Goal: Transaction & Acquisition: Purchase product/service

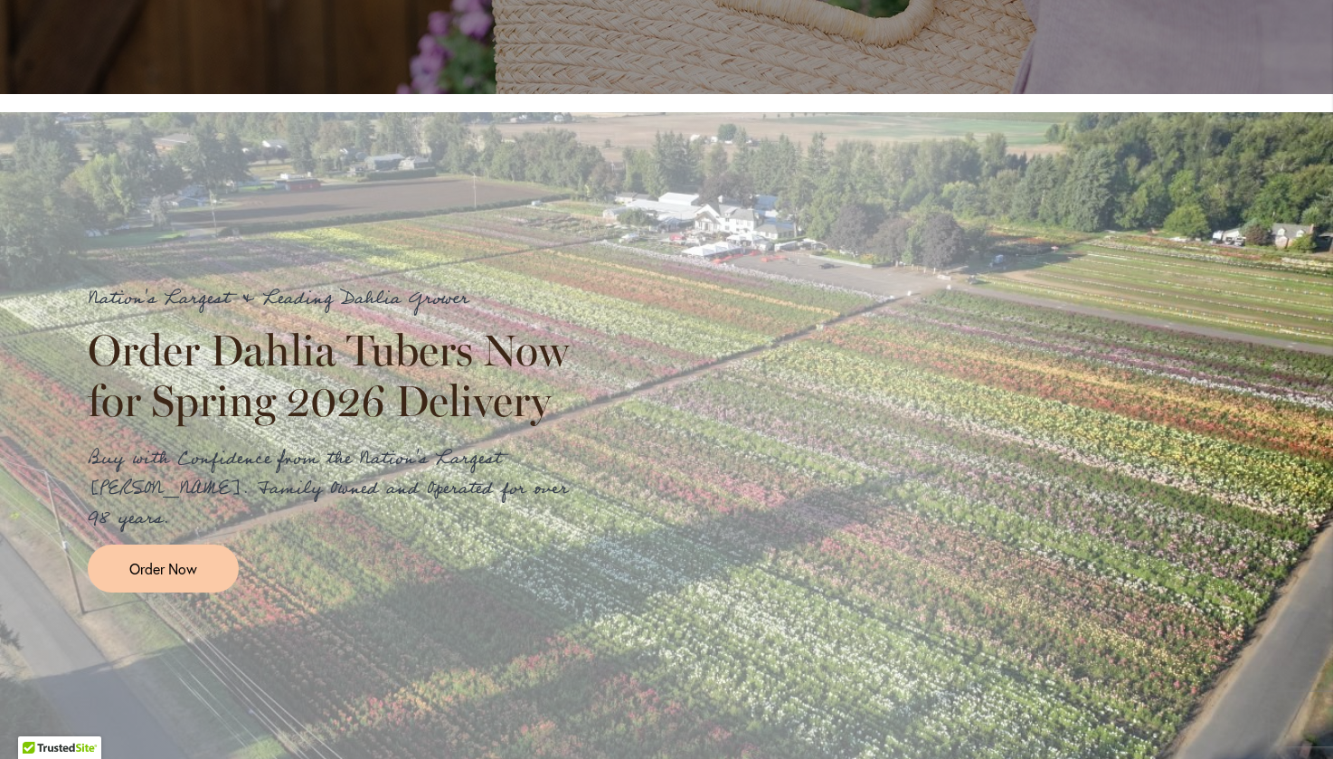
scroll to position [1899, 0]
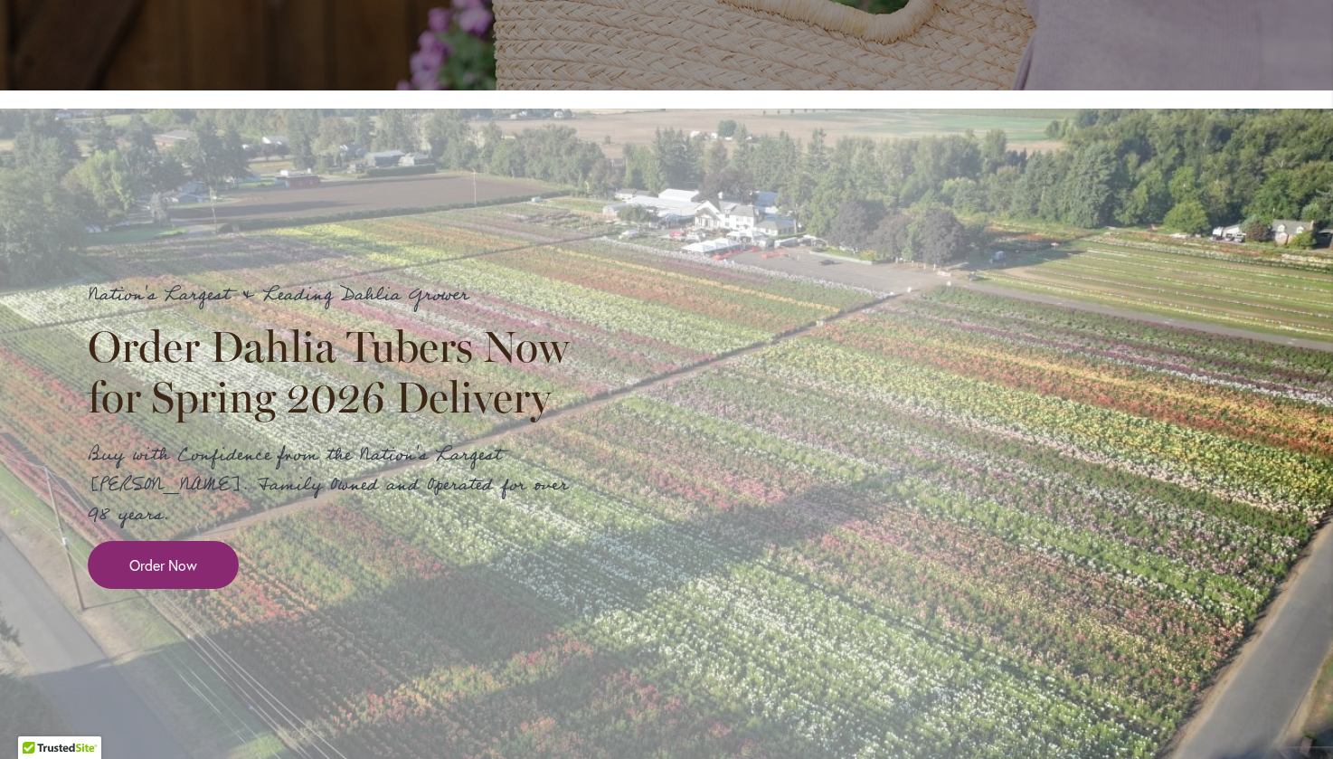
click at [184, 575] on span "Order Now" at bounding box center [163, 564] width 68 height 21
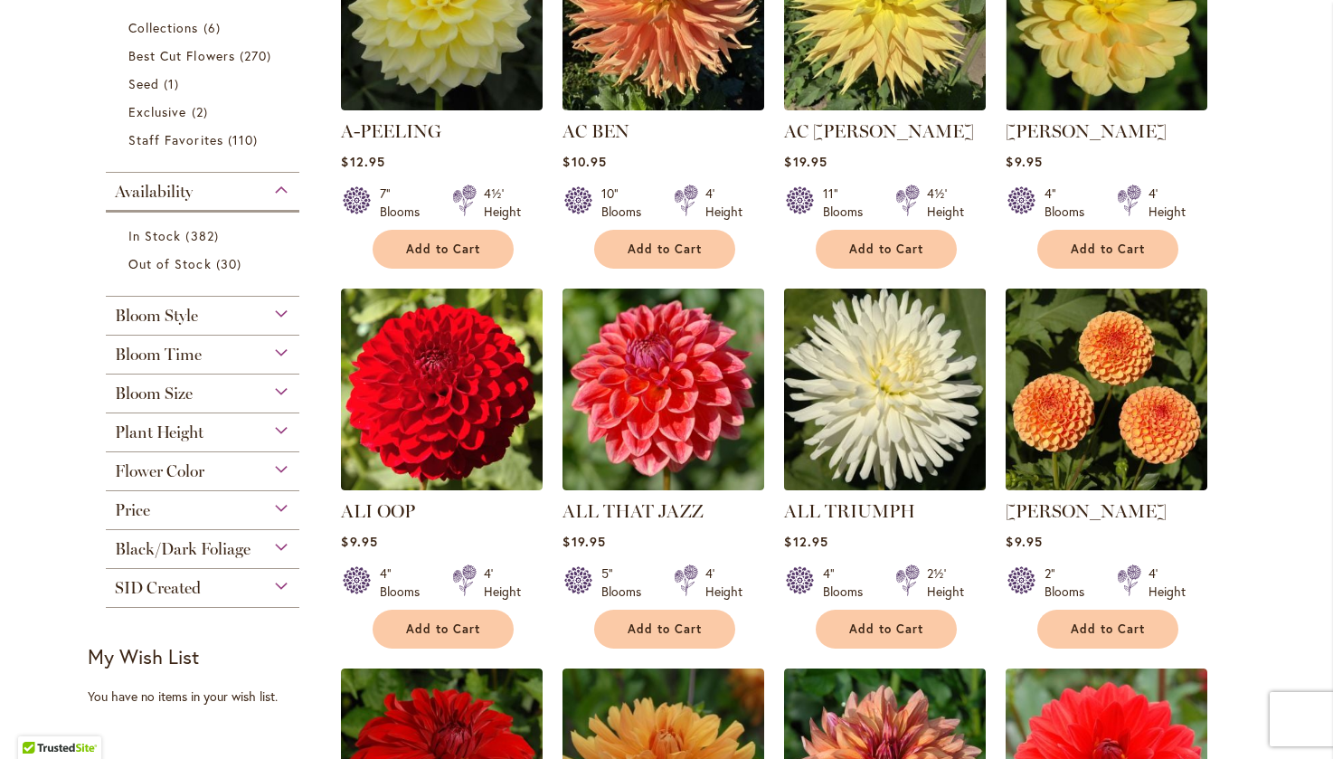
scroll to position [814, 0]
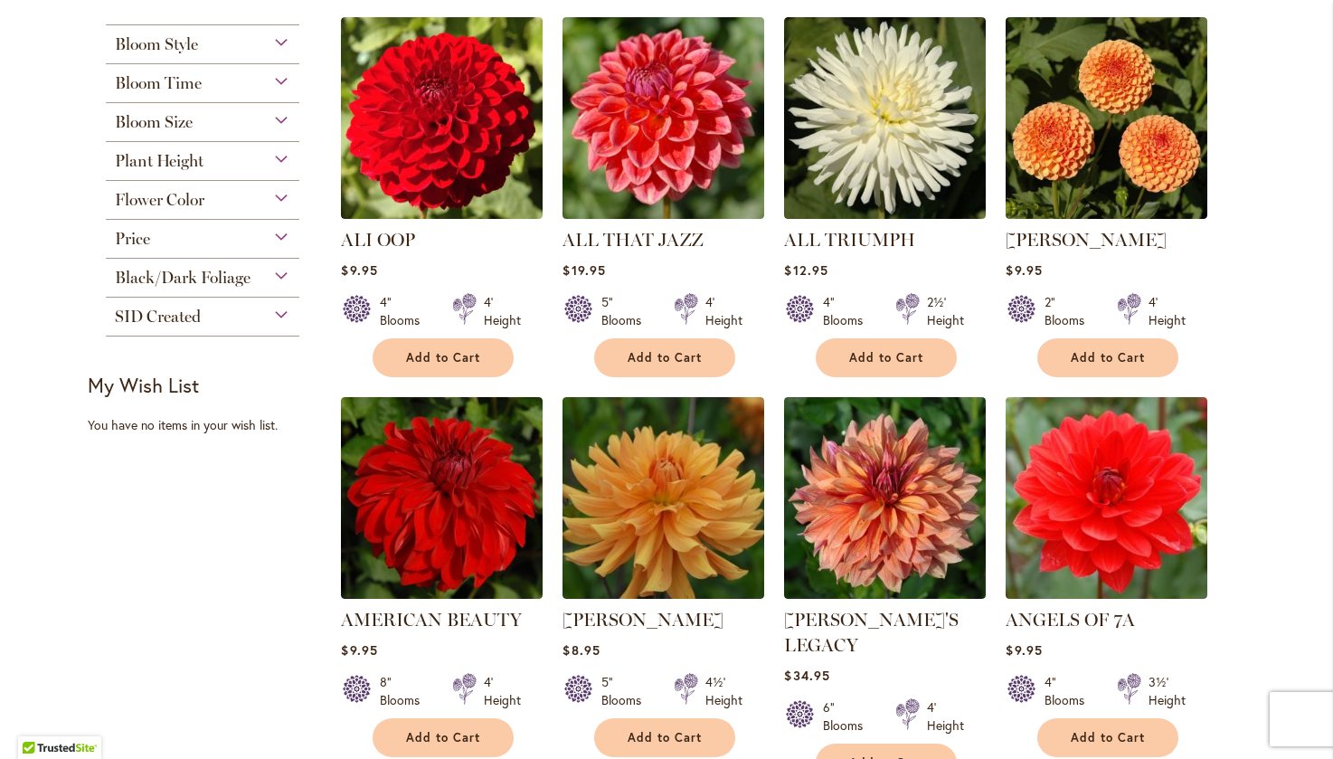
click at [226, 80] on div "Bloom Time" at bounding box center [202, 78] width 193 height 29
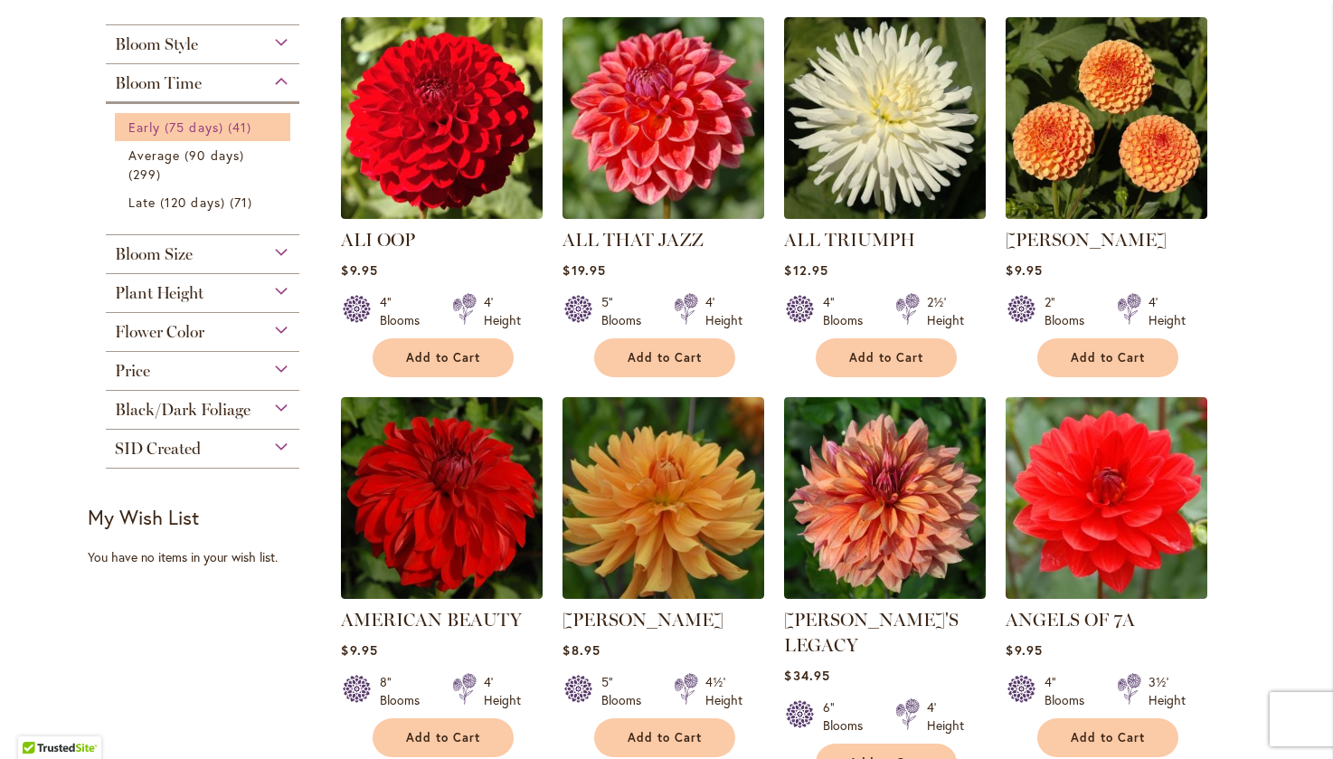
click at [229, 127] on span "41 items" at bounding box center [242, 127] width 28 height 19
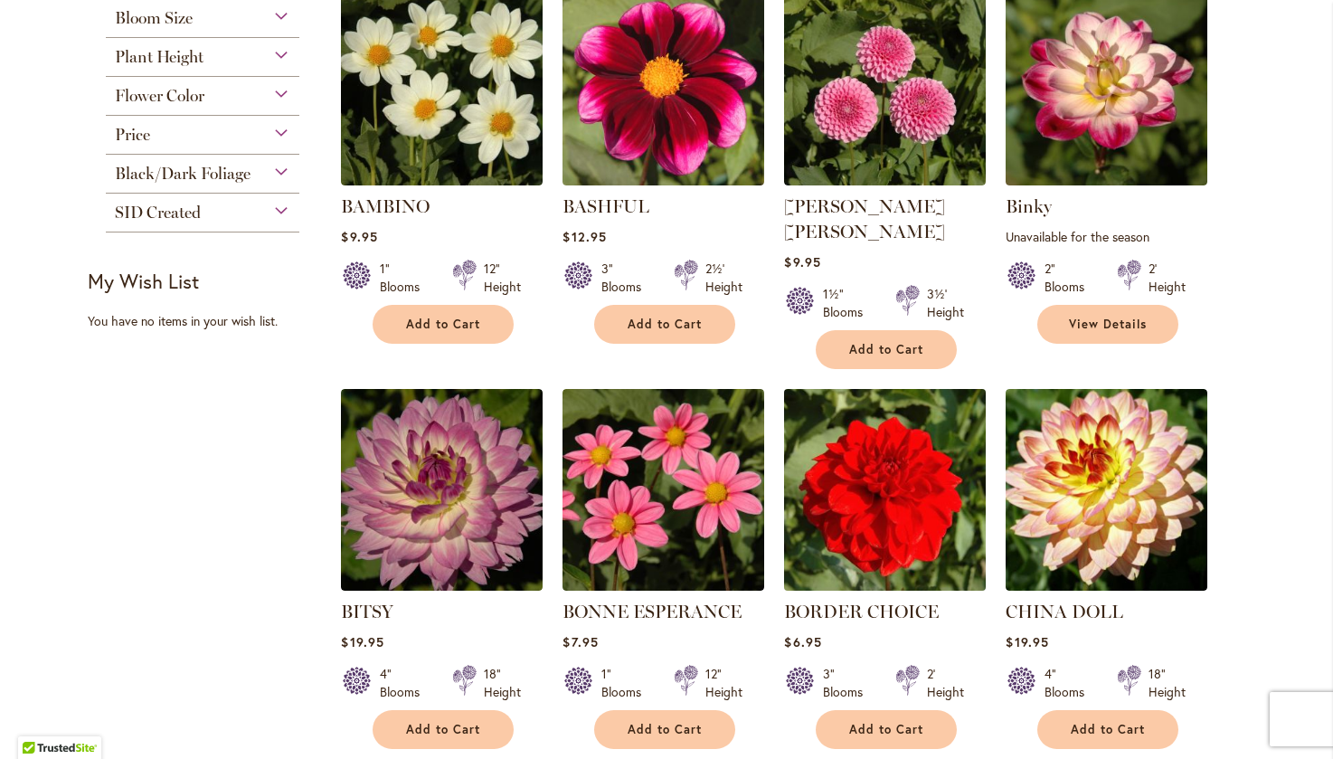
scroll to position [814, 0]
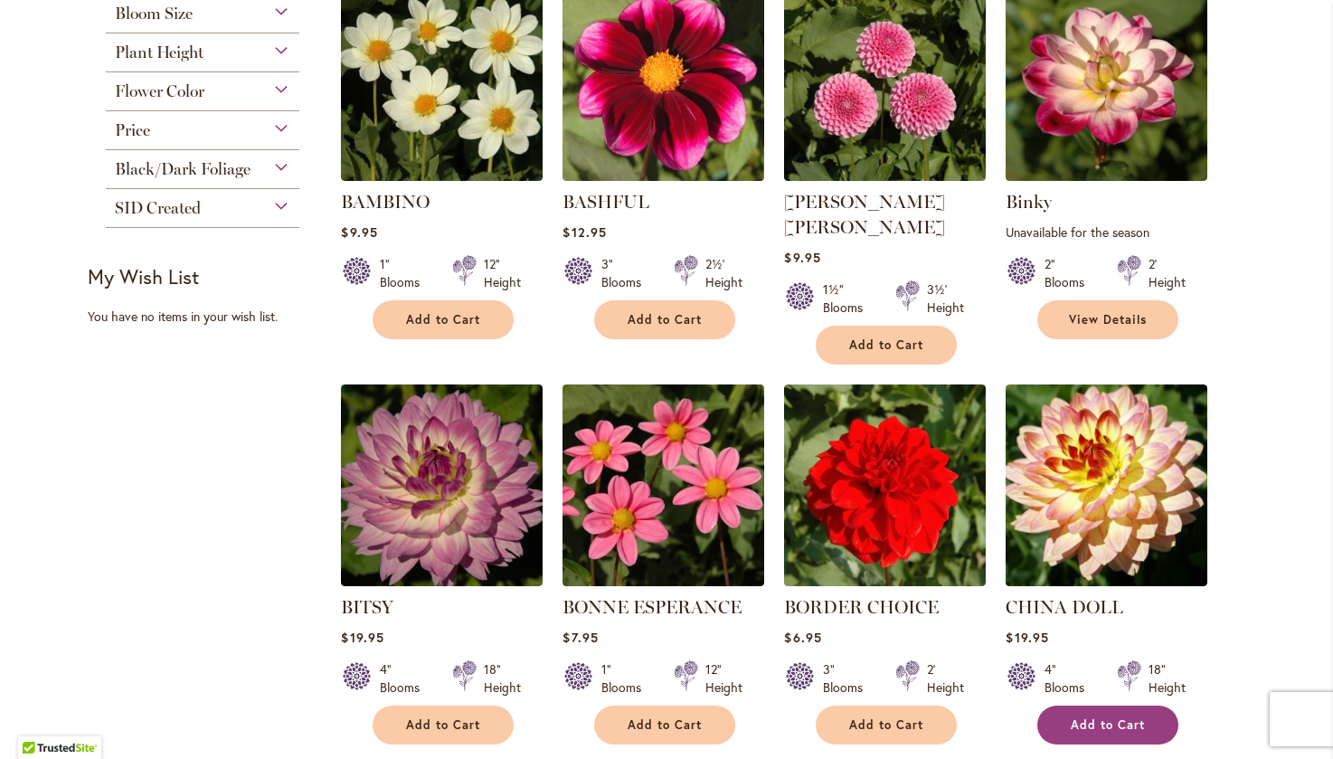
click at [1075, 705] on button "Add to Cart" at bounding box center [1107, 724] width 141 height 39
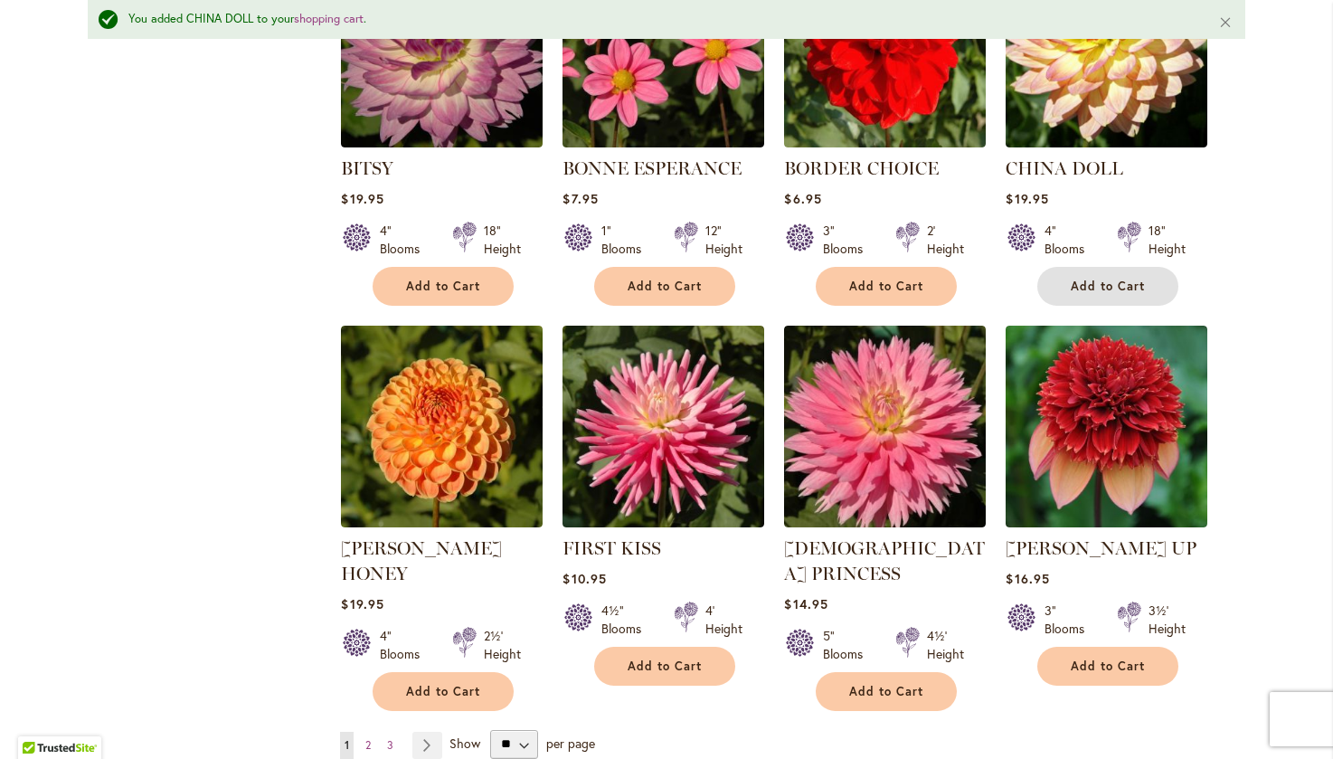
scroll to position [1314, 0]
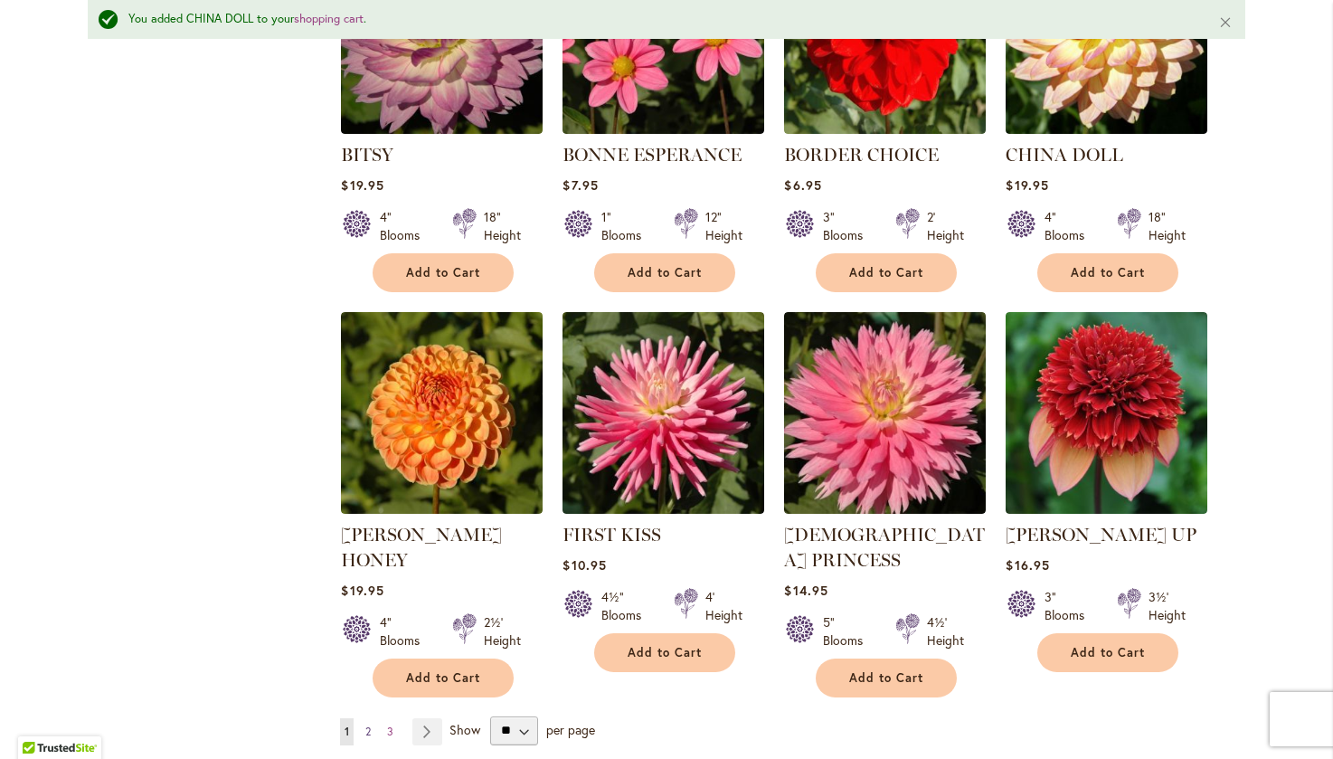
click at [361, 718] on link "Page 2" at bounding box center [368, 731] width 14 height 27
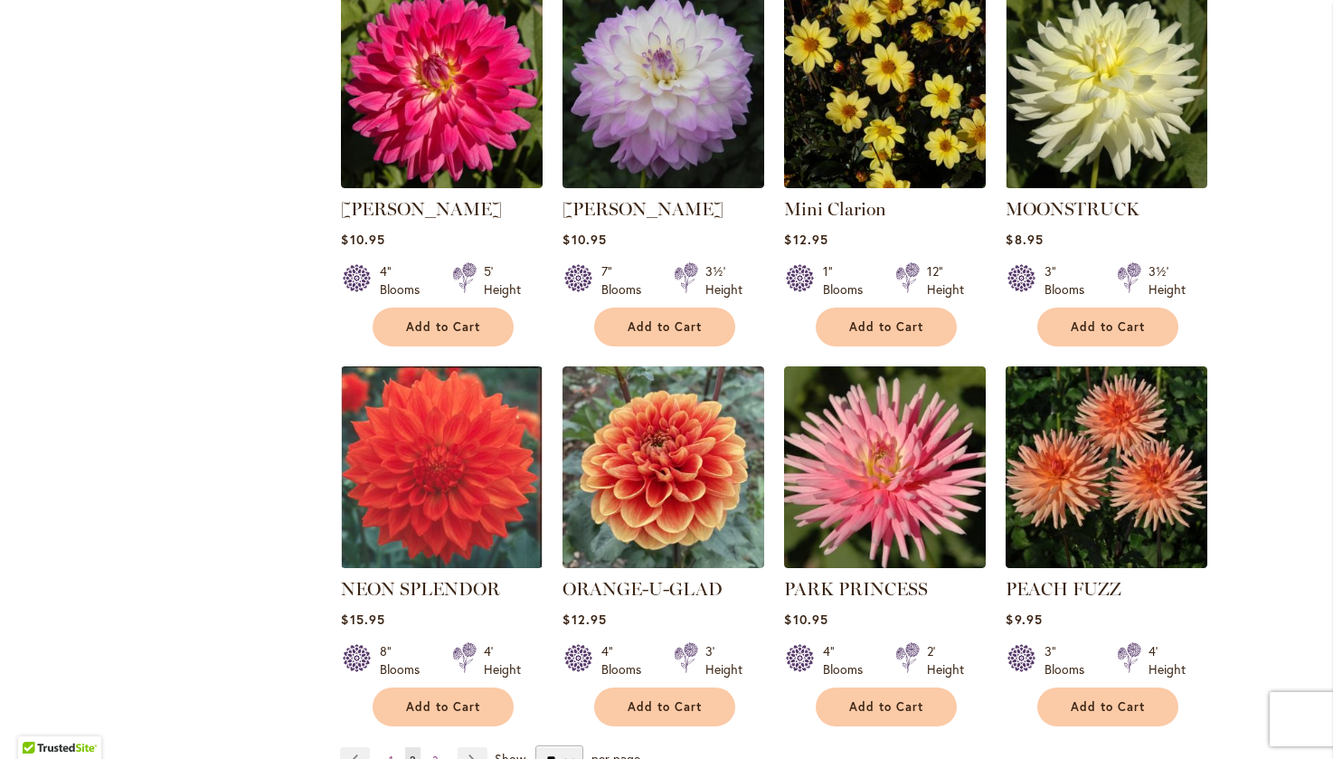
scroll to position [1266, 0]
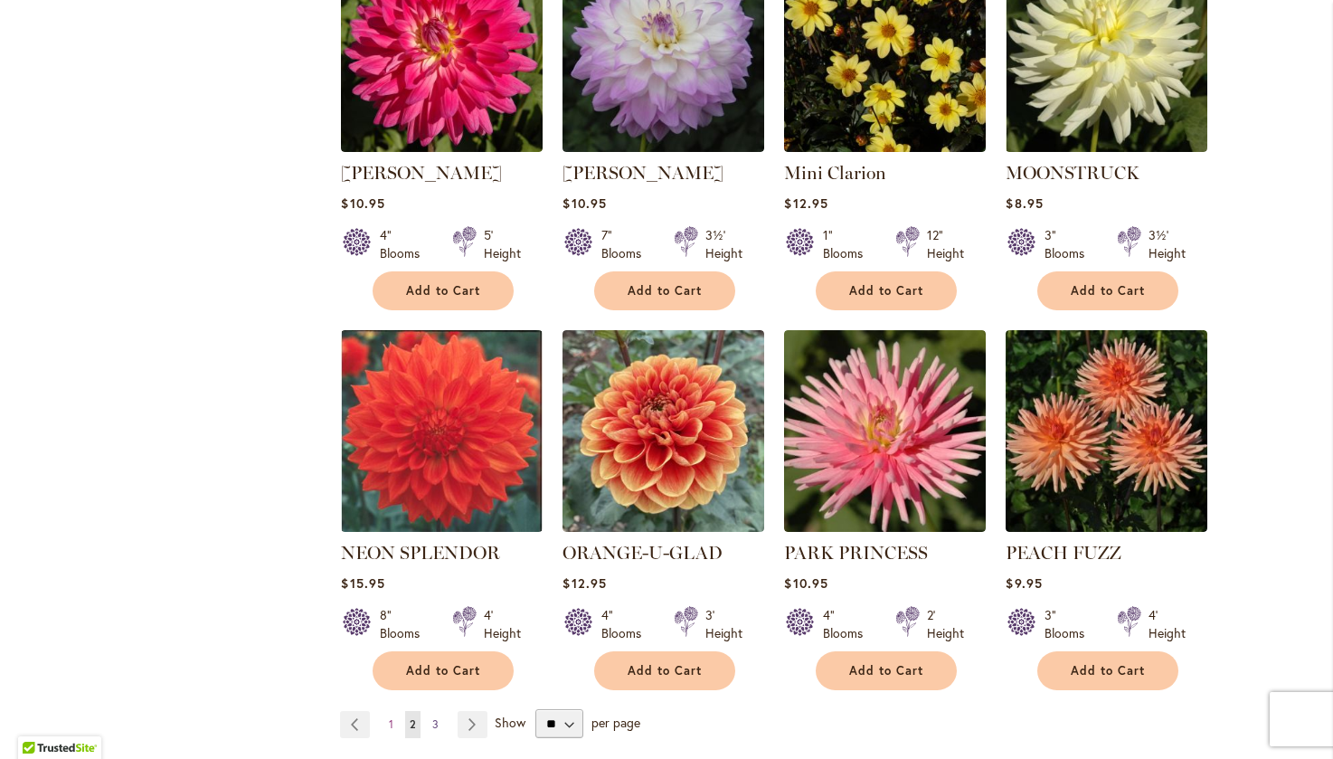
click at [433, 711] on link "Page 3" at bounding box center [435, 724] width 15 height 27
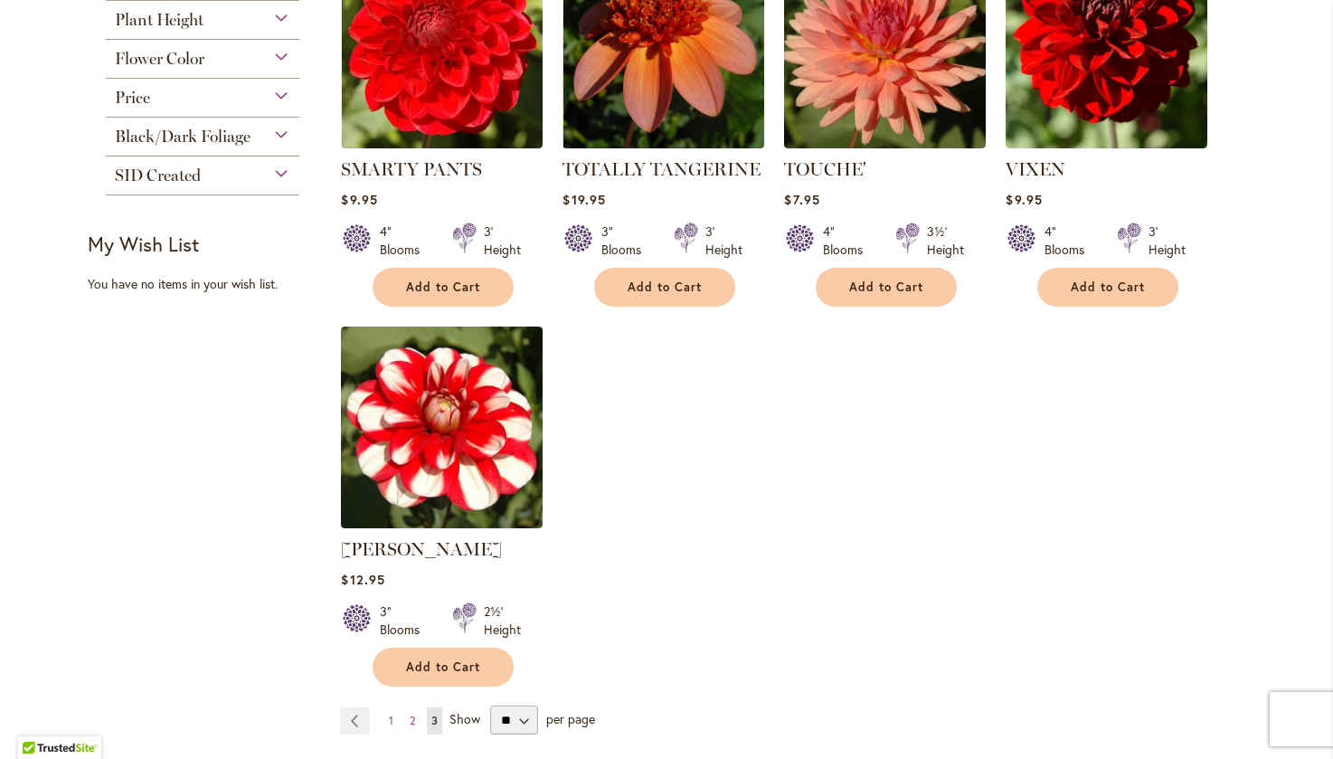
scroll to position [904, 0]
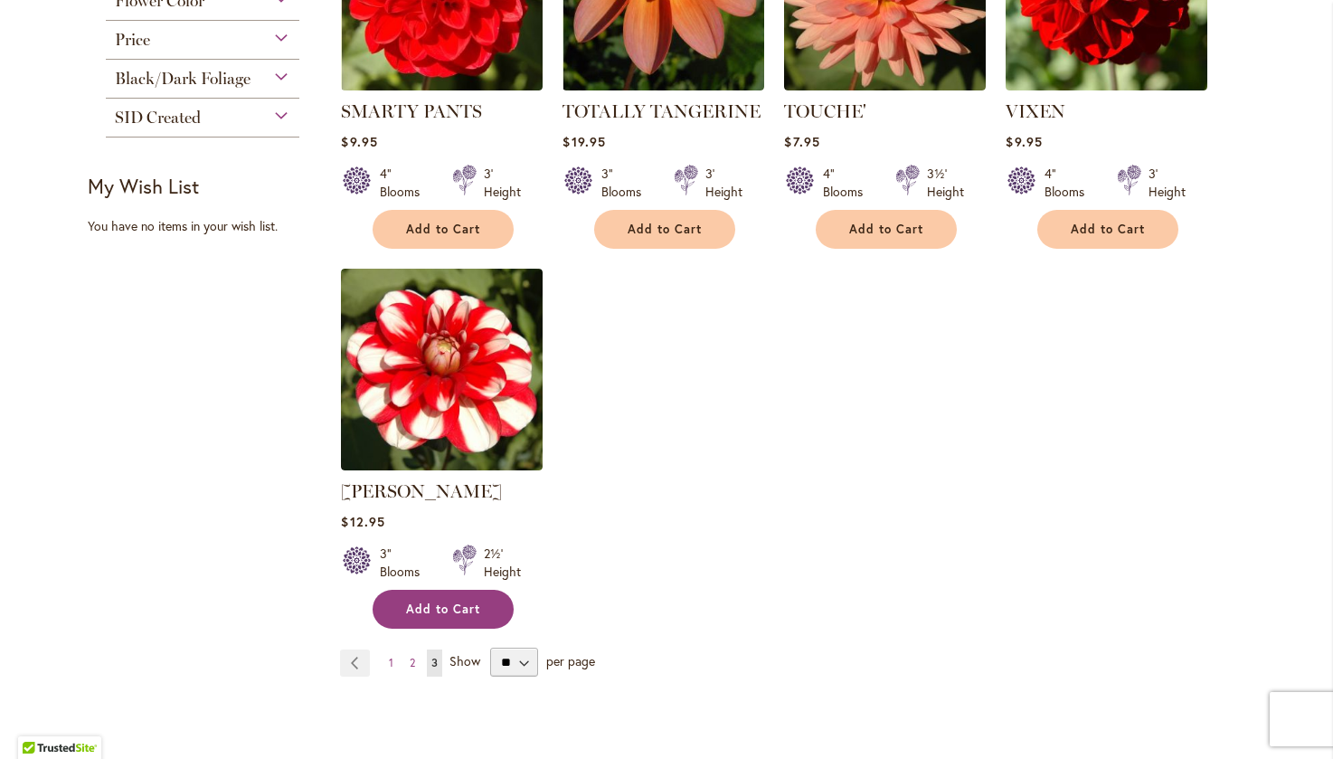
click at [469, 617] on button "Add to Cart" at bounding box center [443, 608] width 141 height 39
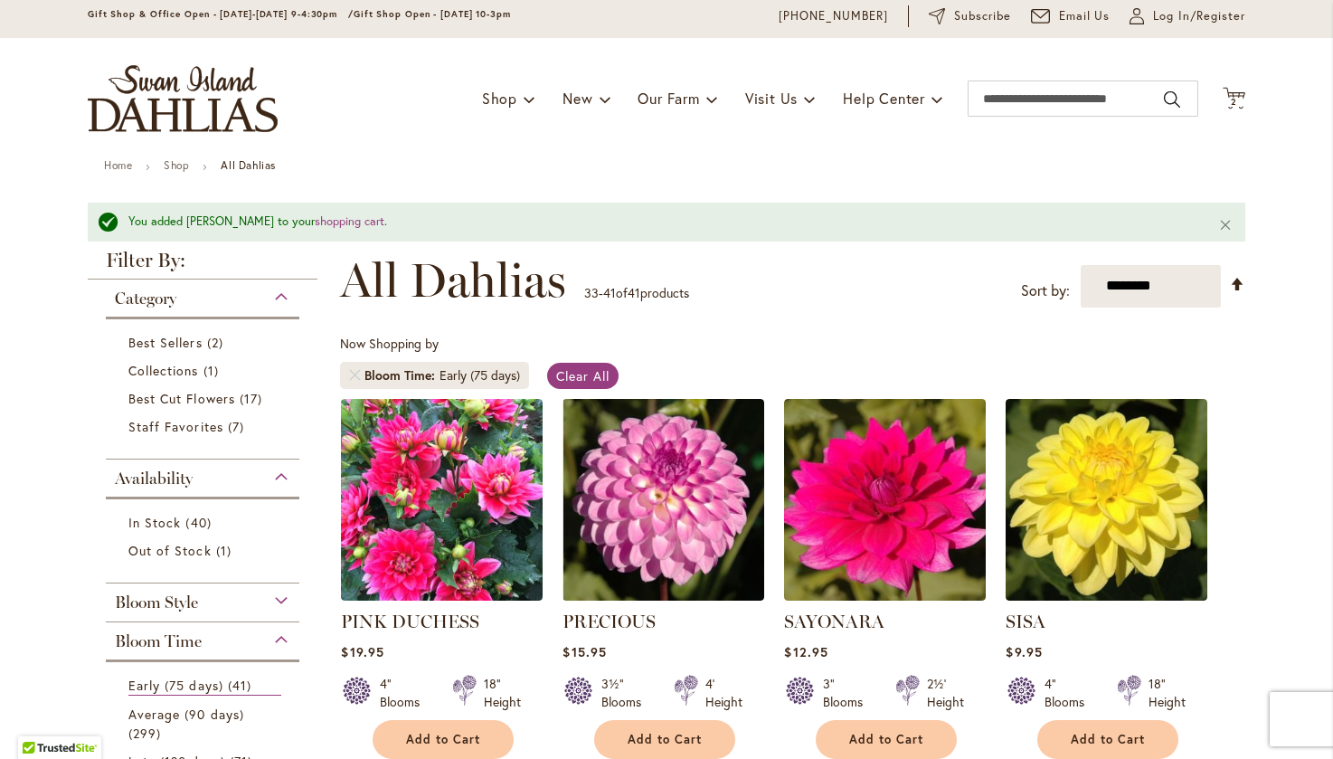
scroll to position [48, 0]
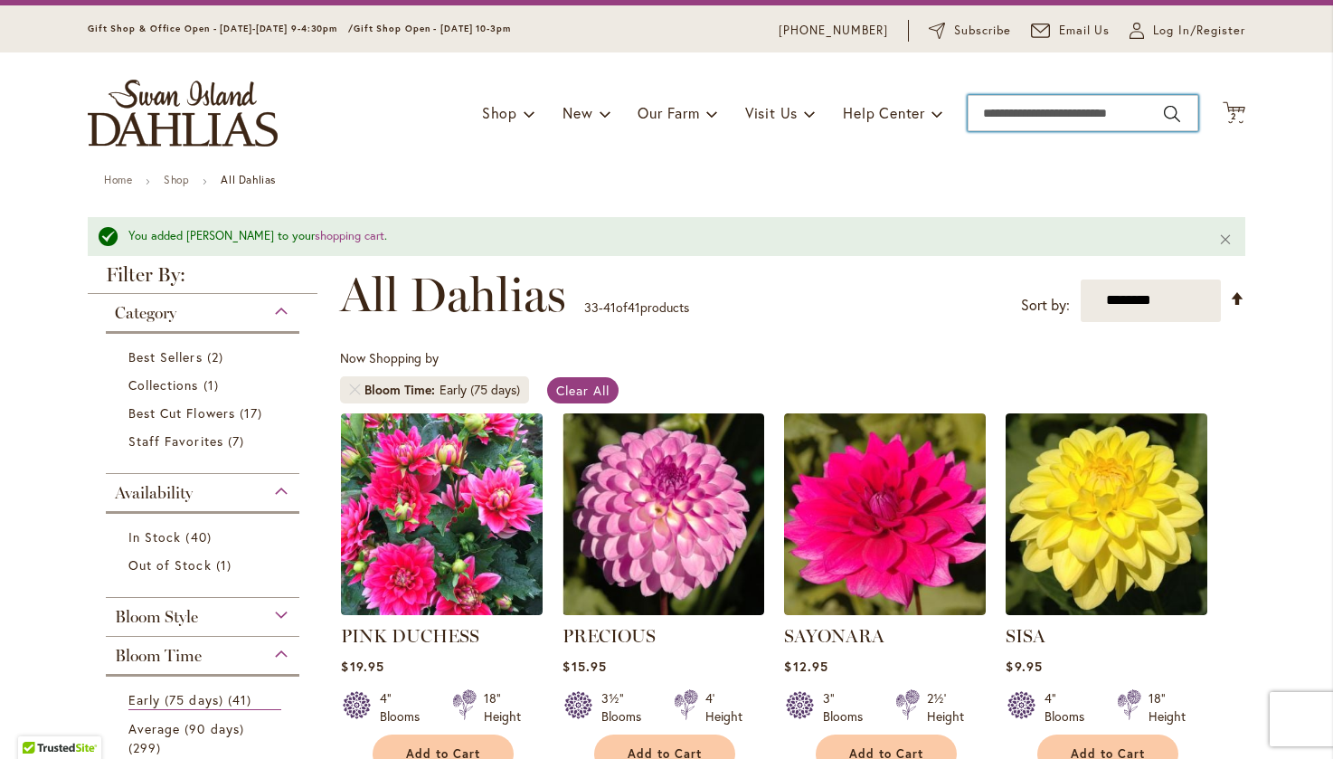
click at [1099, 106] on input "Search" at bounding box center [1082, 113] width 231 height 36
type input "********"
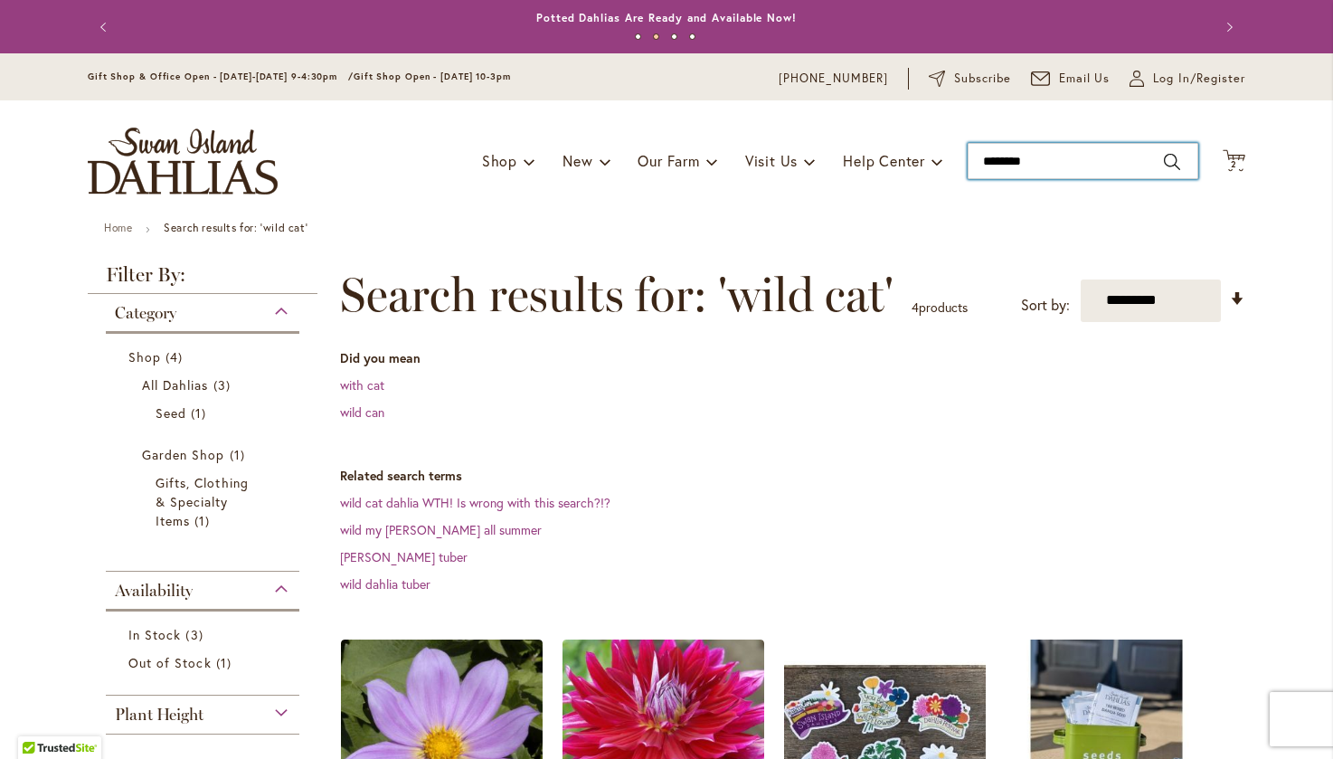
type input "********"
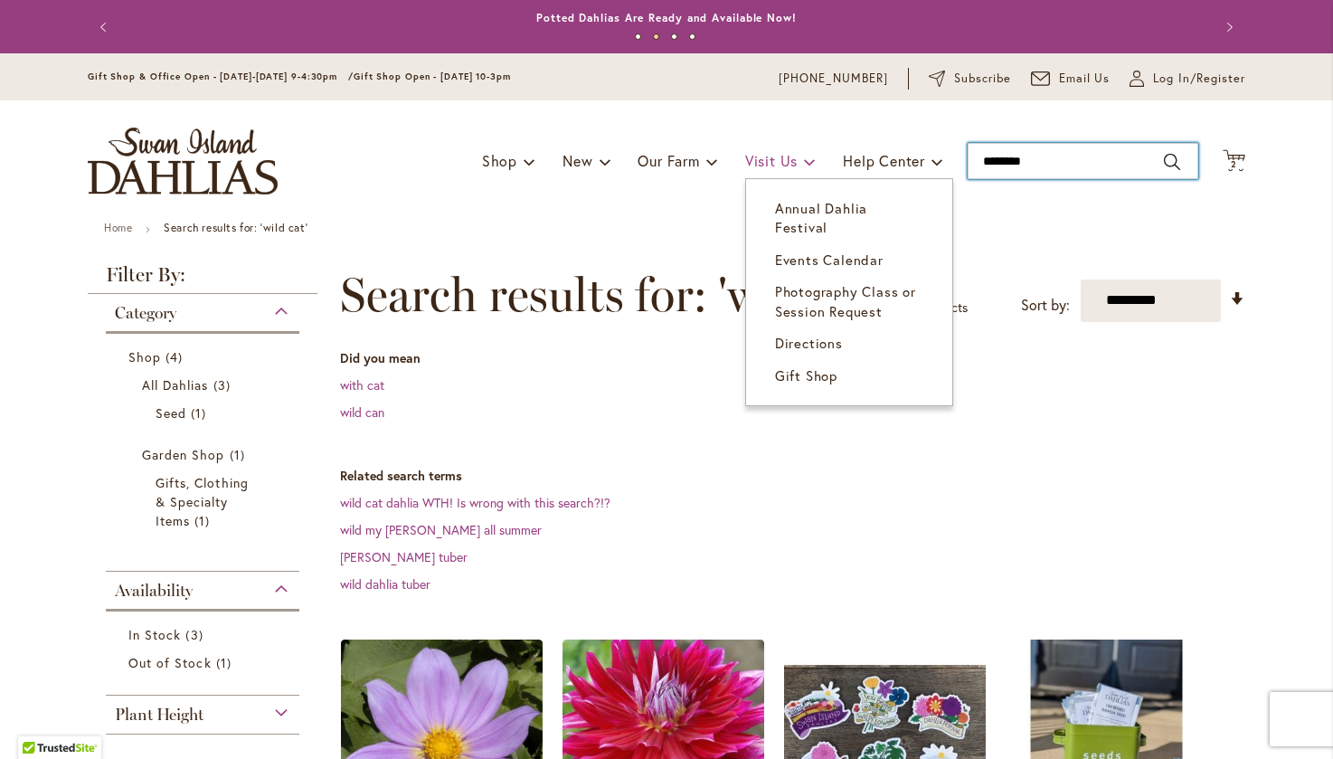
drag, startPoint x: 1047, startPoint y: 169, endPoint x: 769, endPoint y: 169, distance: 277.6
click at [769, 169] on div "Toggle Nav Shop Dahlia Tubers Collections Fresh Cut Dahlias Gardening Supplies …" at bounding box center [666, 160] width 1193 height 121
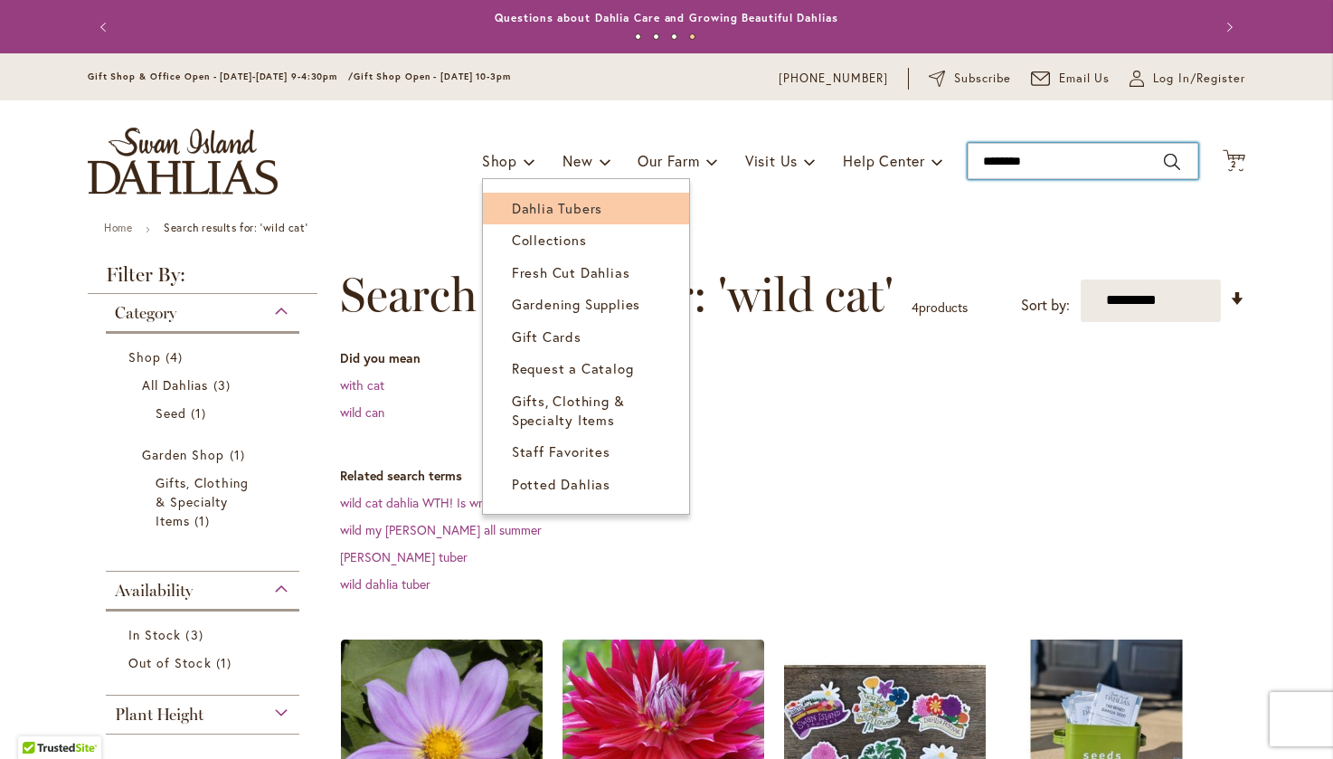
click at [498, 213] on link "Dahlia Tubers" at bounding box center [586, 209] width 206 height 32
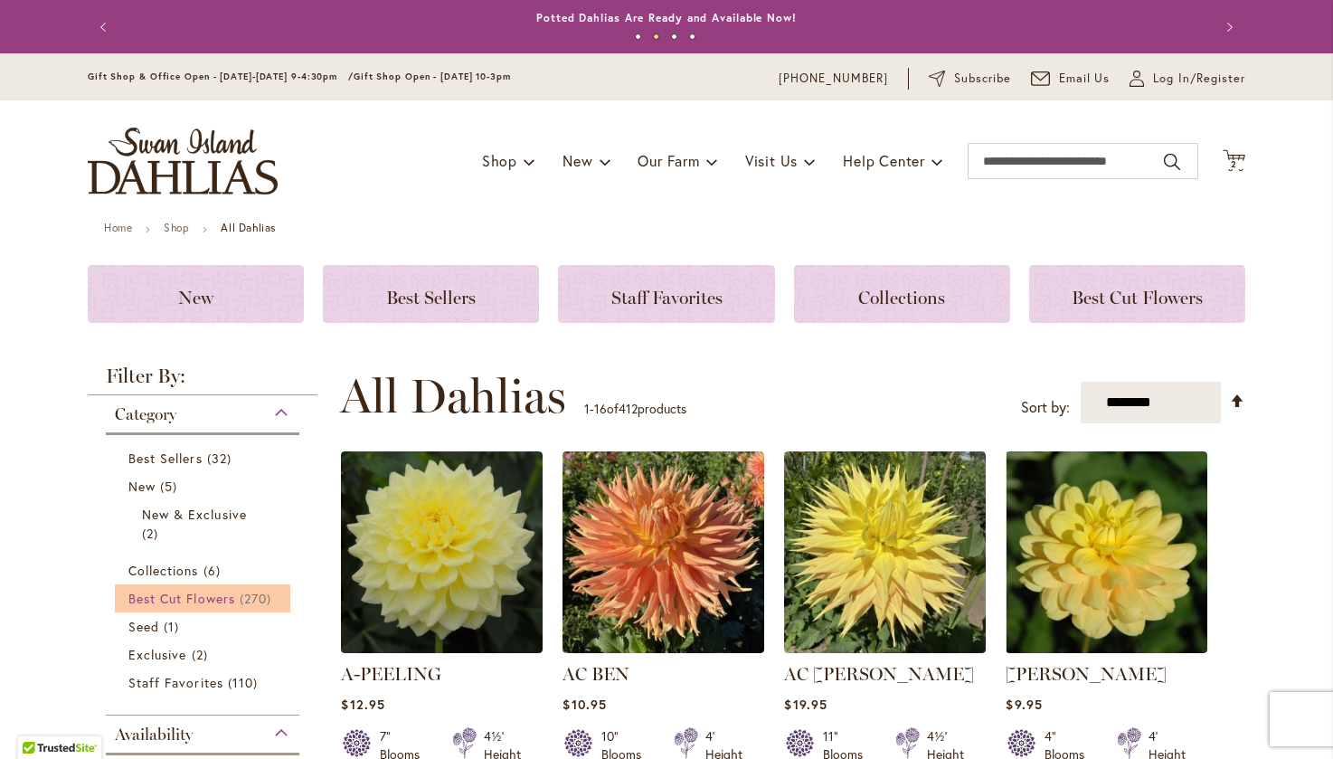
click at [213, 603] on span "Best Cut Flowers" at bounding box center [181, 597] width 107 height 17
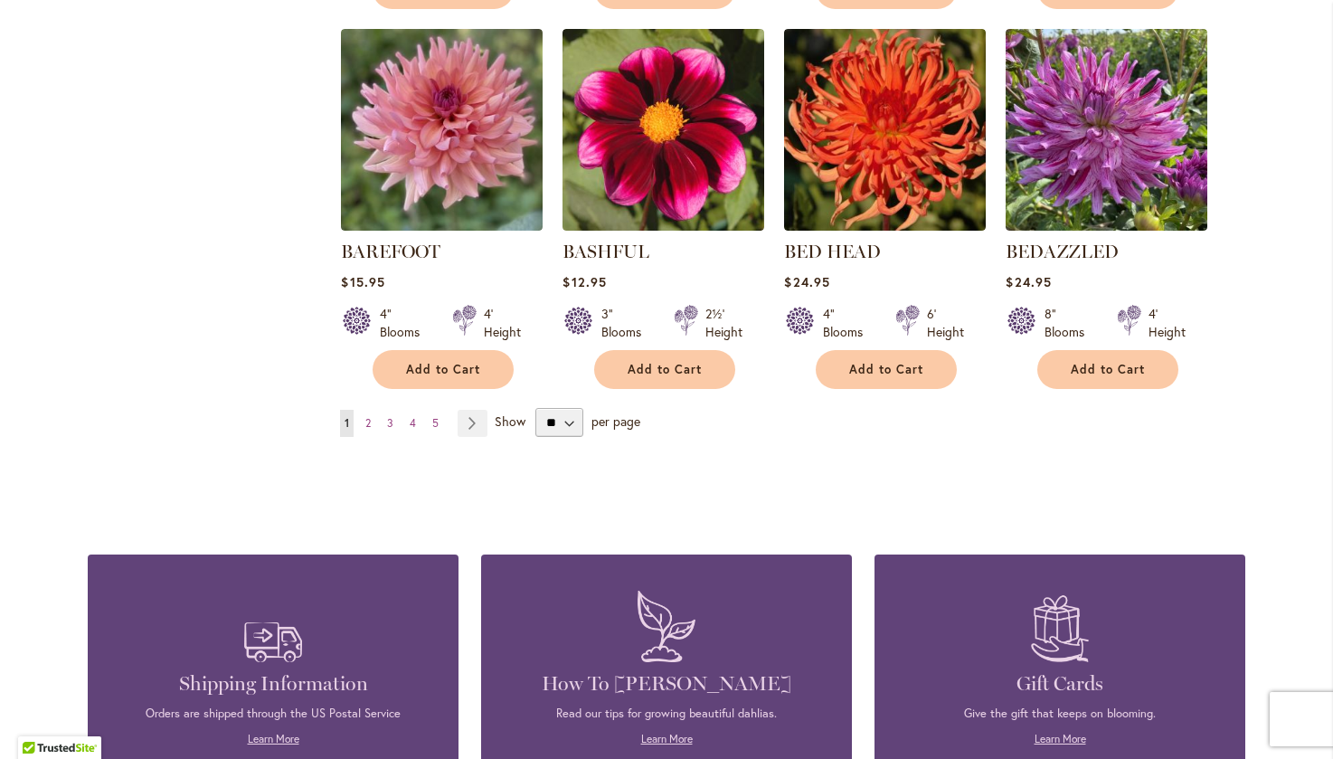
scroll to position [1537, 0]
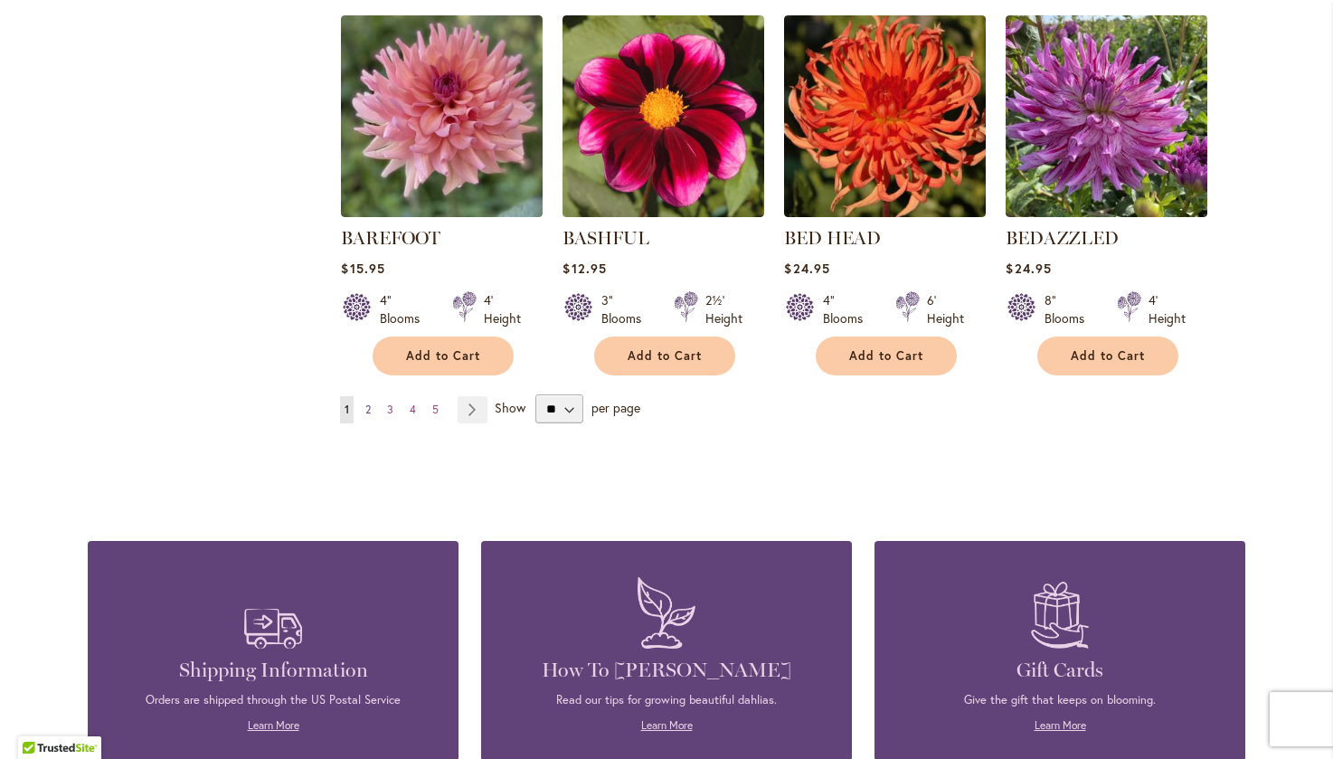
click at [361, 411] on link "Page 2" at bounding box center [368, 409] width 14 height 27
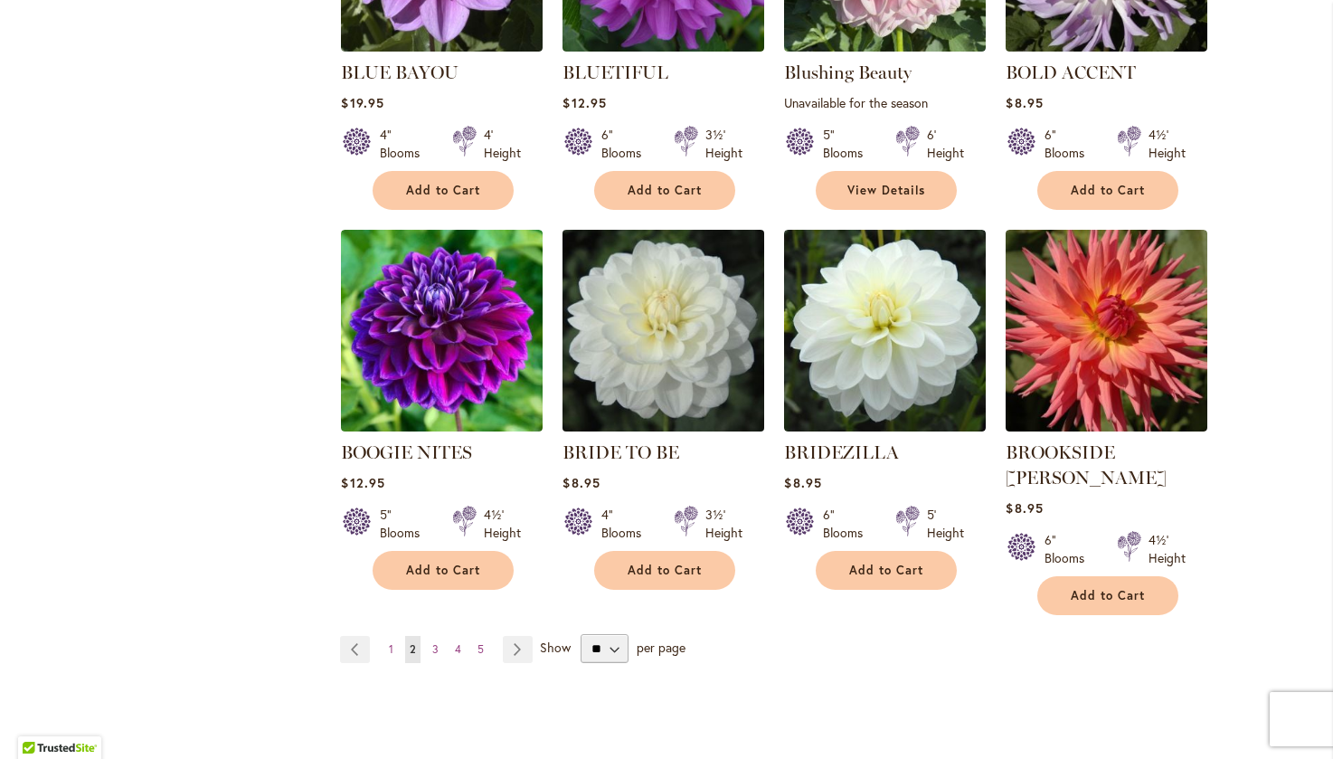
scroll to position [1356, 0]
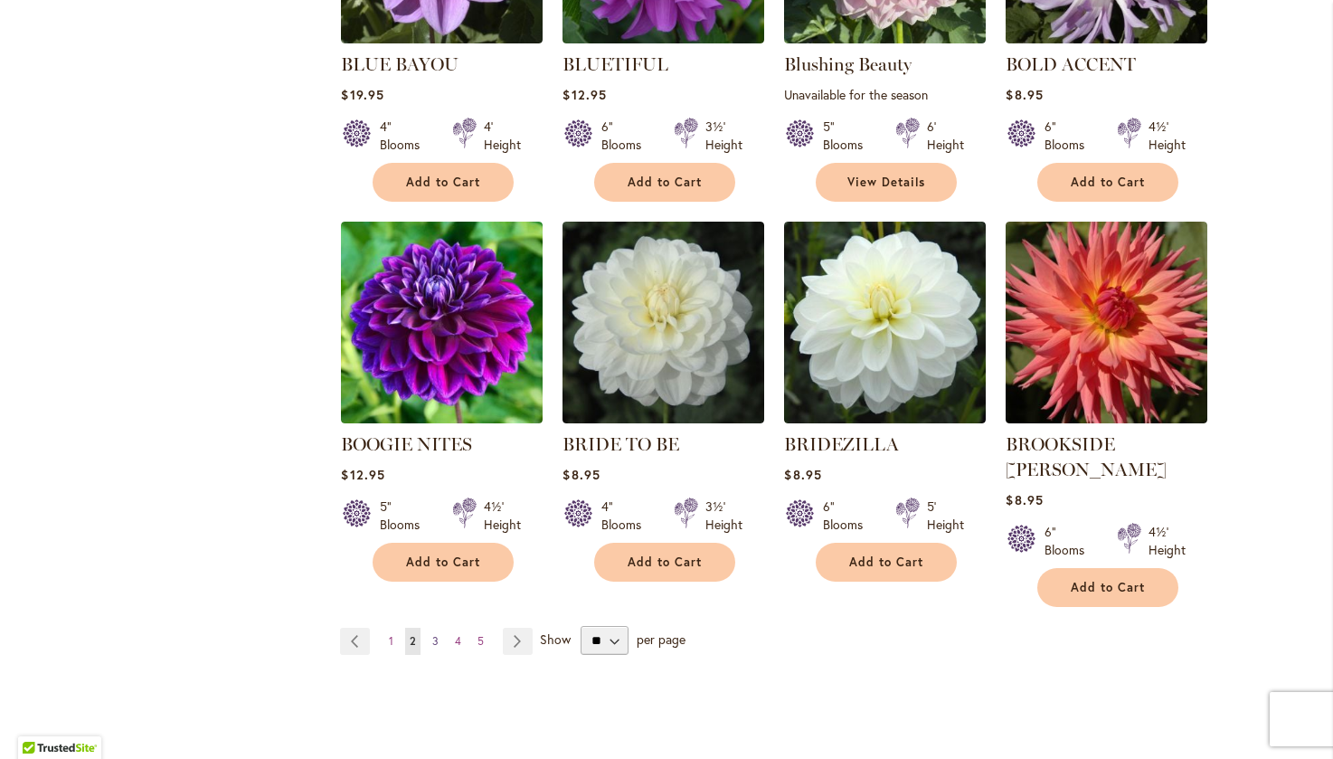
click at [432, 634] on span "3" at bounding box center [435, 641] width 6 height 14
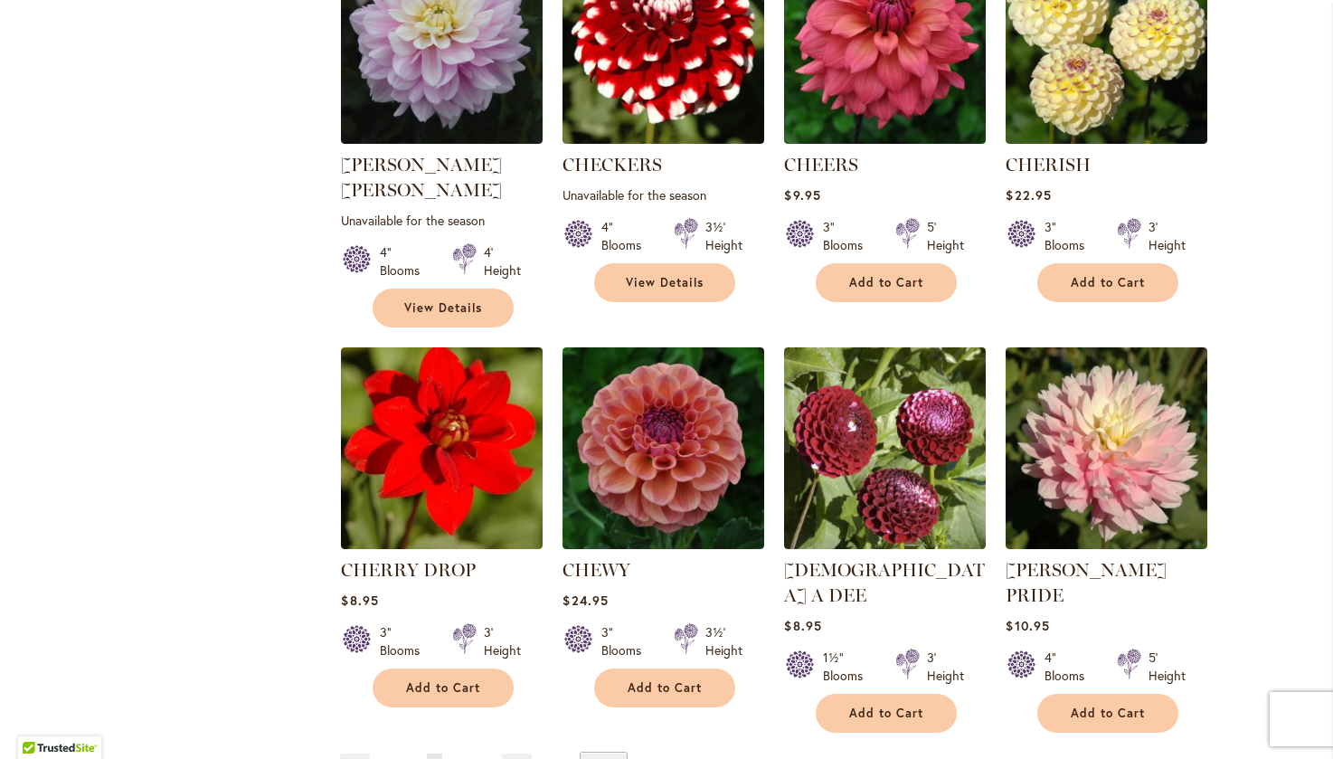
scroll to position [1266, 0]
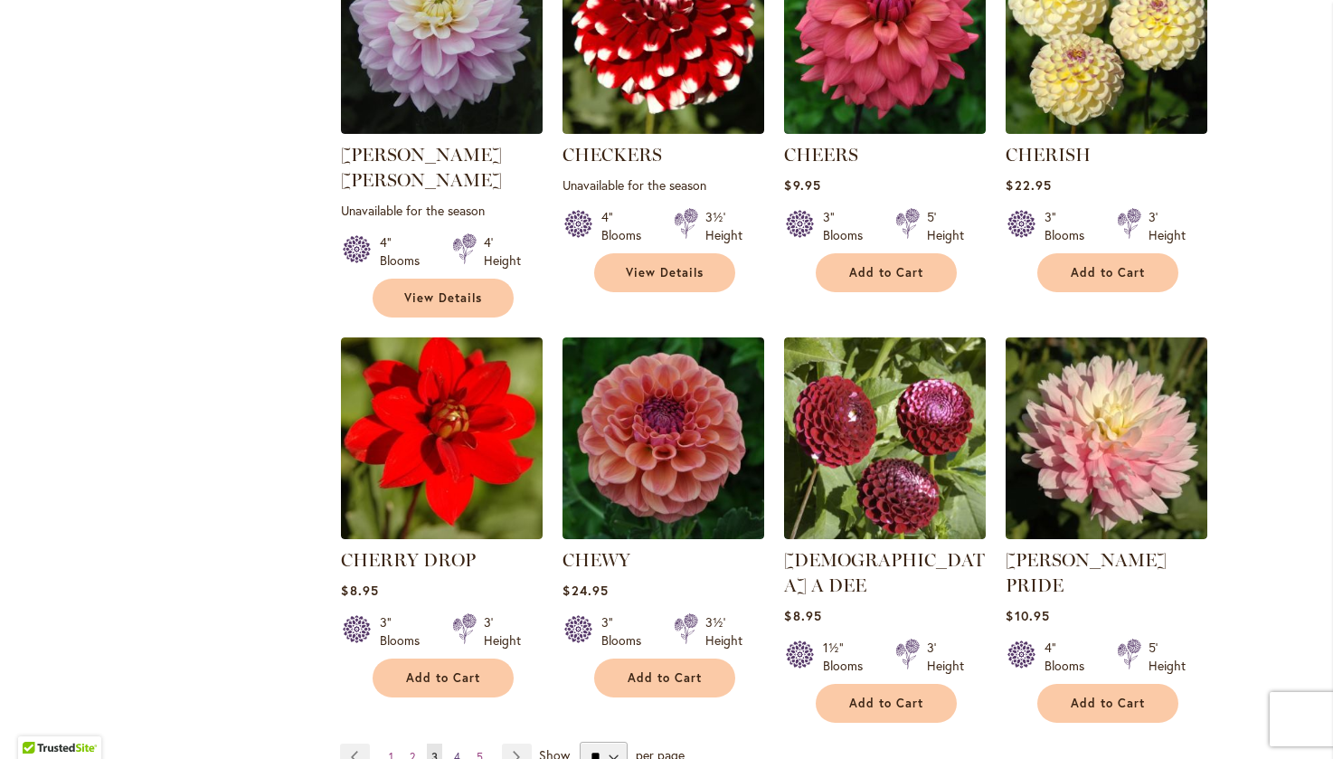
click at [454, 750] on span "4" at bounding box center [457, 757] width 6 height 14
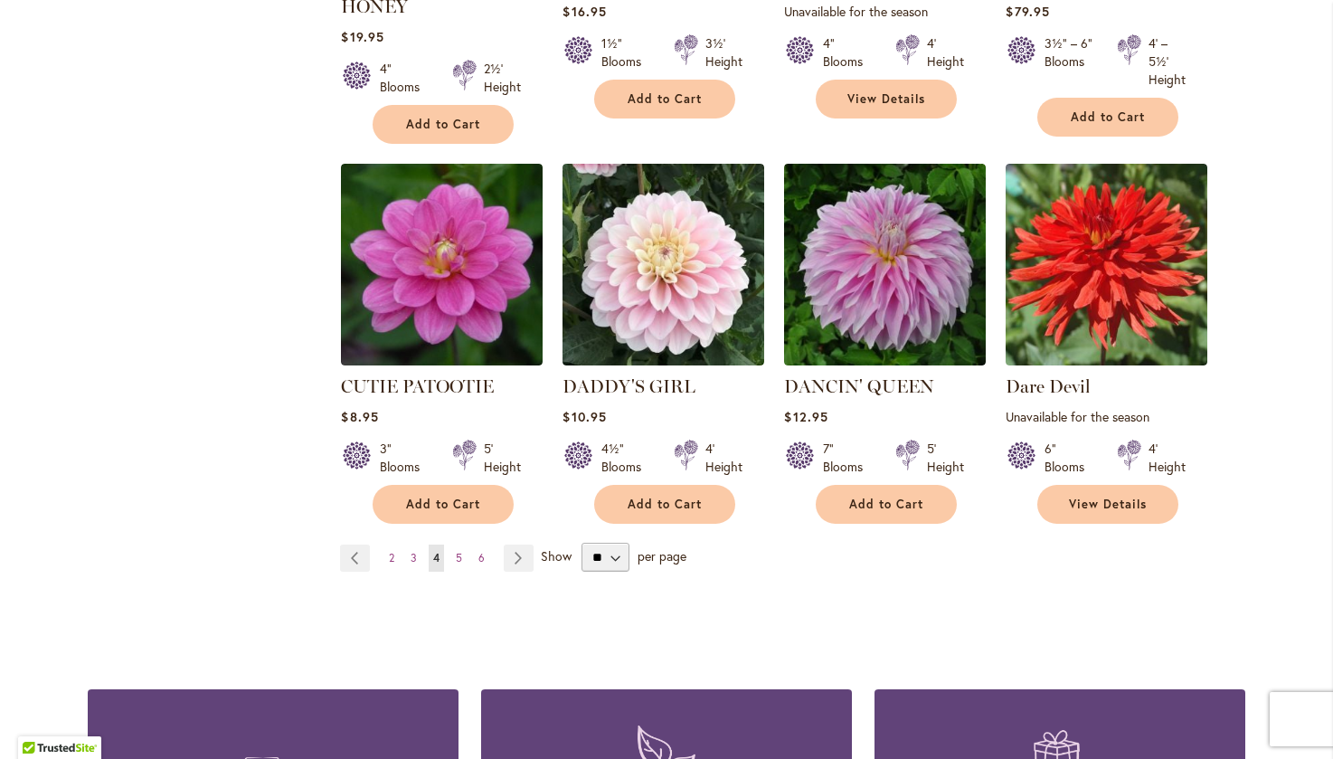
scroll to position [1537, 0]
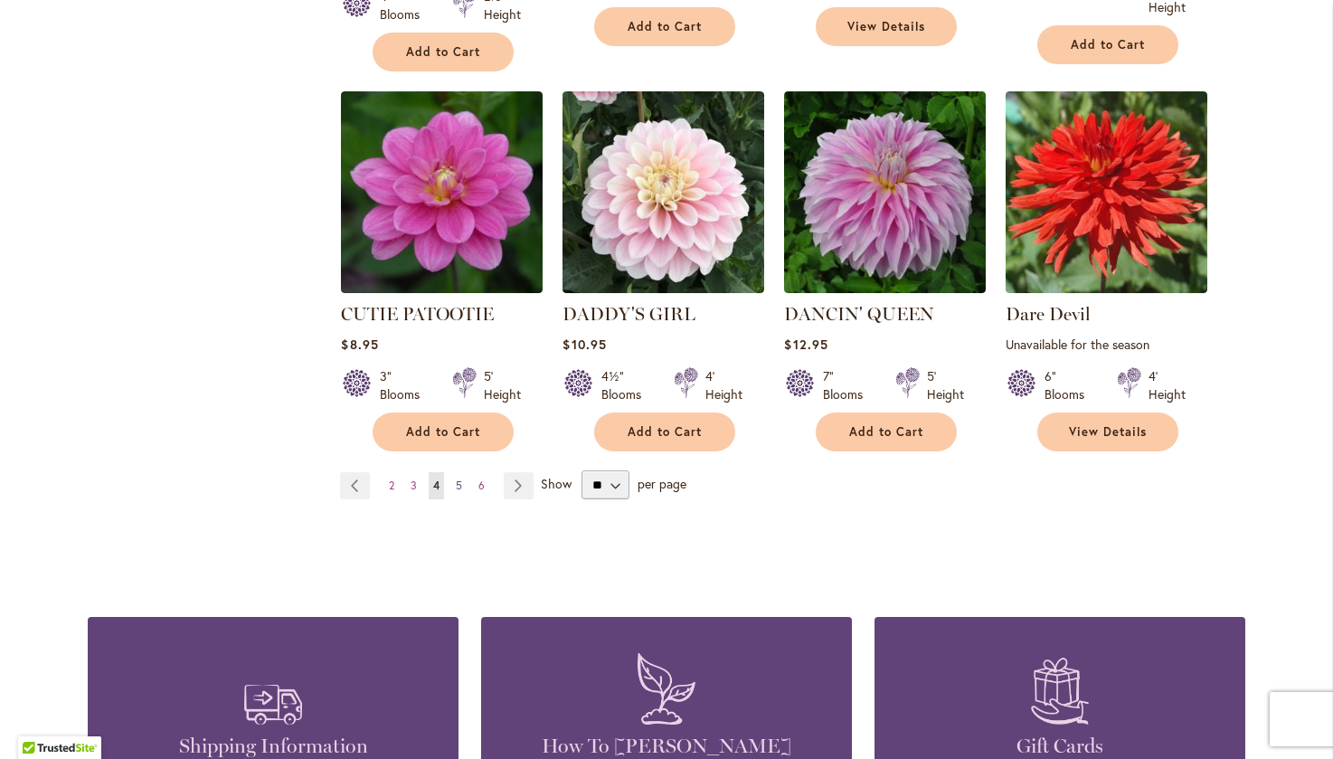
click at [456, 478] on span "5" at bounding box center [459, 485] width 6 height 14
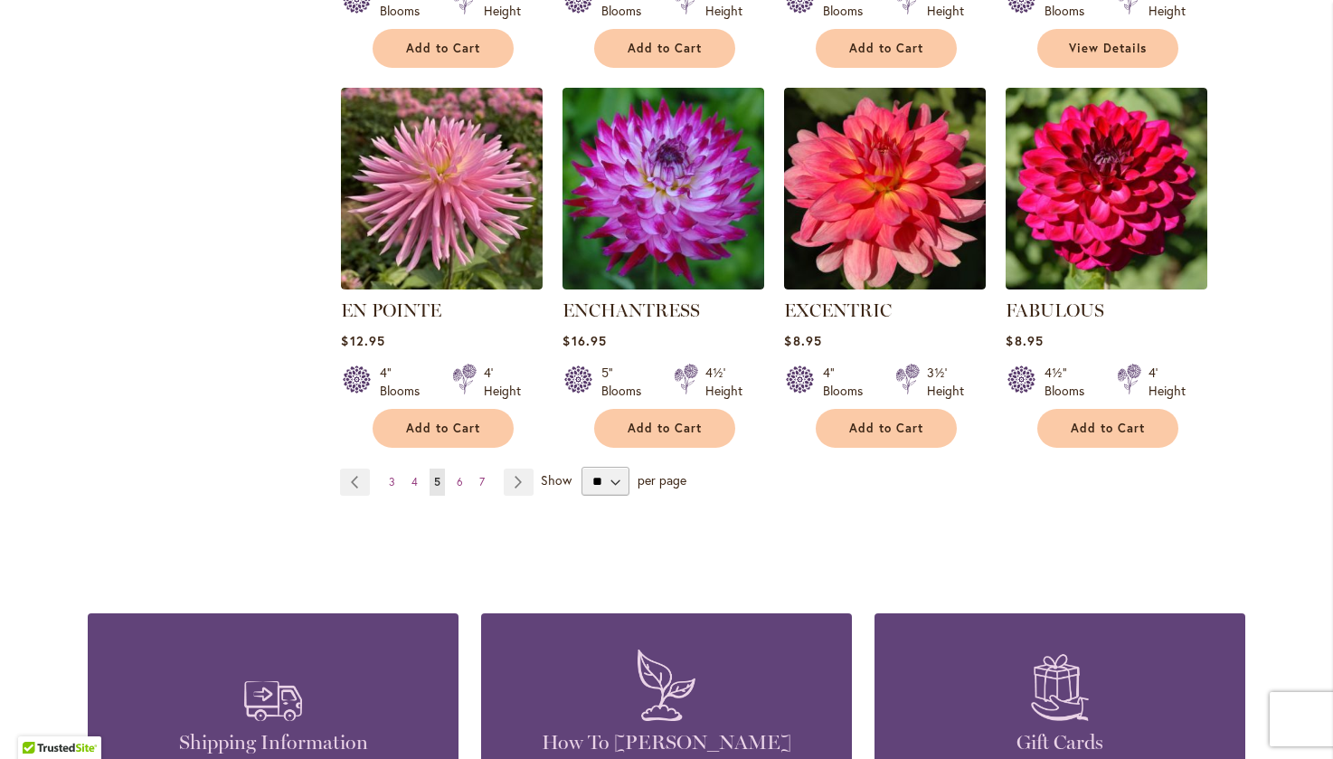
scroll to position [1537, 0]
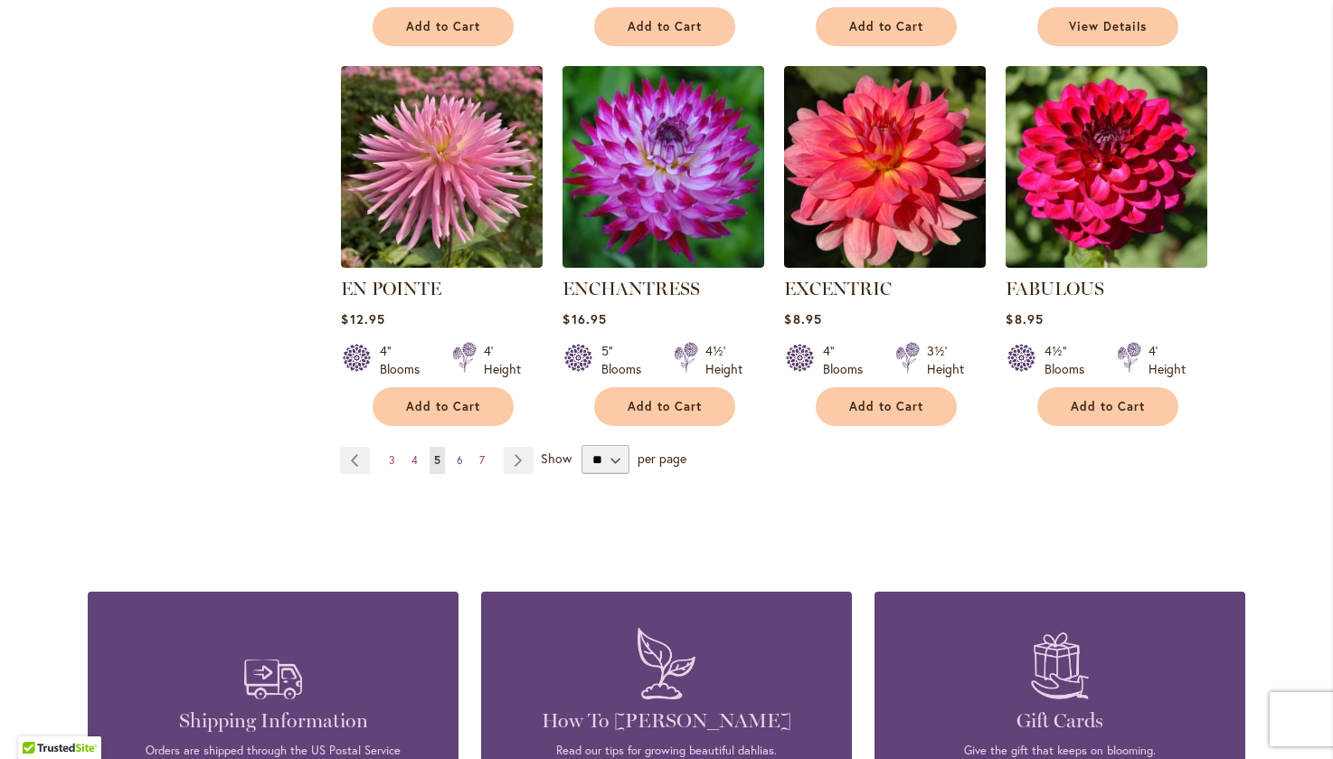
click at [457, 453] on span "6" at bounding box center [460, 460] width 6 height 14
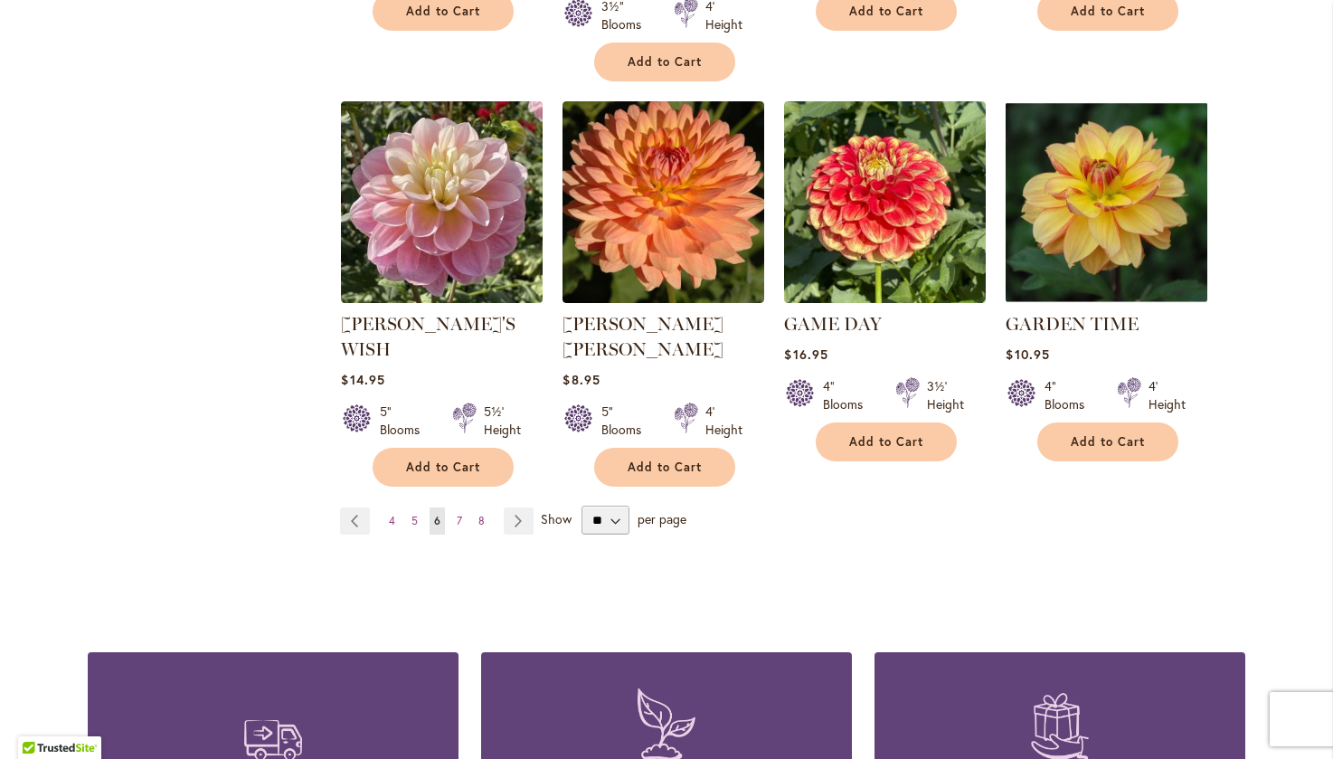
scroll to position [1627, 0]
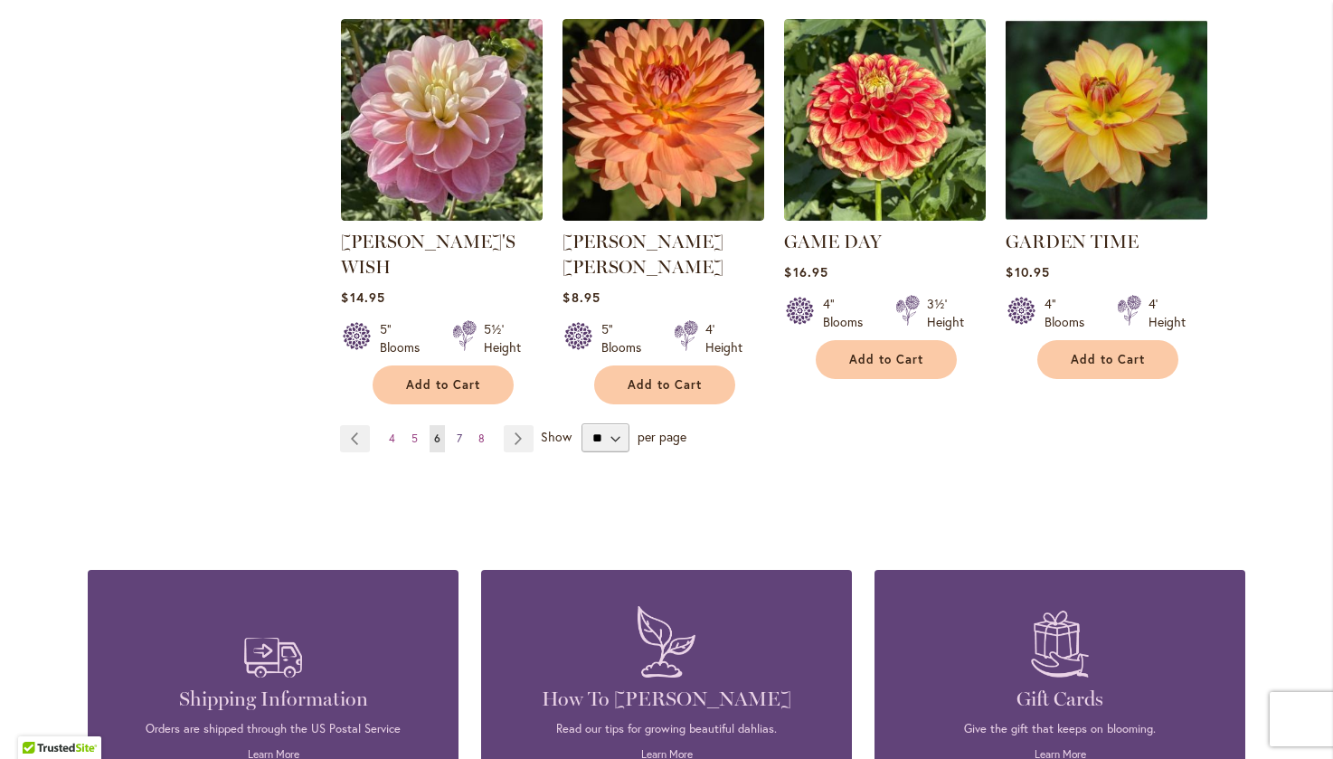
click at [457, 431] on span "7" at bounding box center [459, 438] width 5 height 14
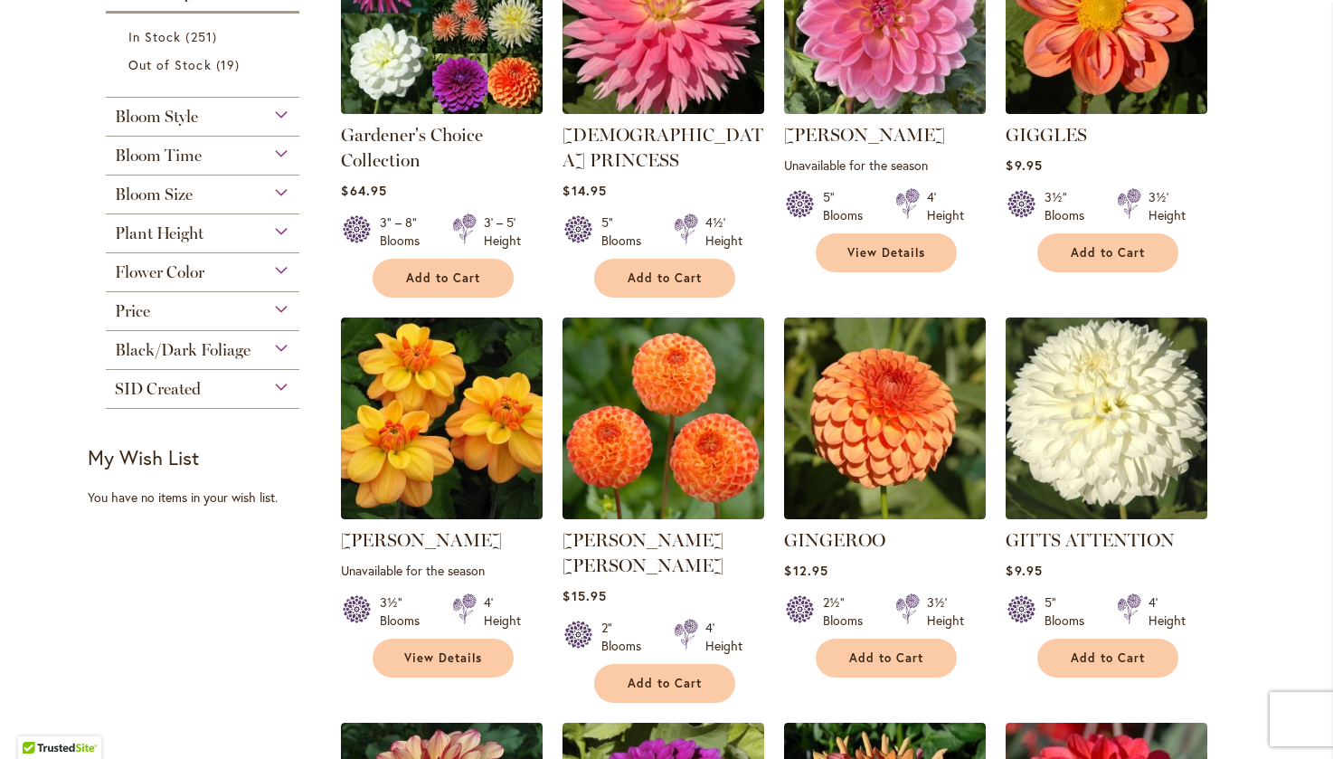
scroll to position [542, 0]
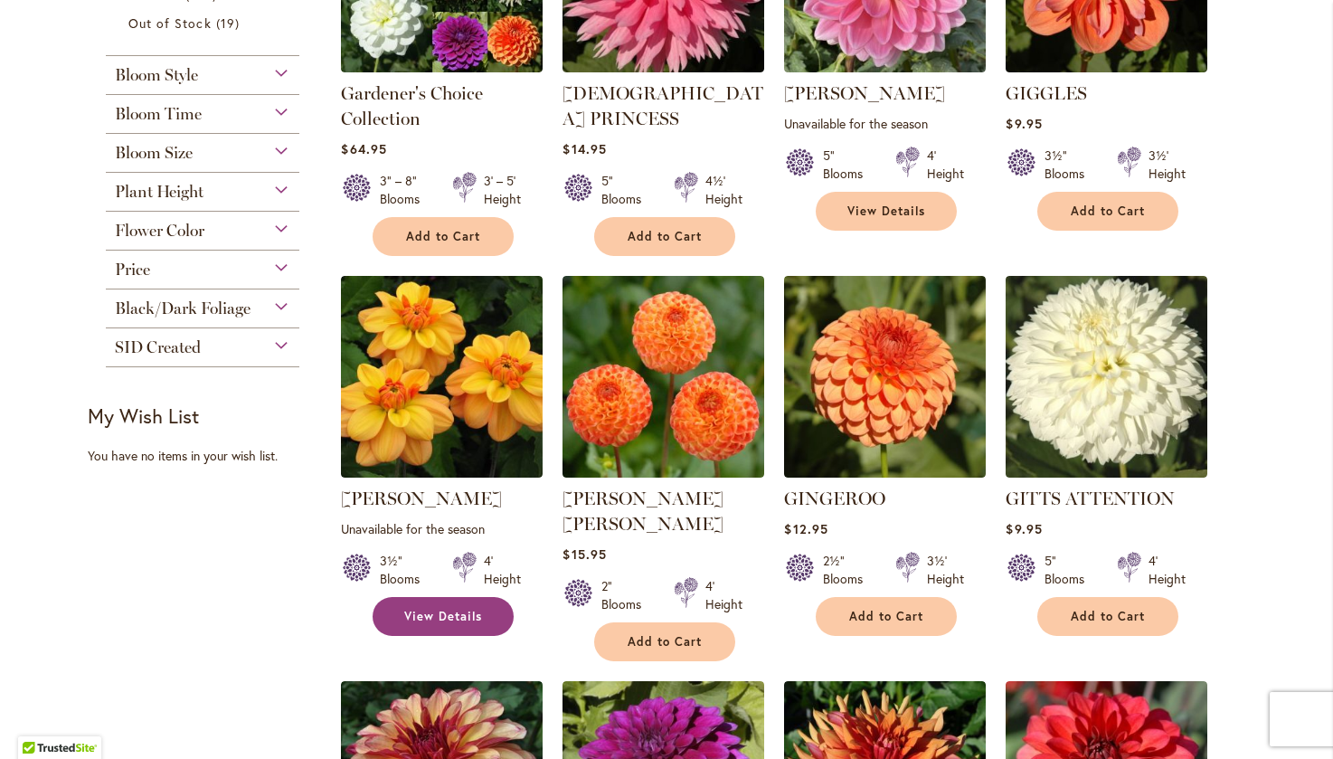
click at [413, 618] on span "View Details" at bounding box center [443, 615] width 78 height 15
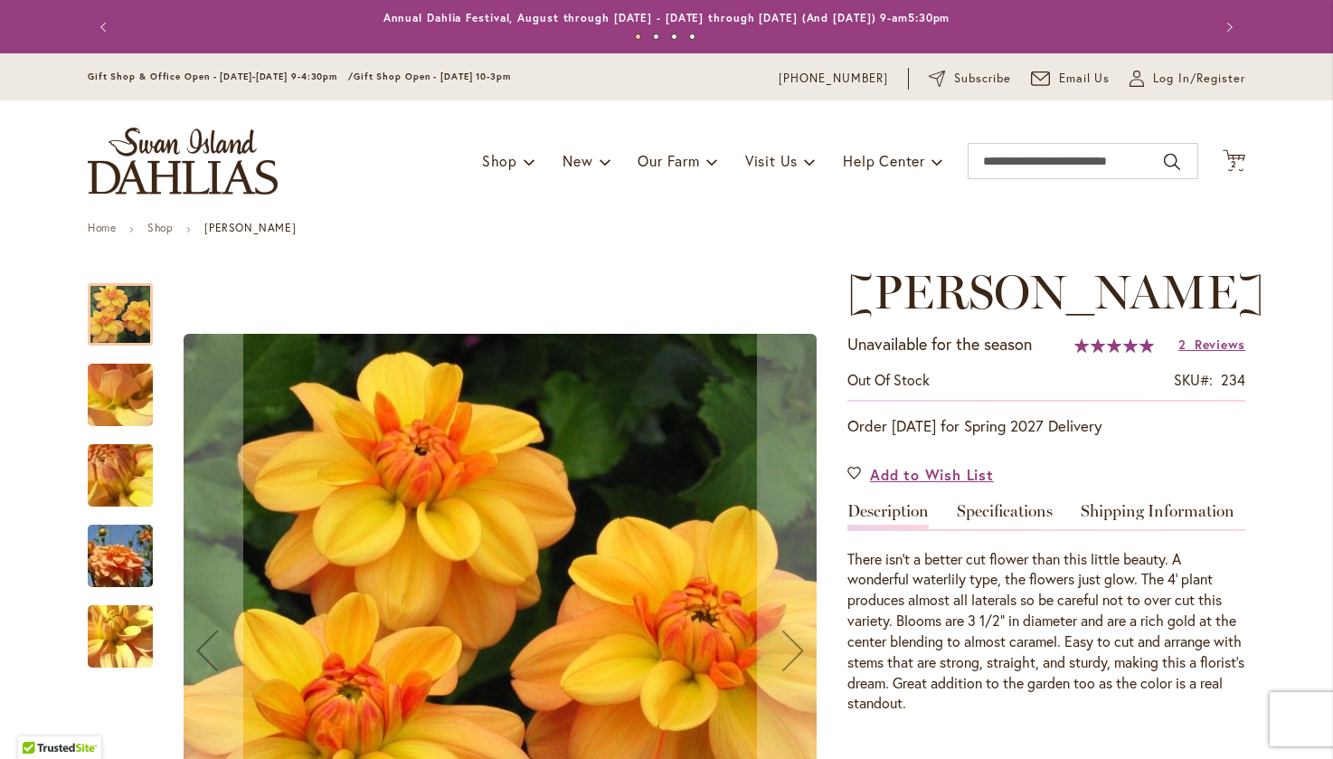
scroll to position [90, 0]
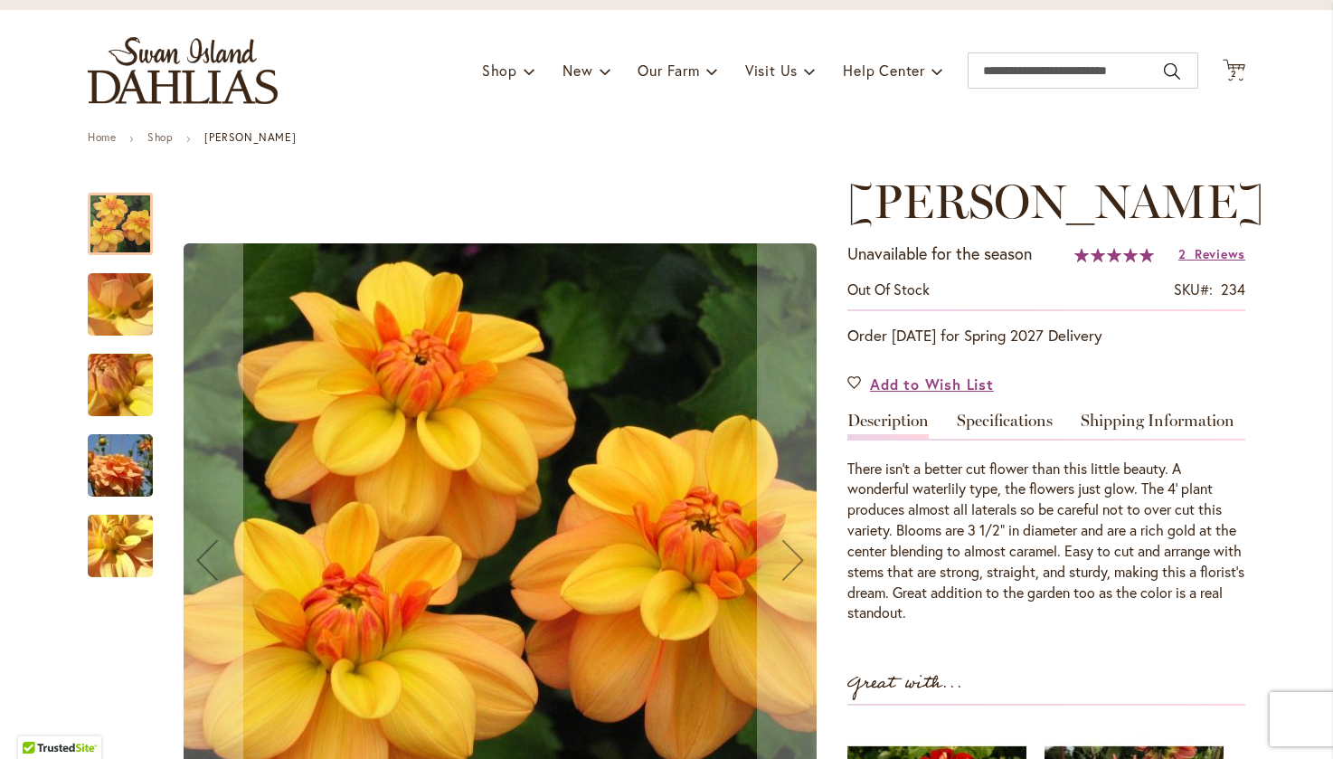
click at [104, 462] on img "Ginger Snap" at bounding box center [120, 465] width 130 height 87
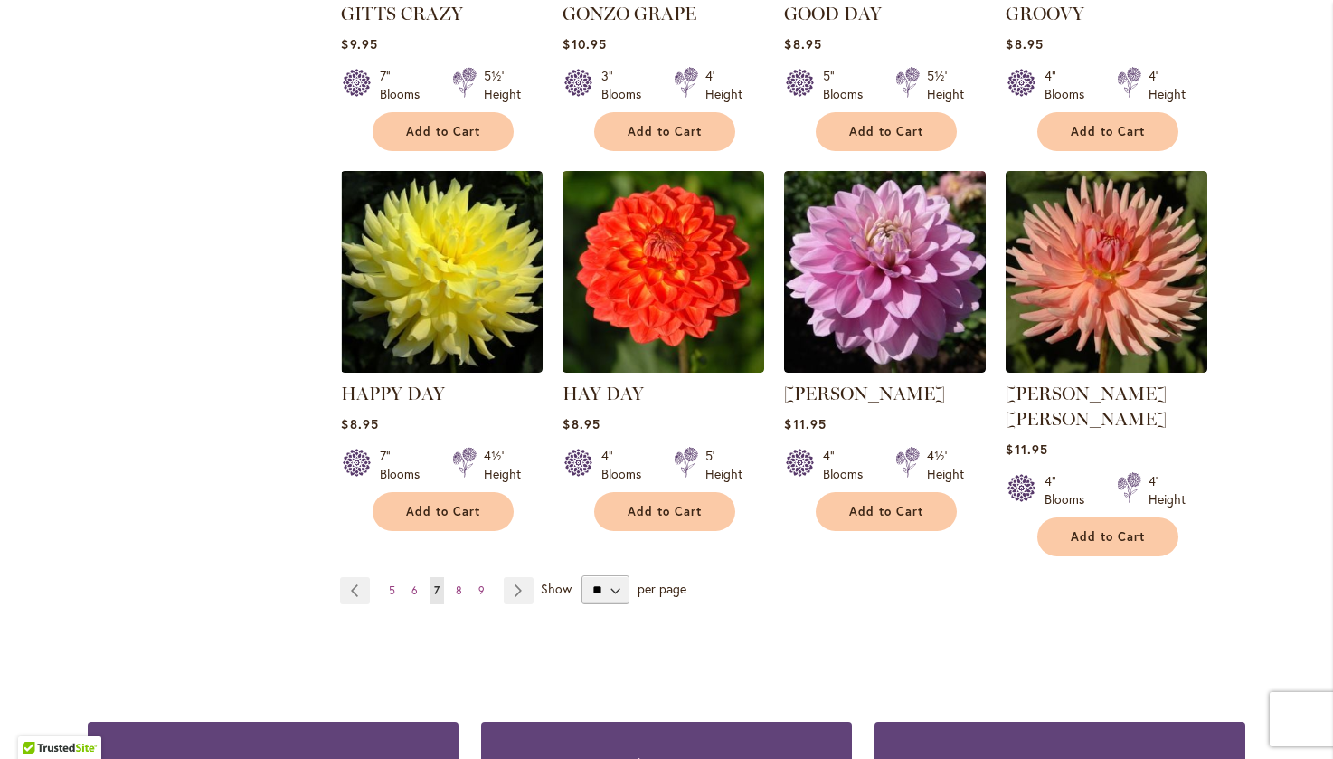
scroll to position [1447, 0]
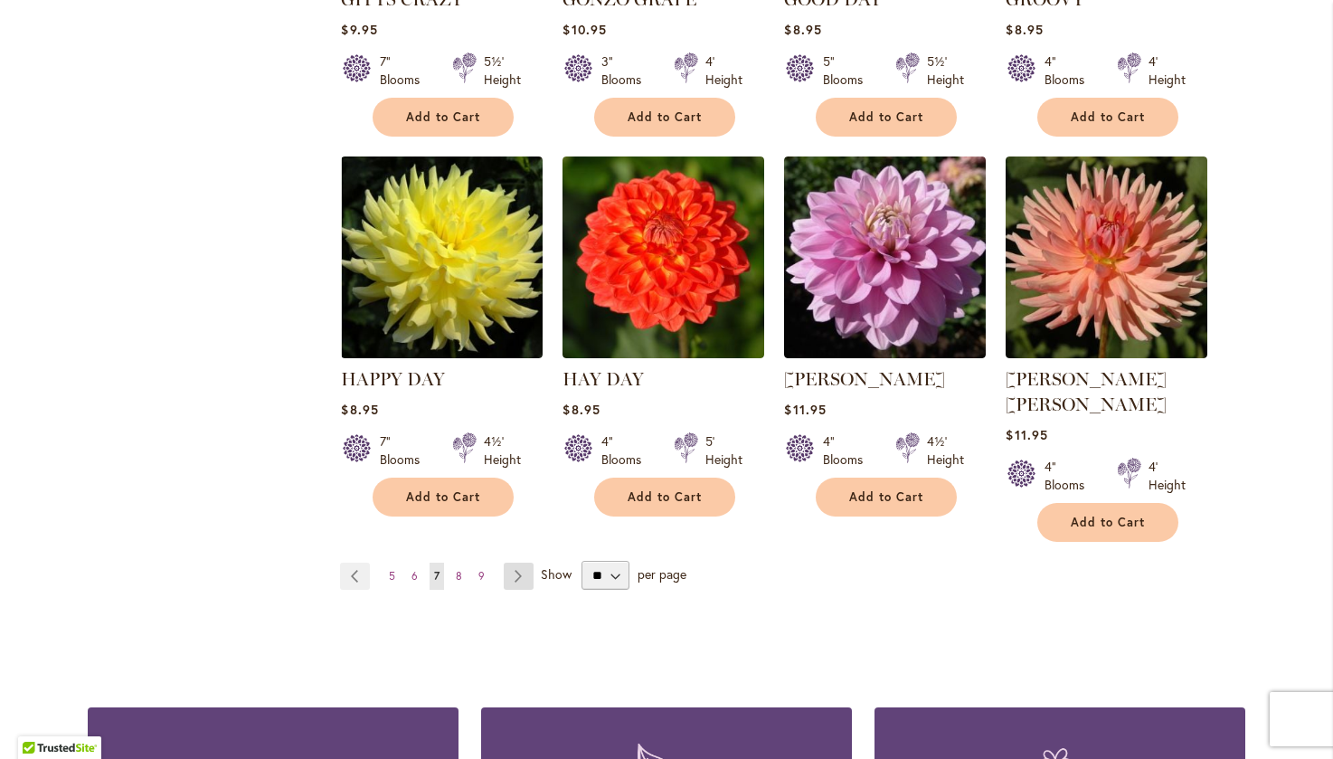
click at [504, 562] on link "Page Next" at bounding box center [519, 575] width 30 height 27
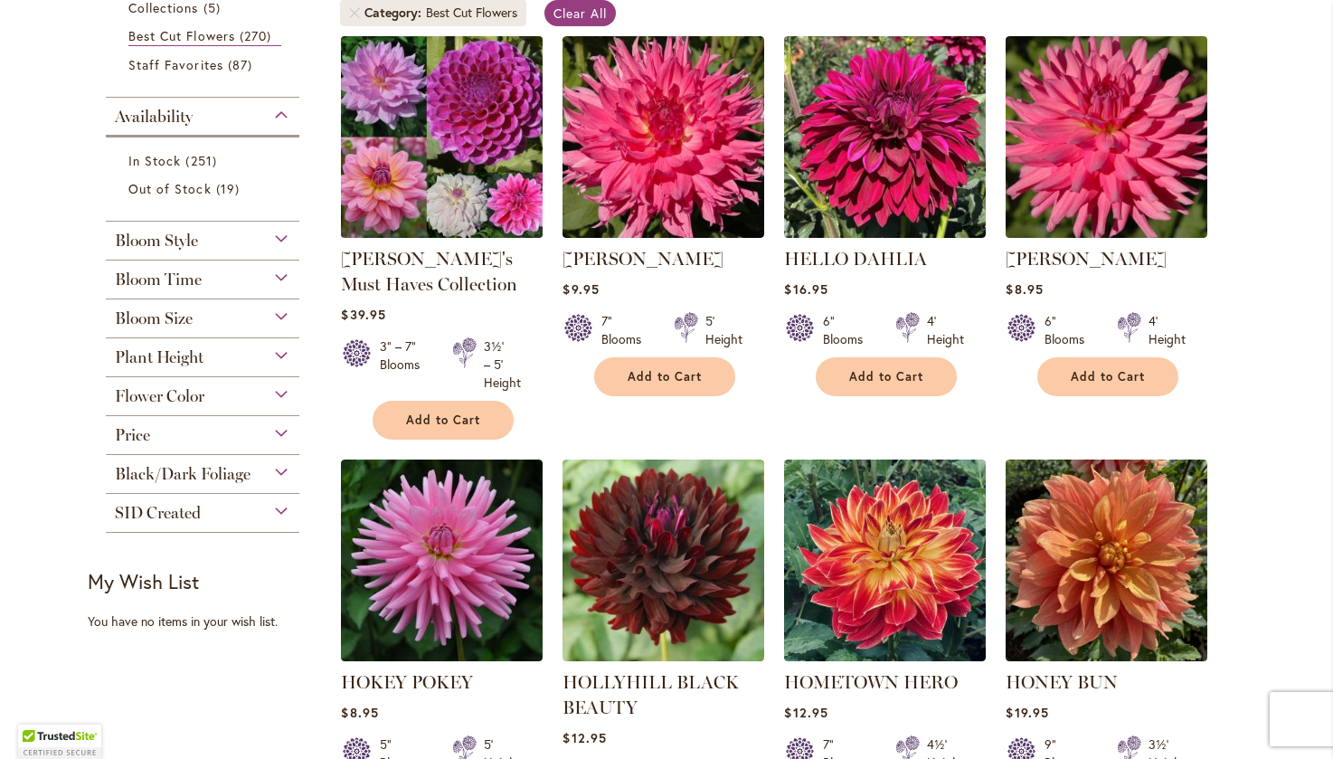
scroll to position [452, 0]
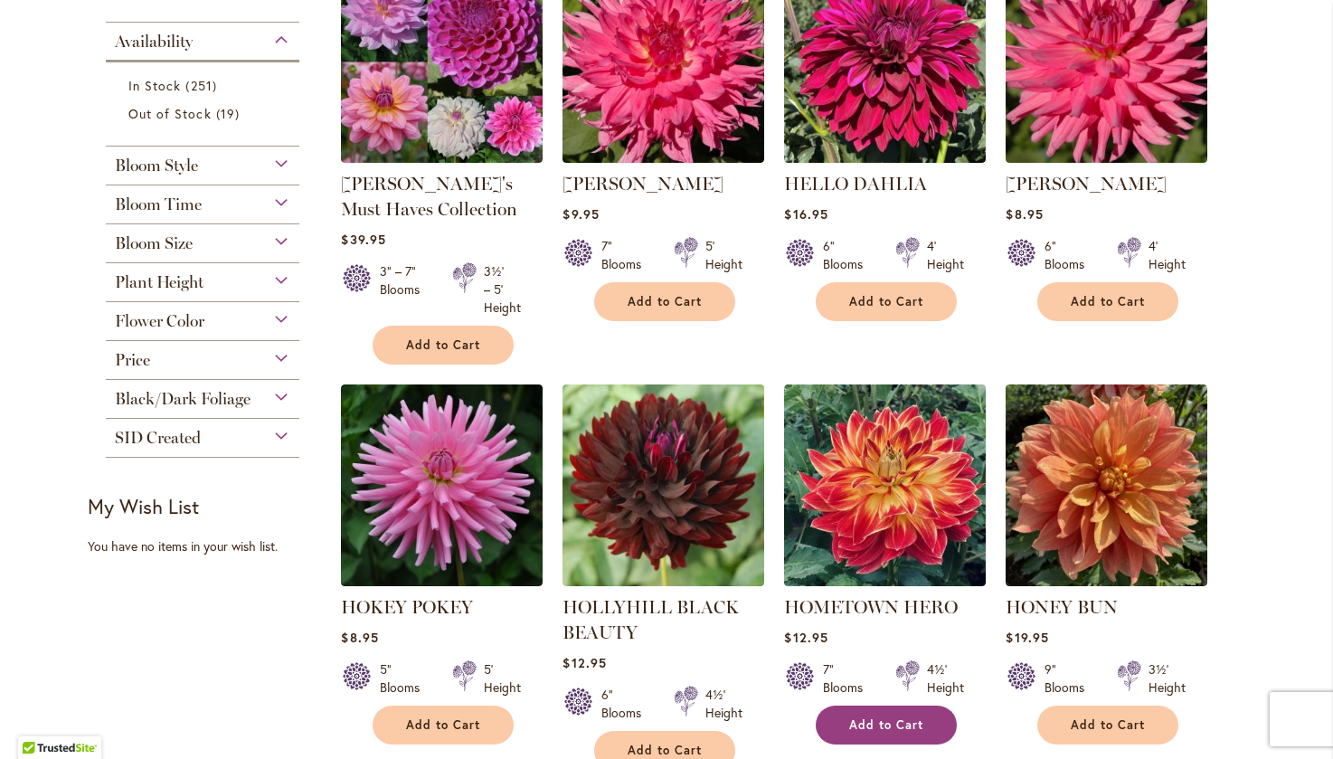
click at [853, 721] on span "Add to Cart" at bounding box center [886, 724] width 74 height 15
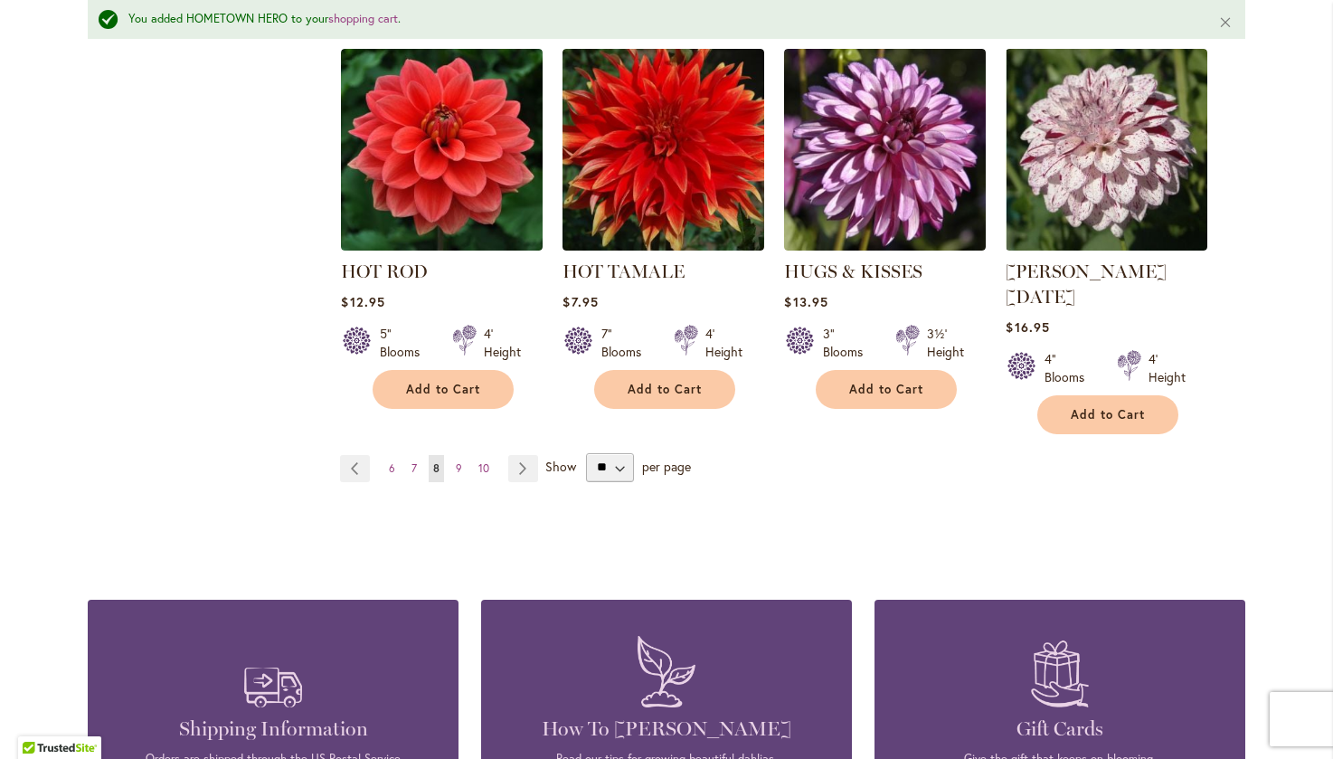
scroll to position [1675, 0]
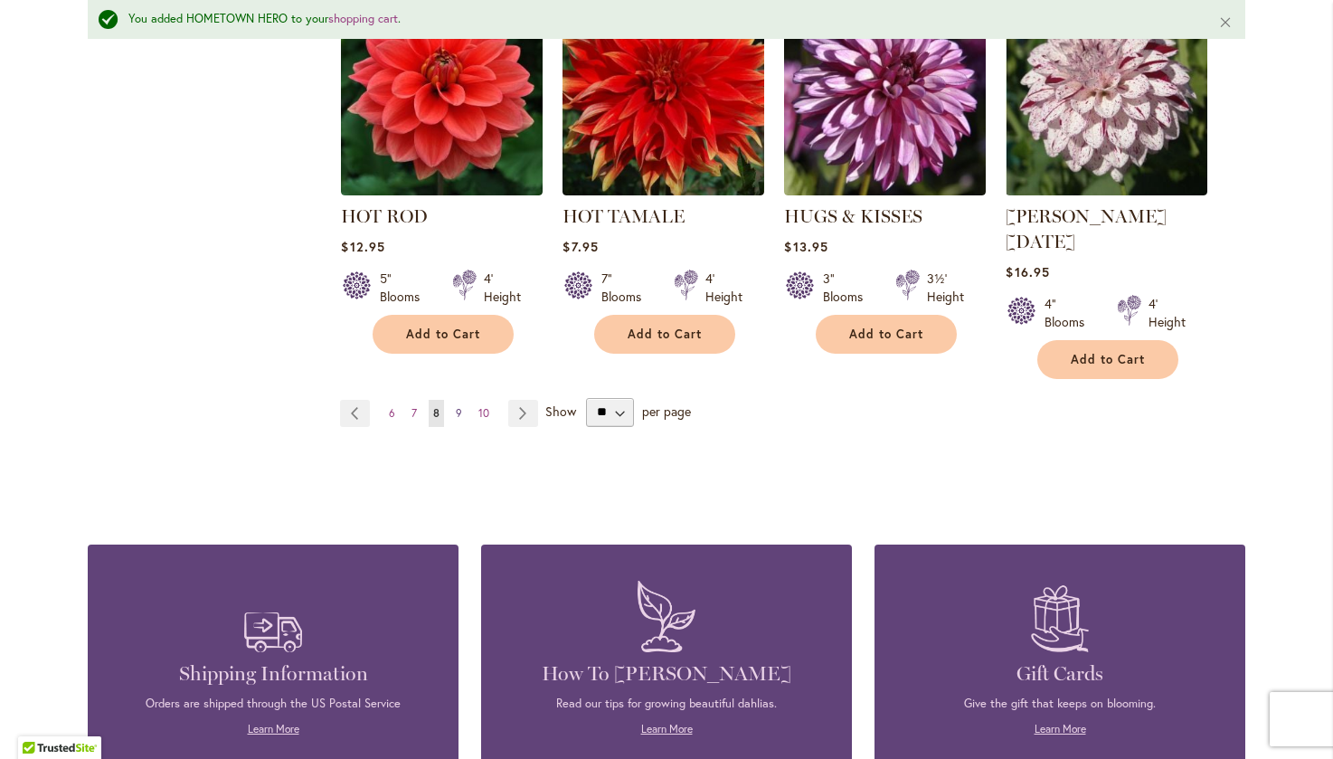
click at [456, 406] on span "9" at bounding box center [459, 413] width 6 height 14
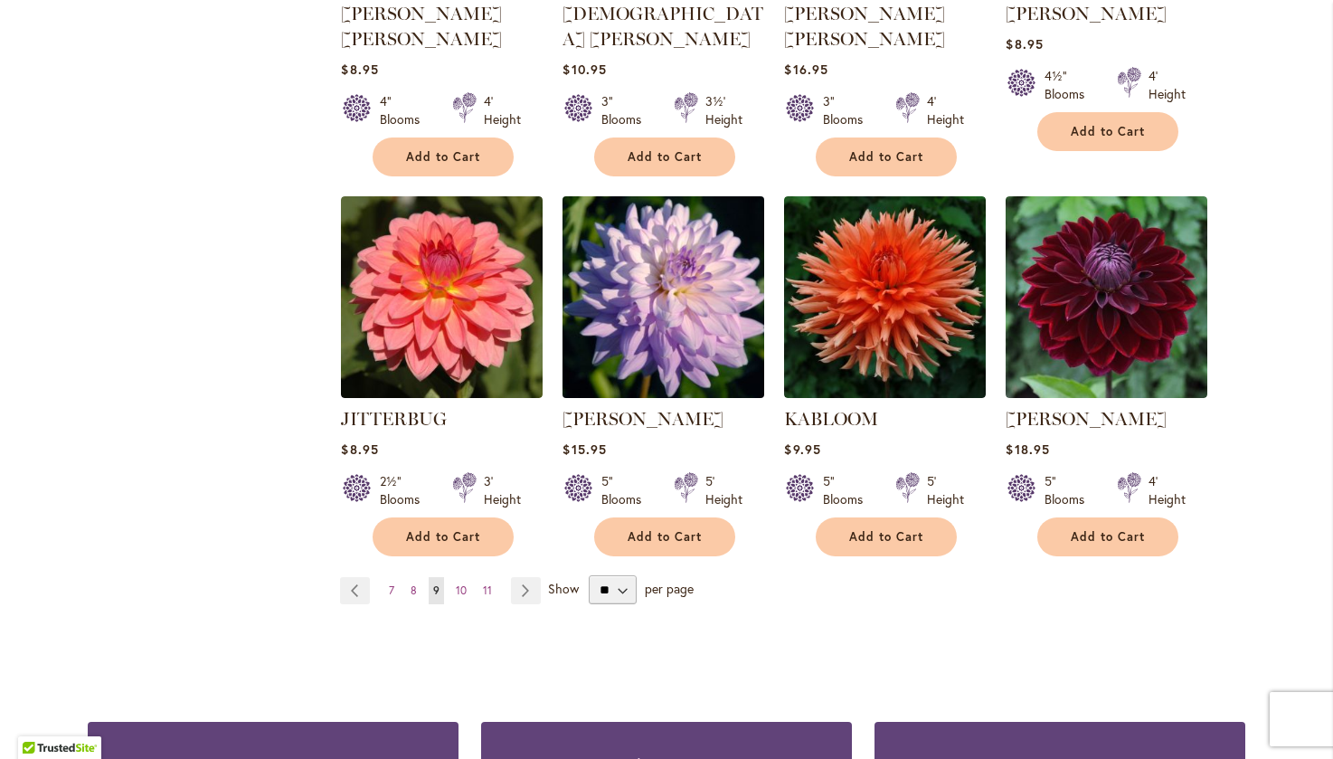
scroll to position [1447, 0]
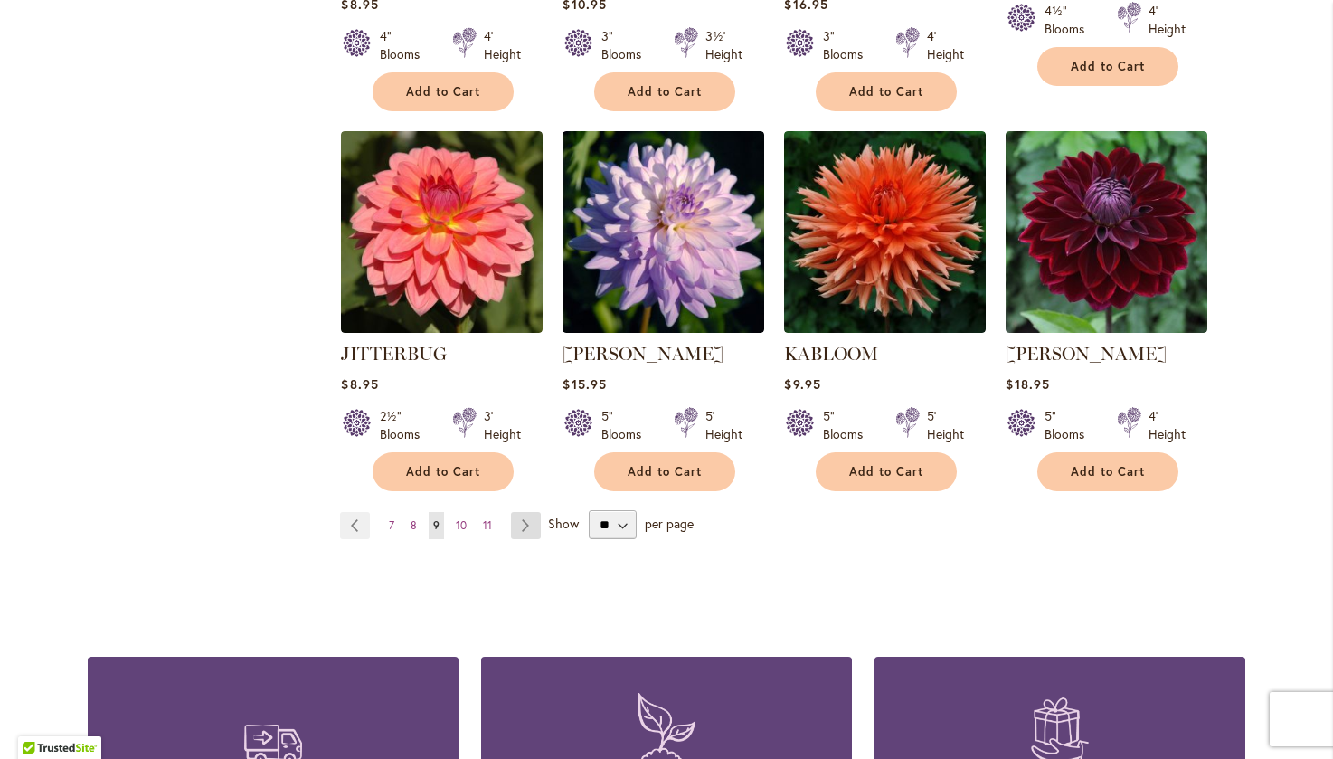
click at [511, 512] on link "Page Next" at bounding box center [526, 525] width 30 height 27
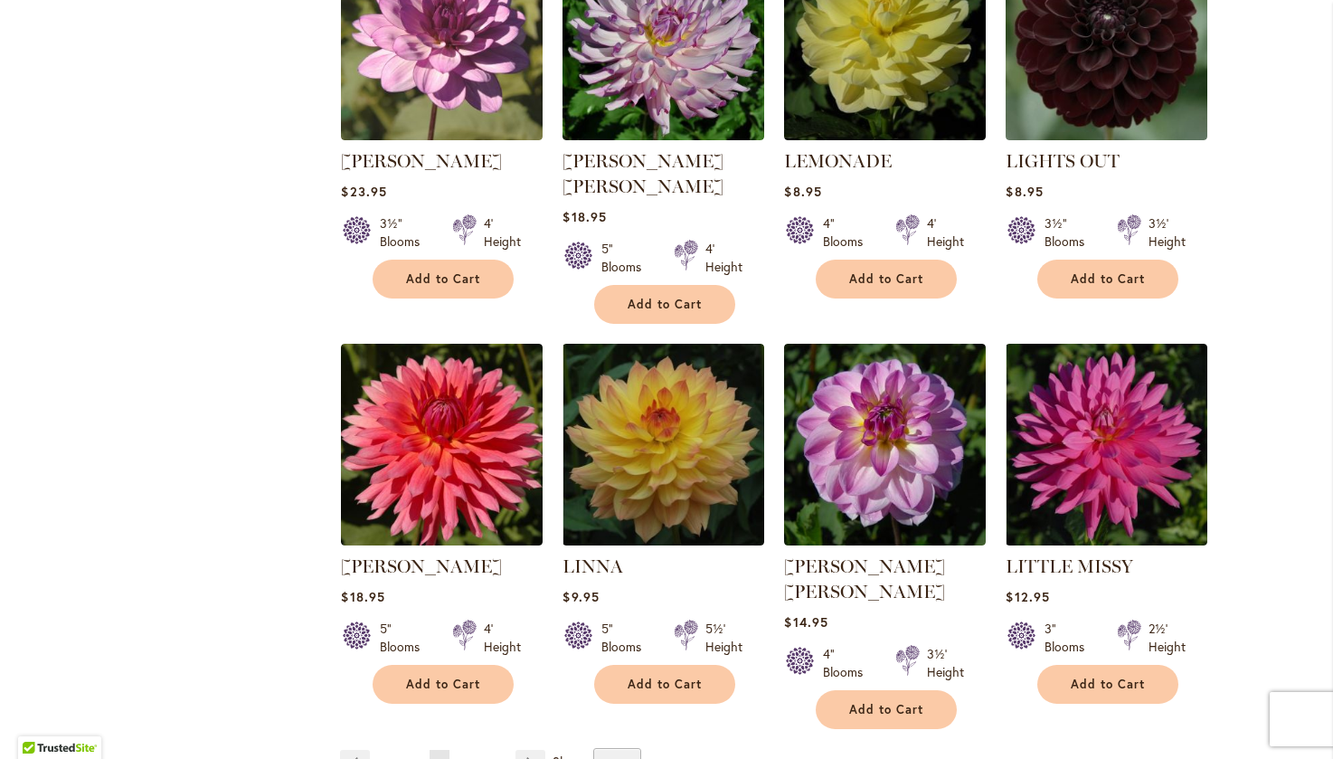
scroll to position [1266, 0]
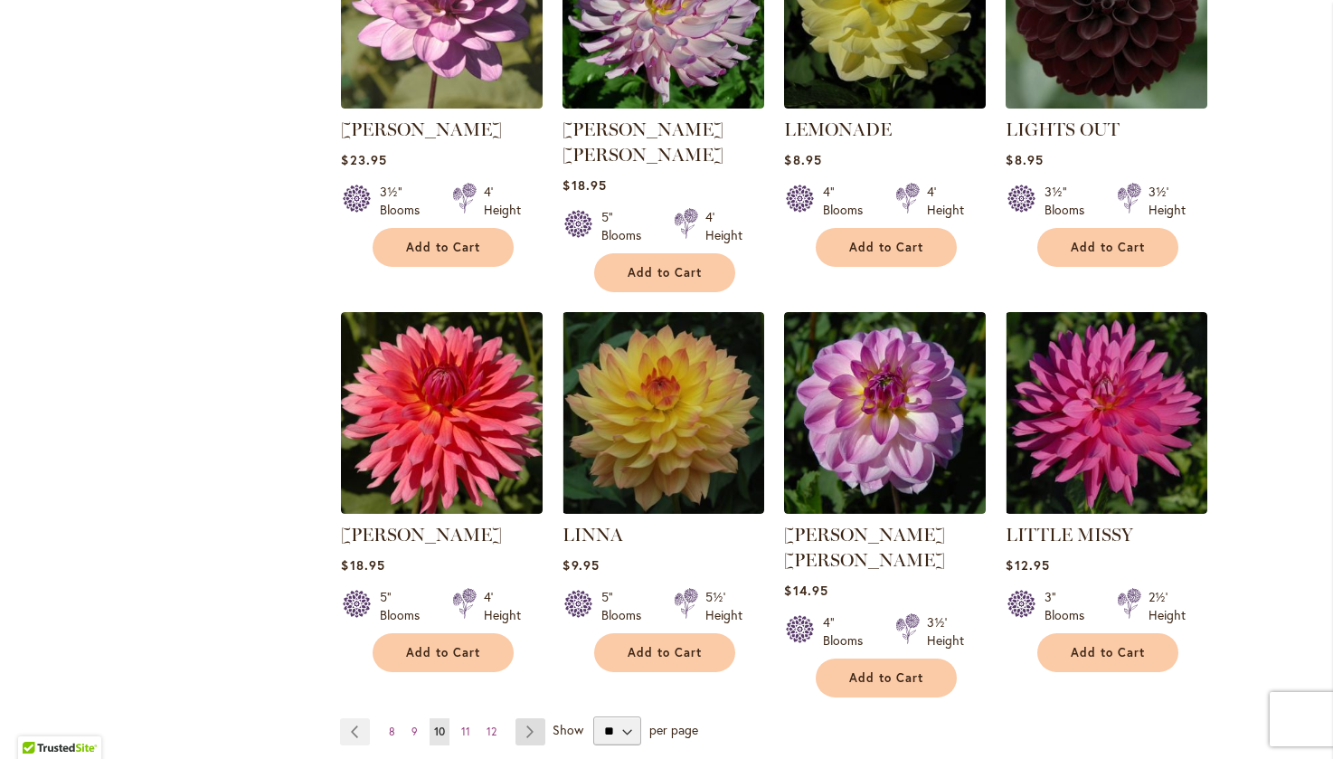
click at [525, 718] on link "Page Next" at bounding box center [530, 731] width 30 height 27
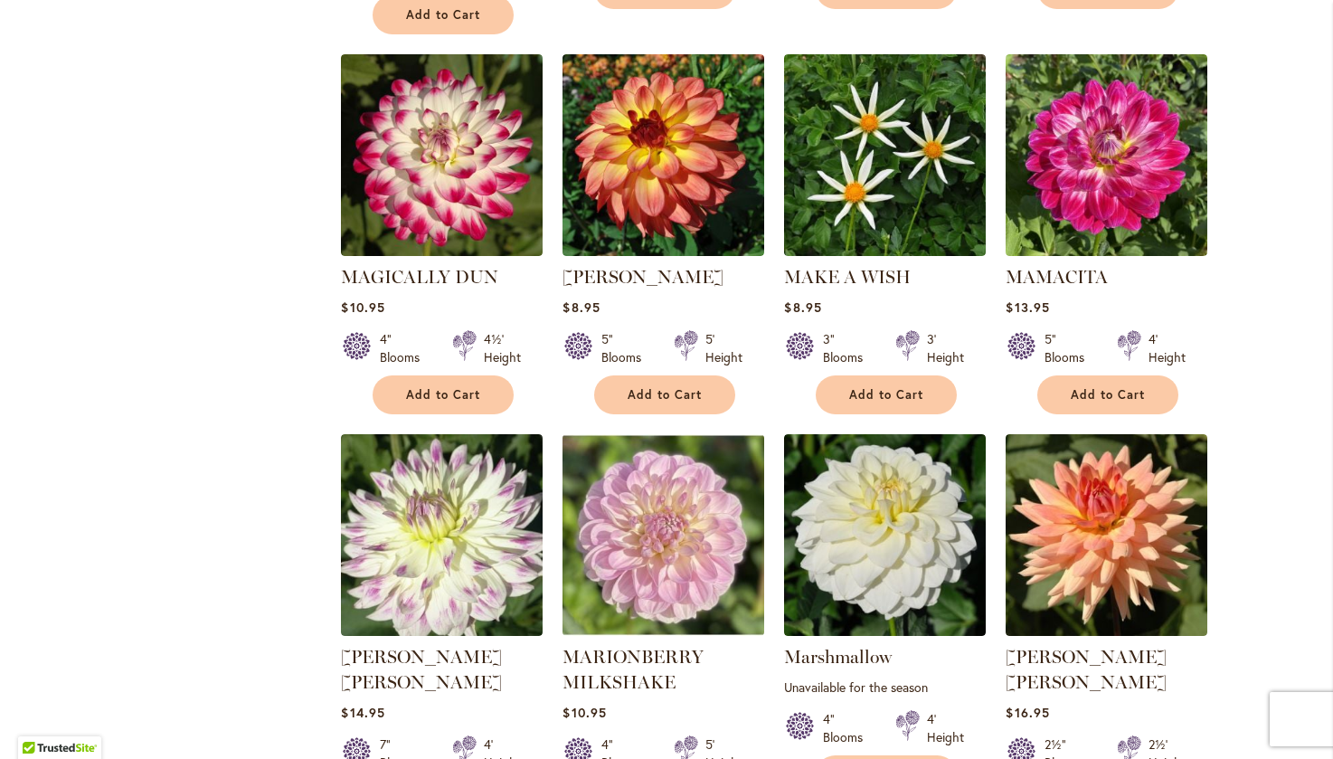
scroll to position [1175, 0]
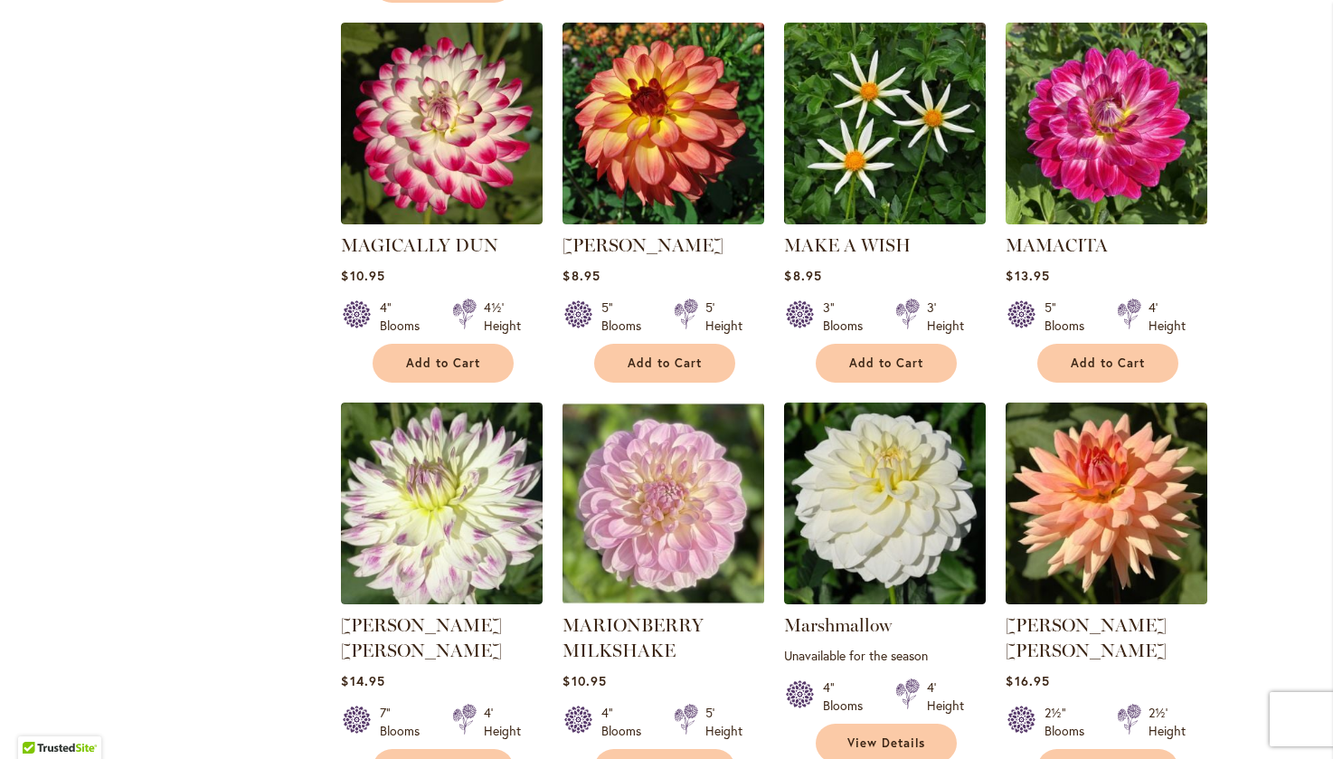
click at [423, 693] on div "[PERSON_NAME] [PERSON_NAME] Rating: 47% 1 Review $14.95 7" Blooms 4' Height Add…" at bounding box center [442, 695] width 202 height 166
click at [420, 758] on span "Add to Cart" at bounding box center [443, 767] width 74 height 15
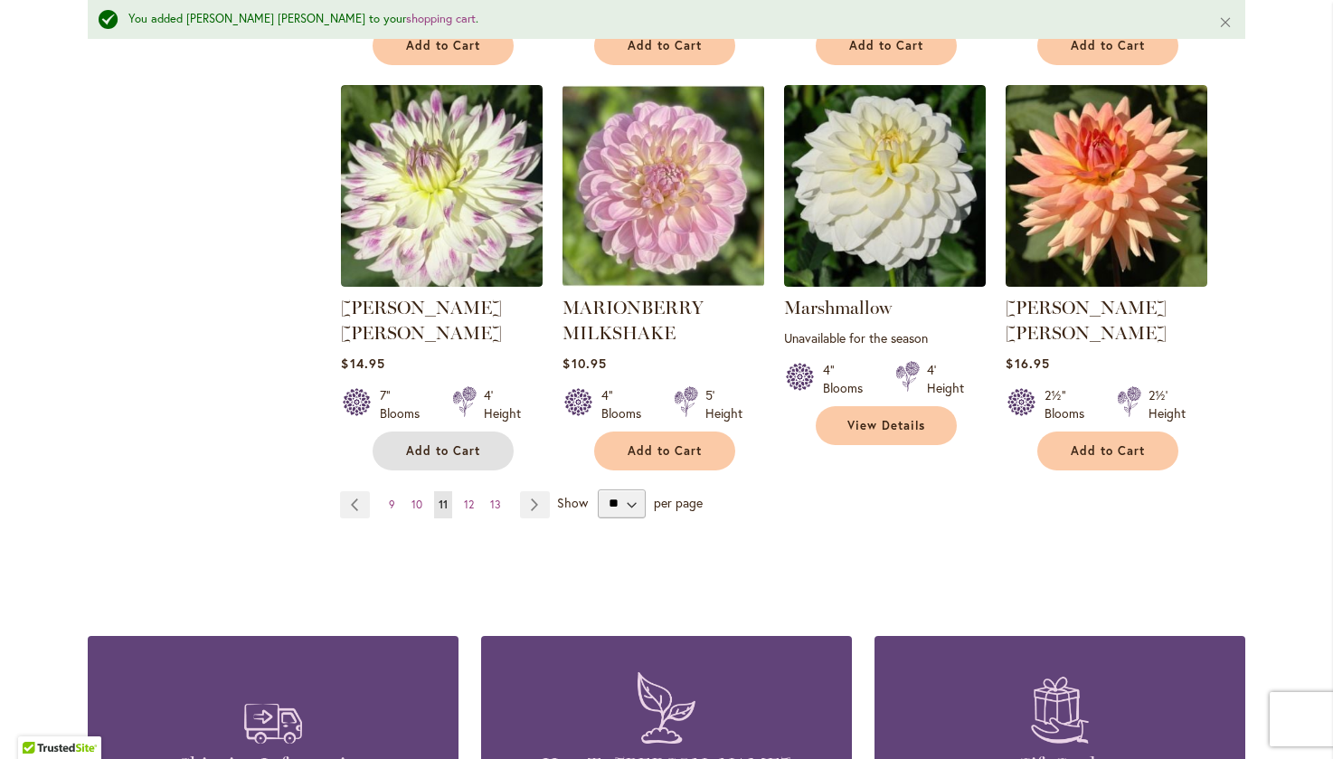
scroll to position [1585, 0]
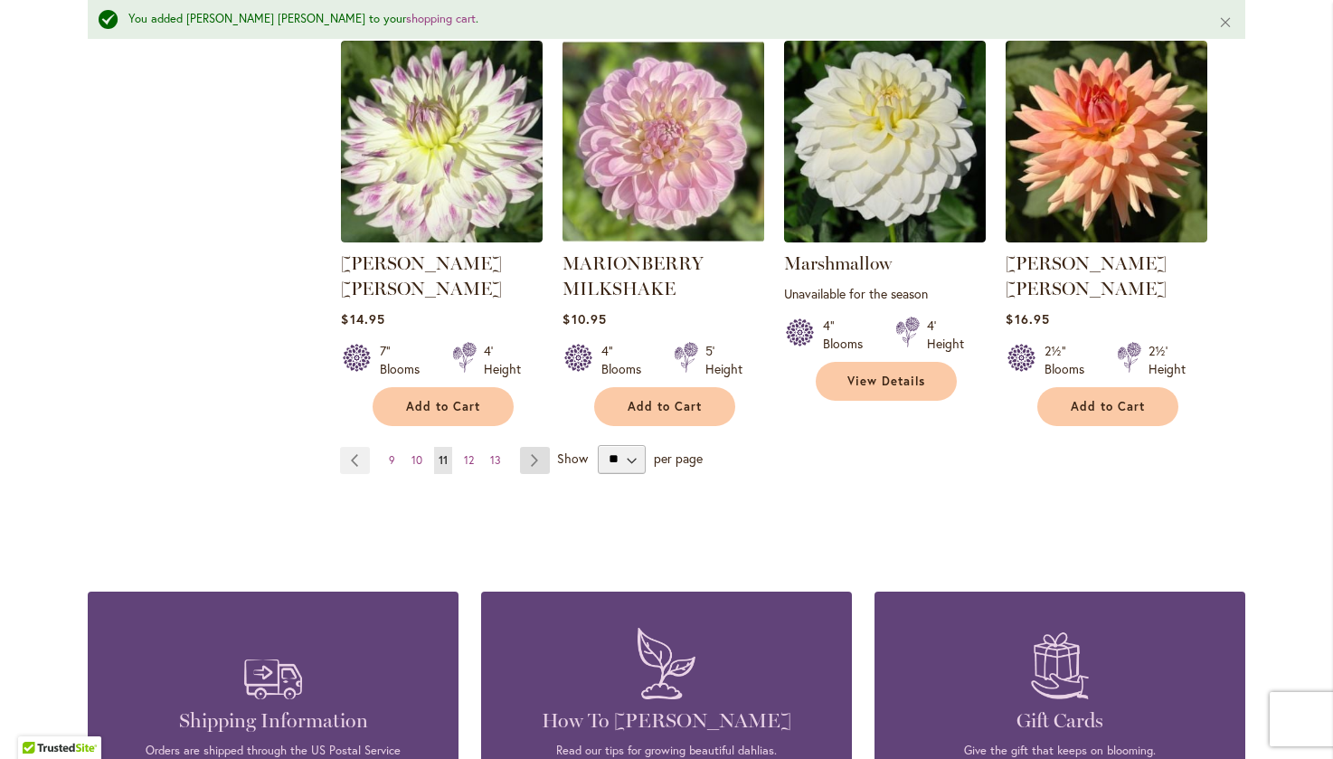
click at [532, 447] on link "Page Next" at bounding box center [535, 460] width 30 height 27
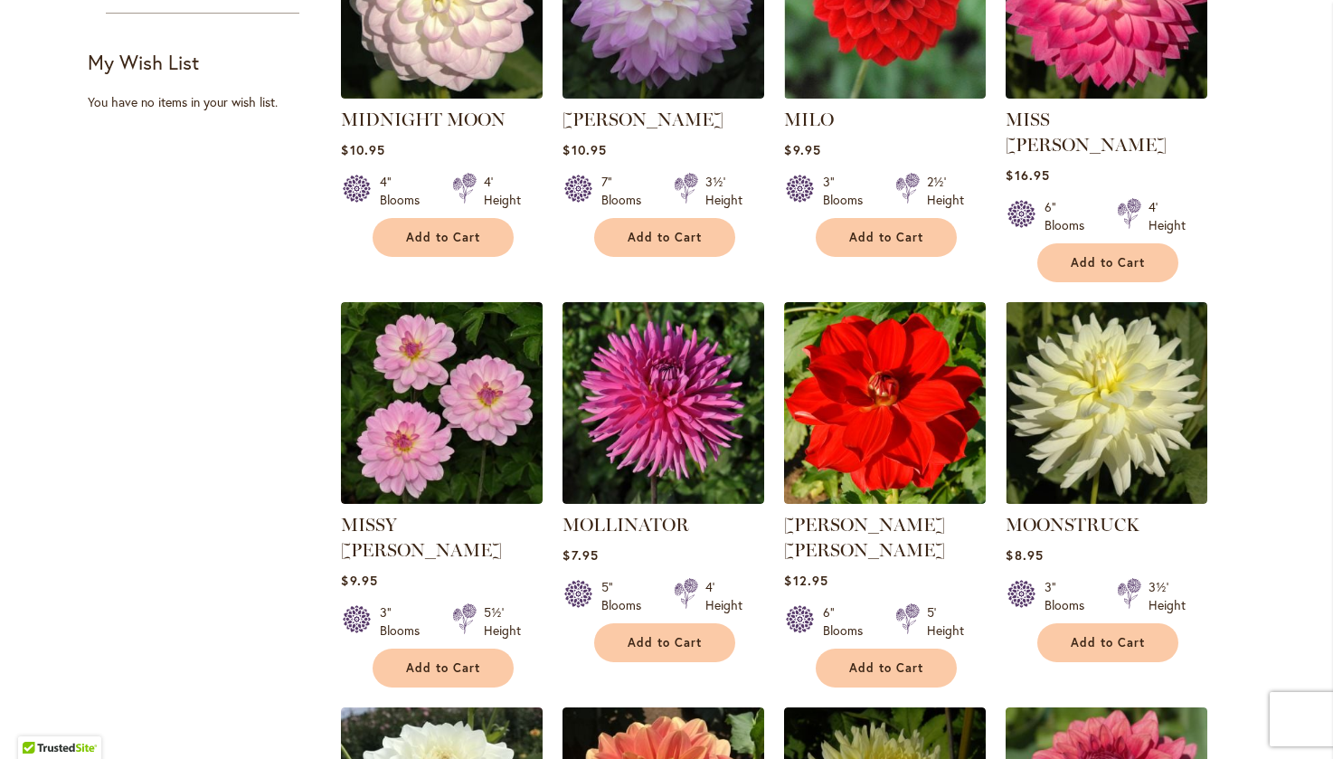
scroll to position [904, 0]
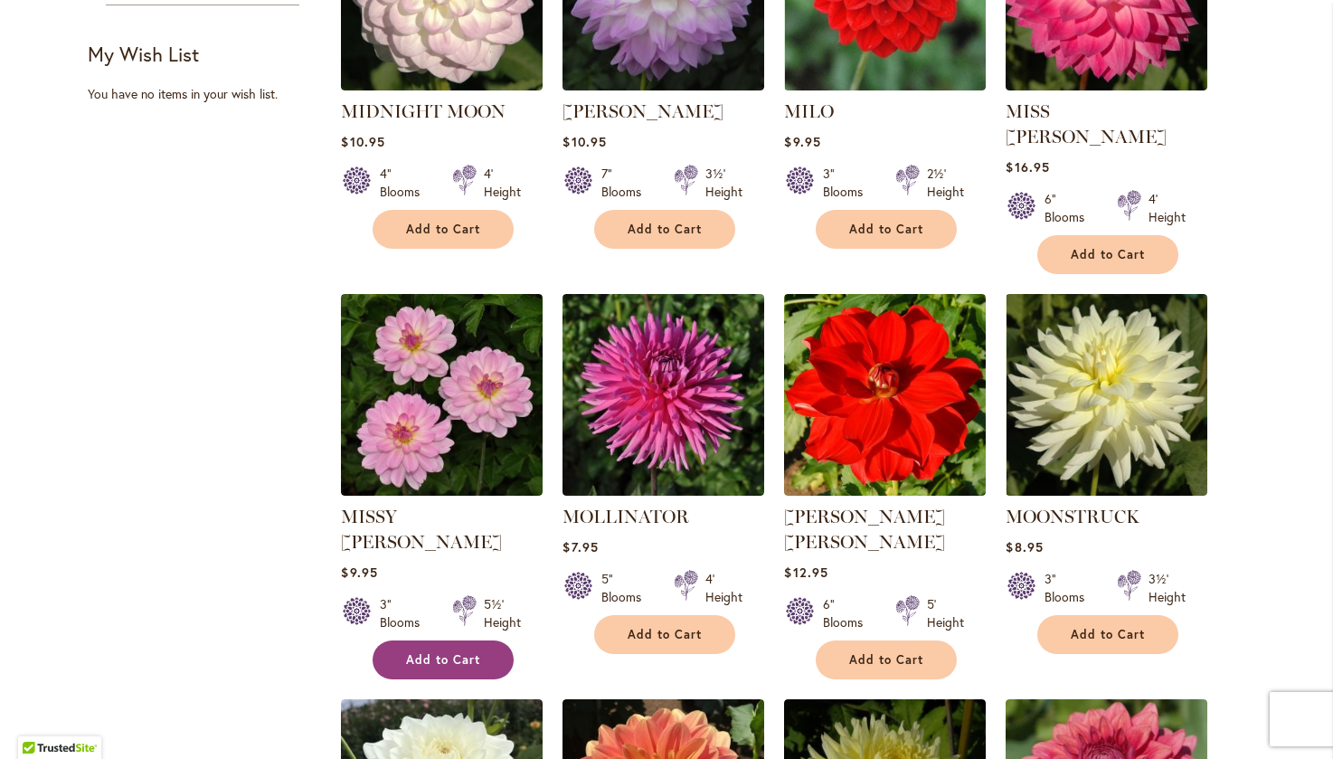
click at [406, 652] on span "Add to Cart" at bounding box center [443, 659] width 74 height 15
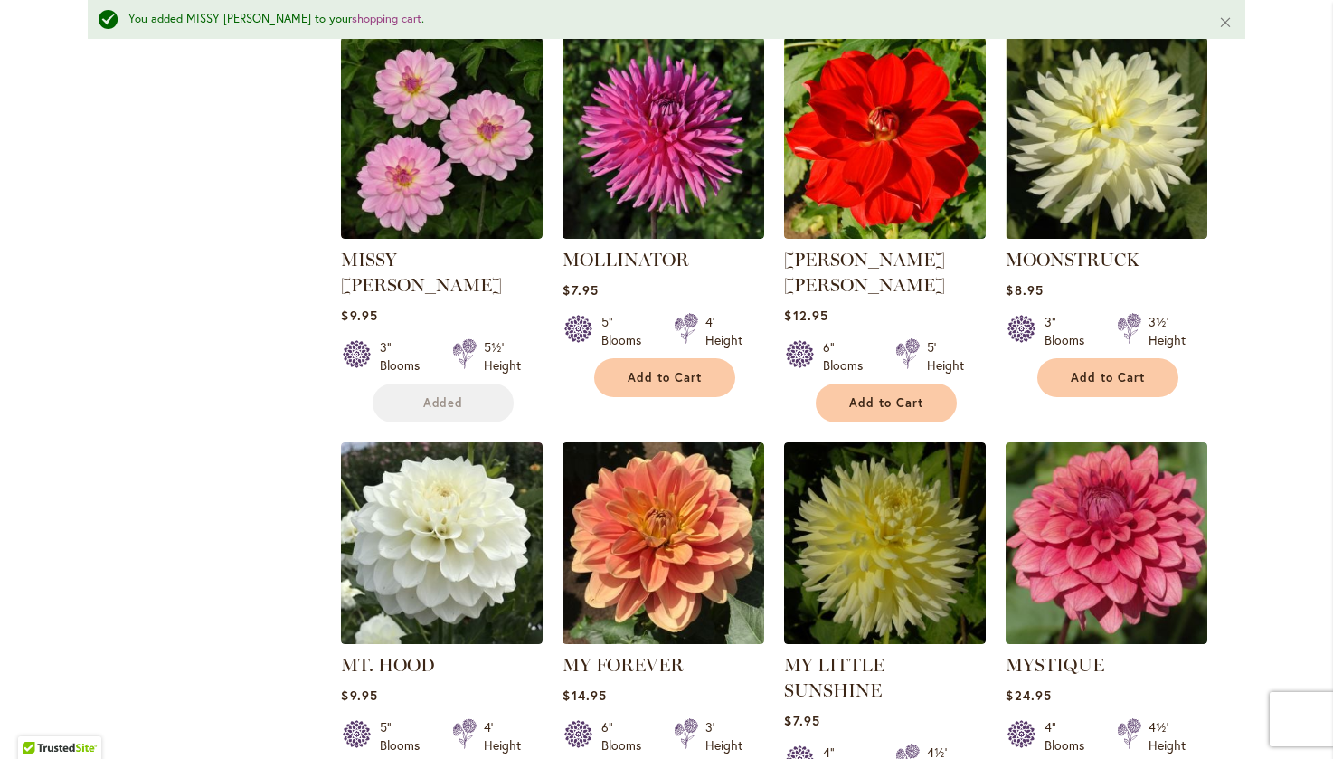
scroll to position [1314, 0]
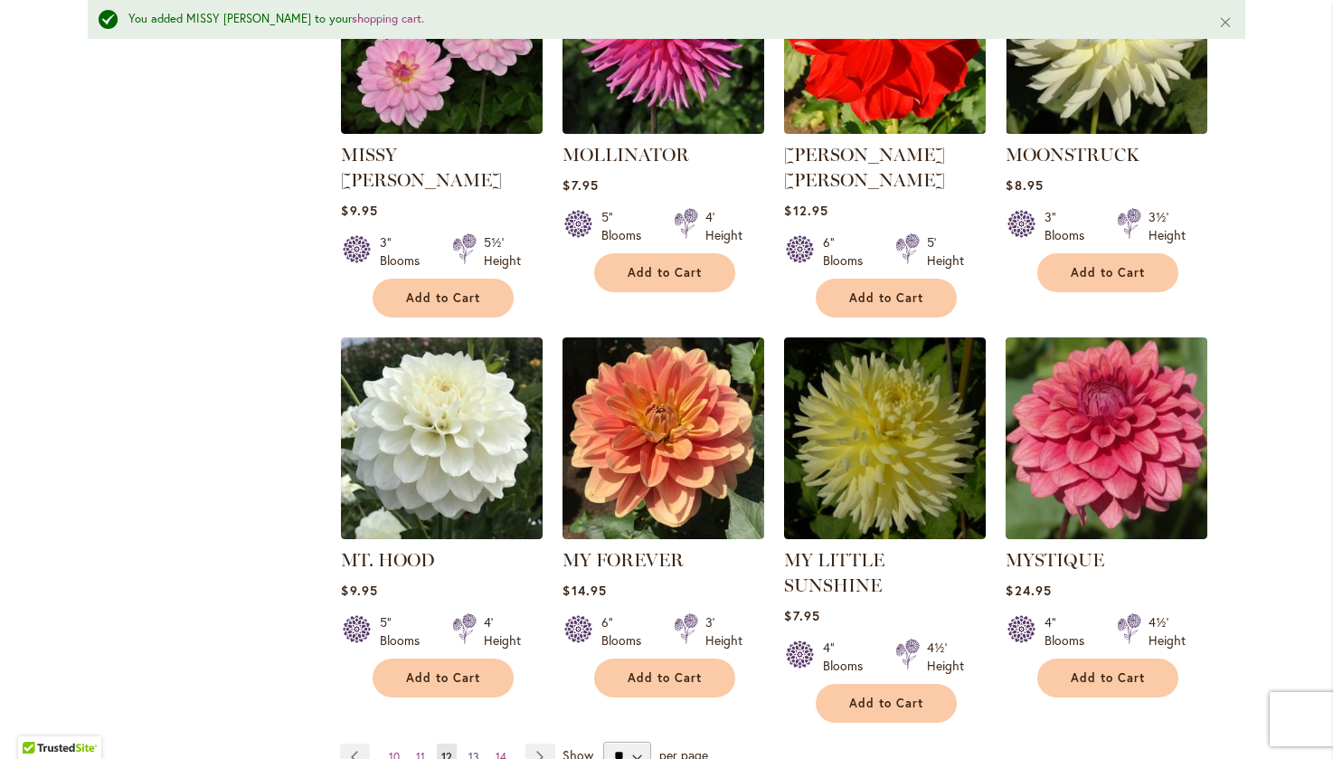
click at [470, 750] on span "13" at bounding box center [473, 757] width 11 height 14
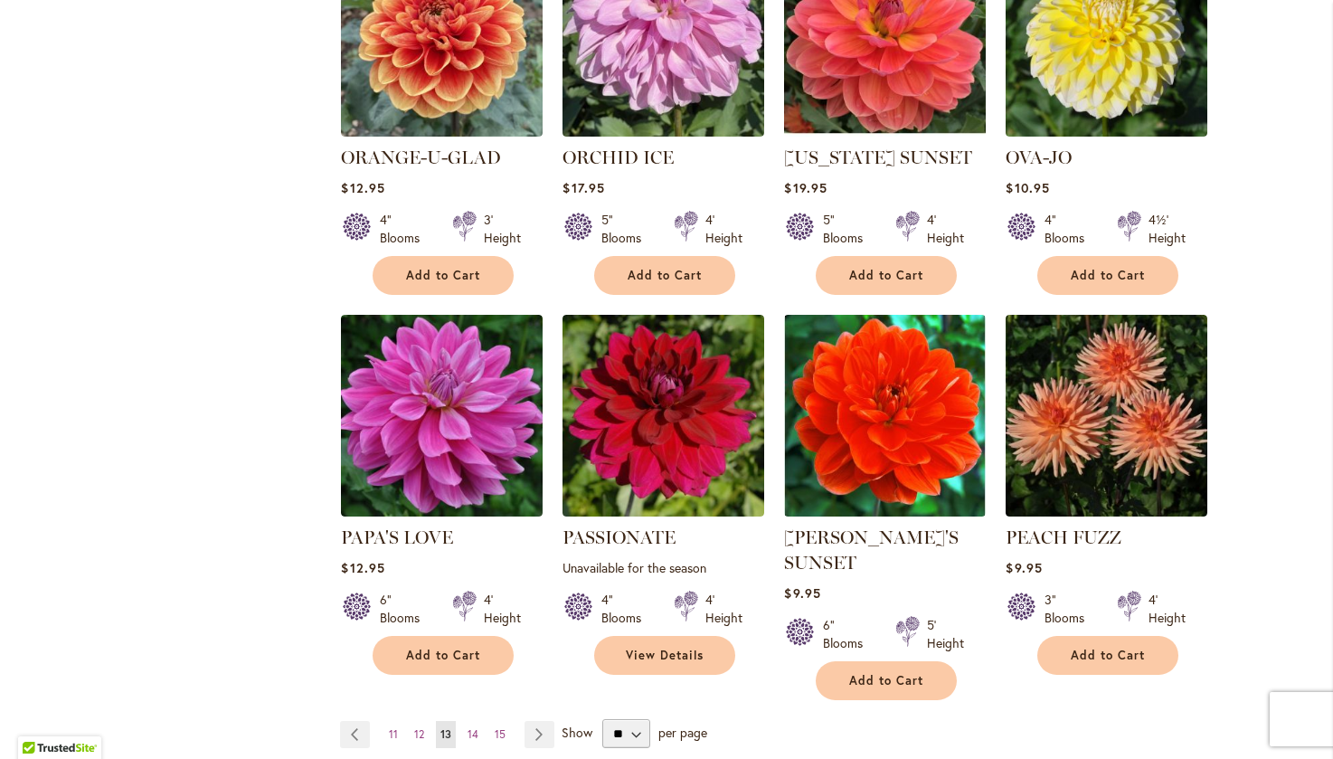
scroll to position [1266, 0]
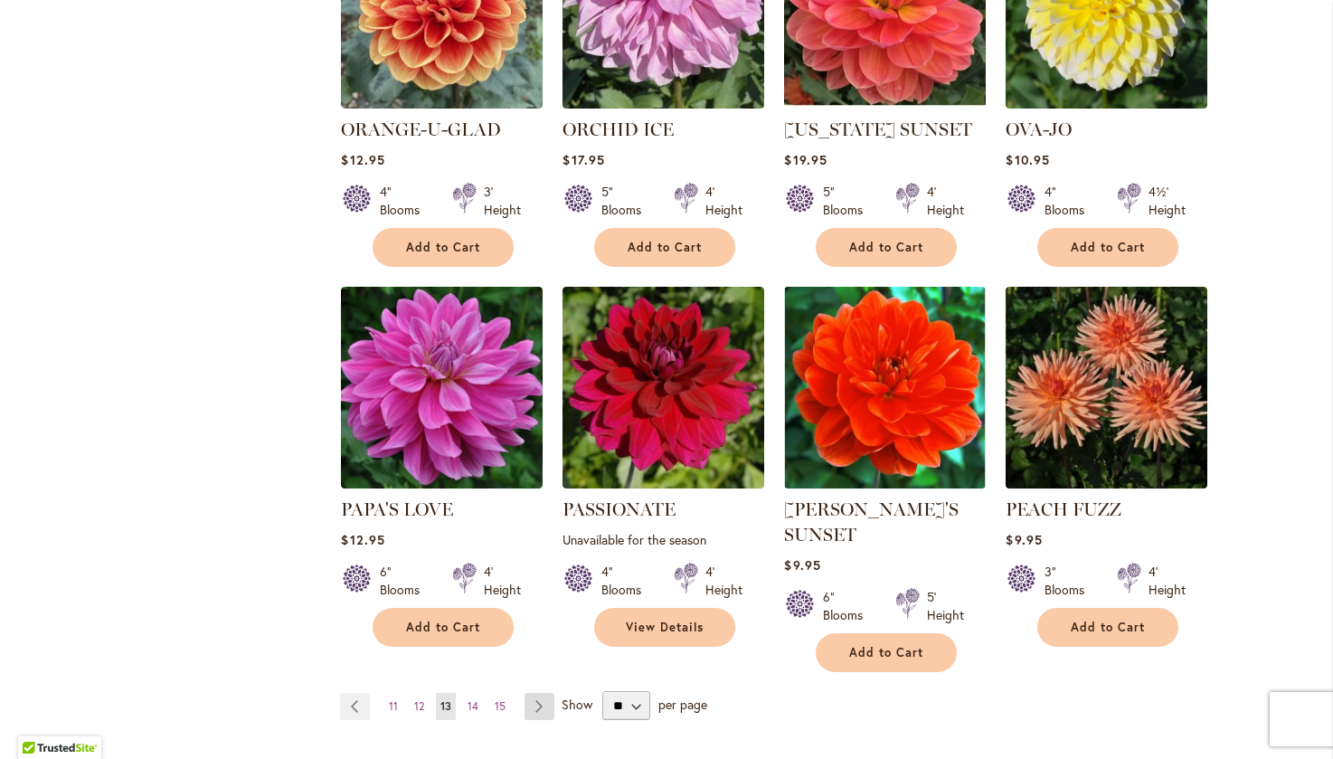
click at [535, 702] on link "Page Next" at bounding box center [539, 706] width 30 height 27
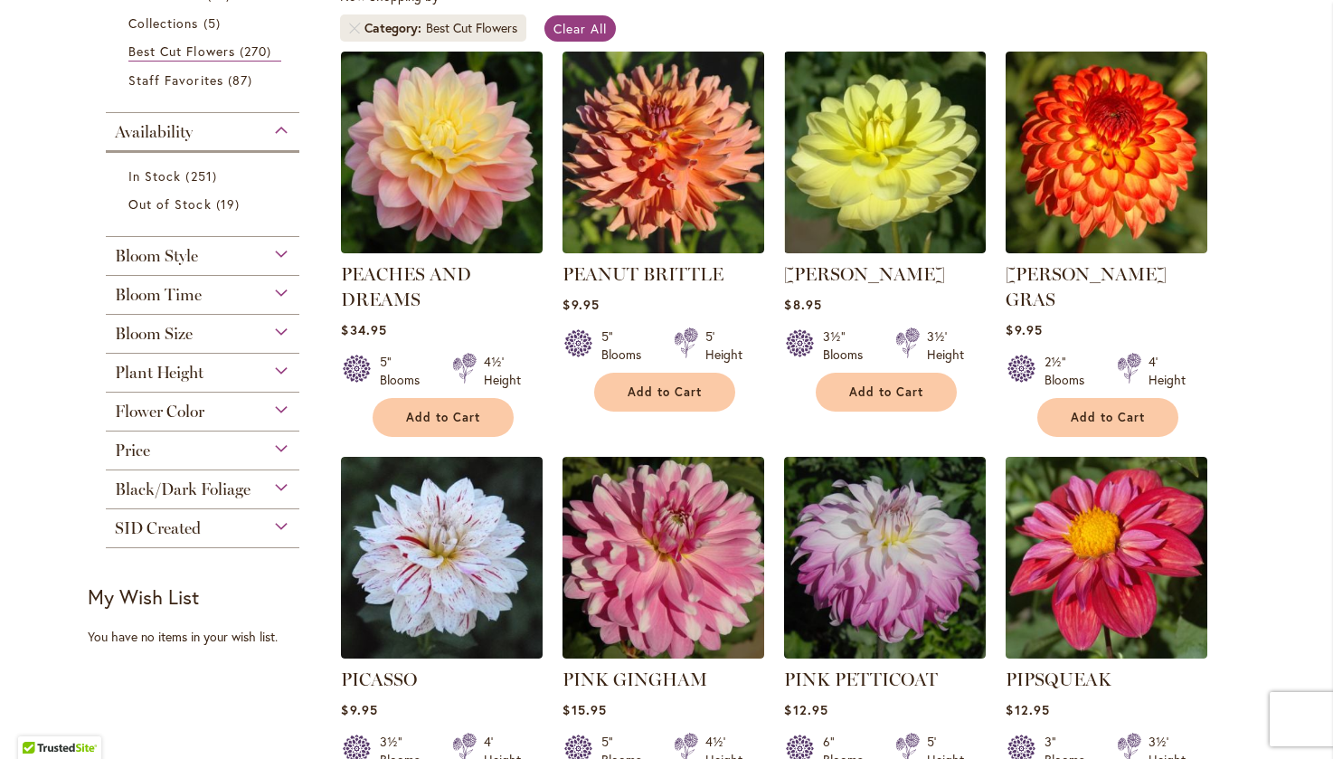
scroll to position [452, 0]
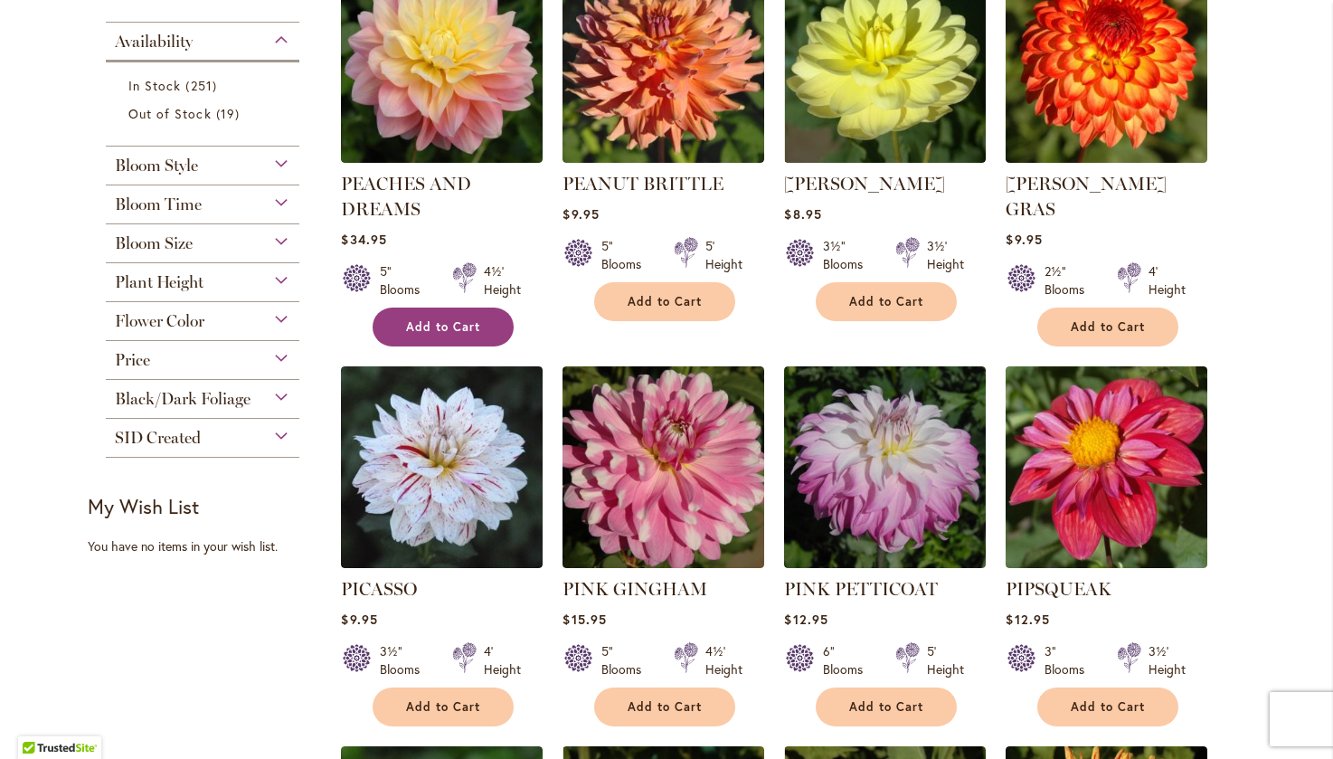
click at [392, 328] on button "Add to Cart" at bounding box center [443, 326] width 141 height 39
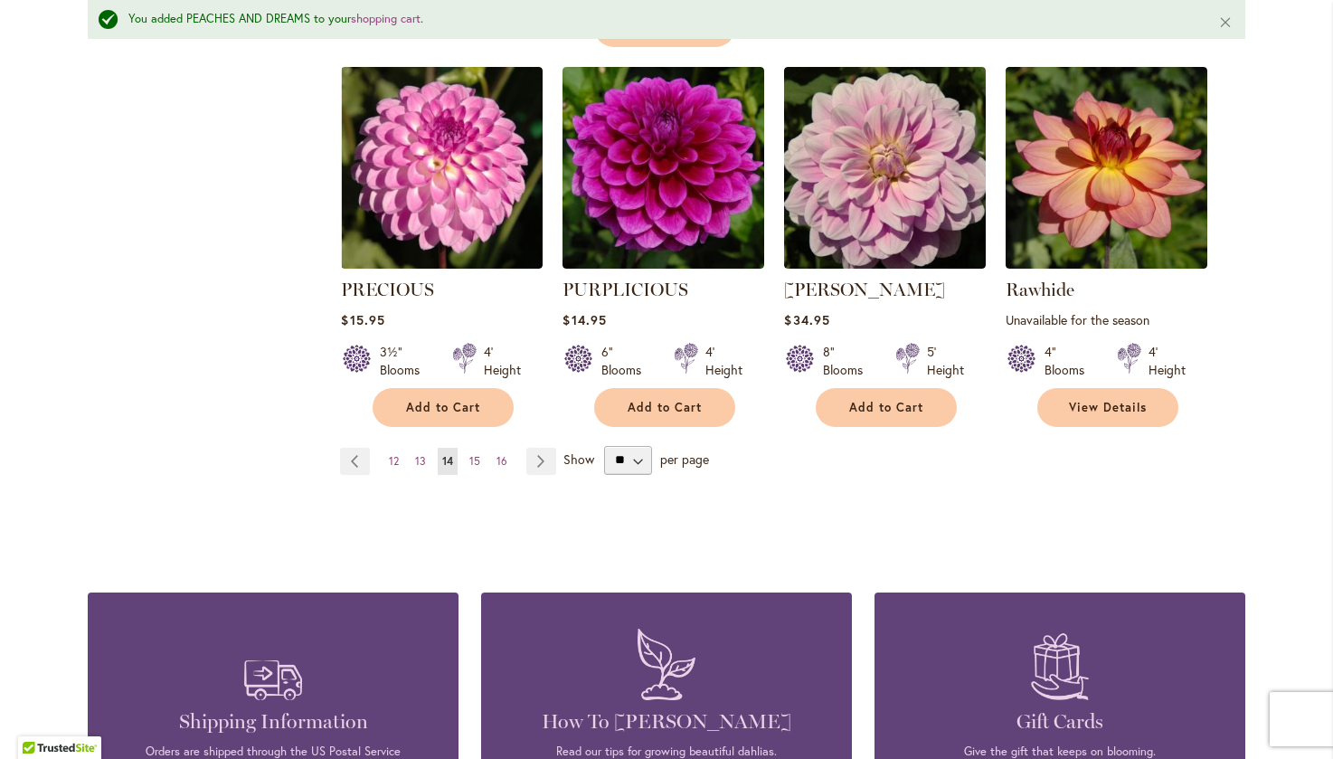
scroll to position [1585, 0]
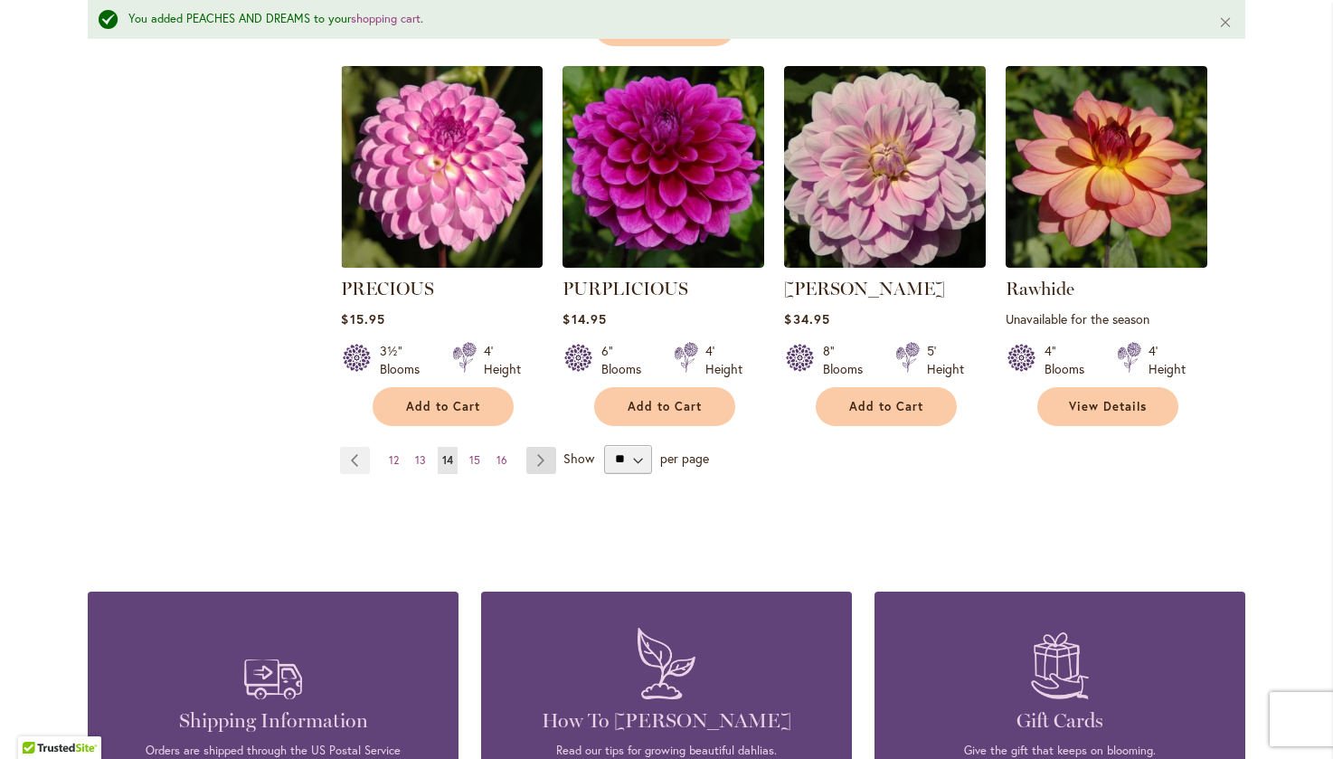
click at [530, 464] on link "Page Next" at bounding box center [541, 460] width 30 height 27
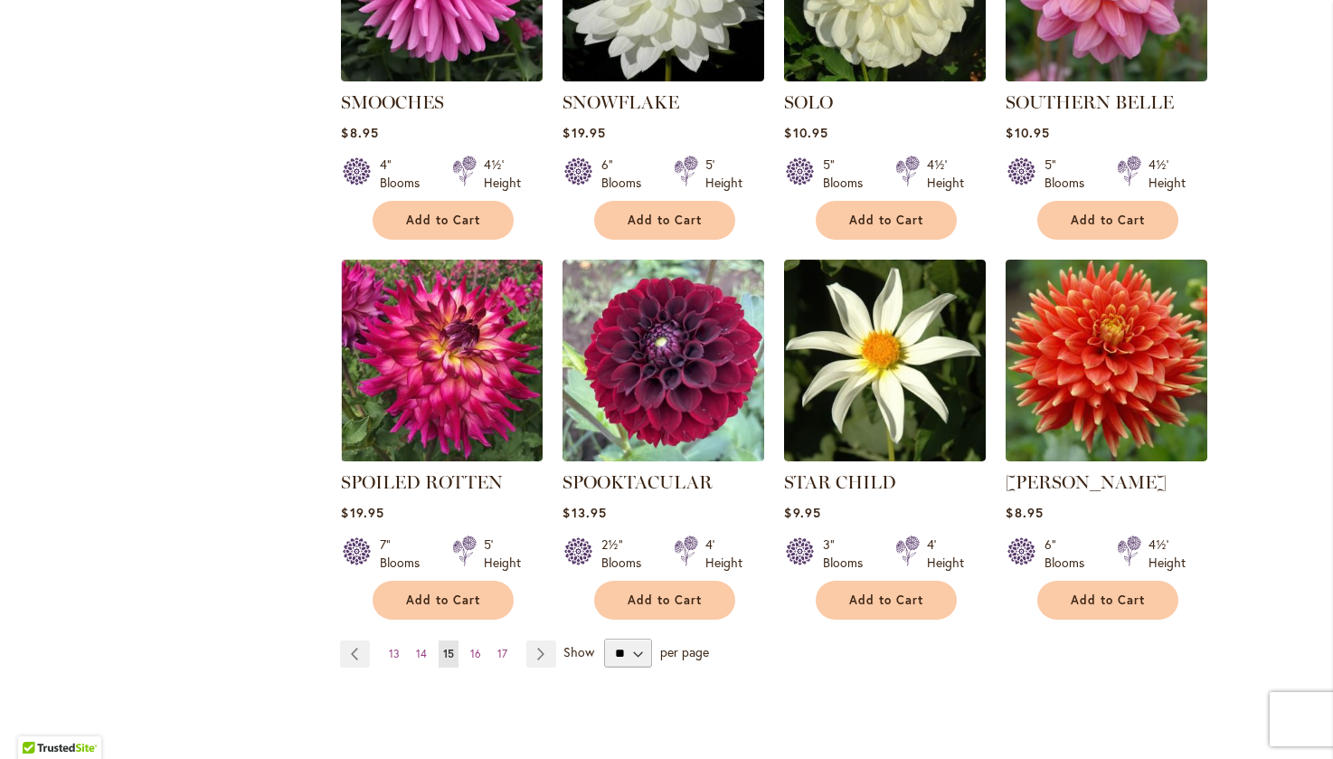
scroll to position [1356, 0]
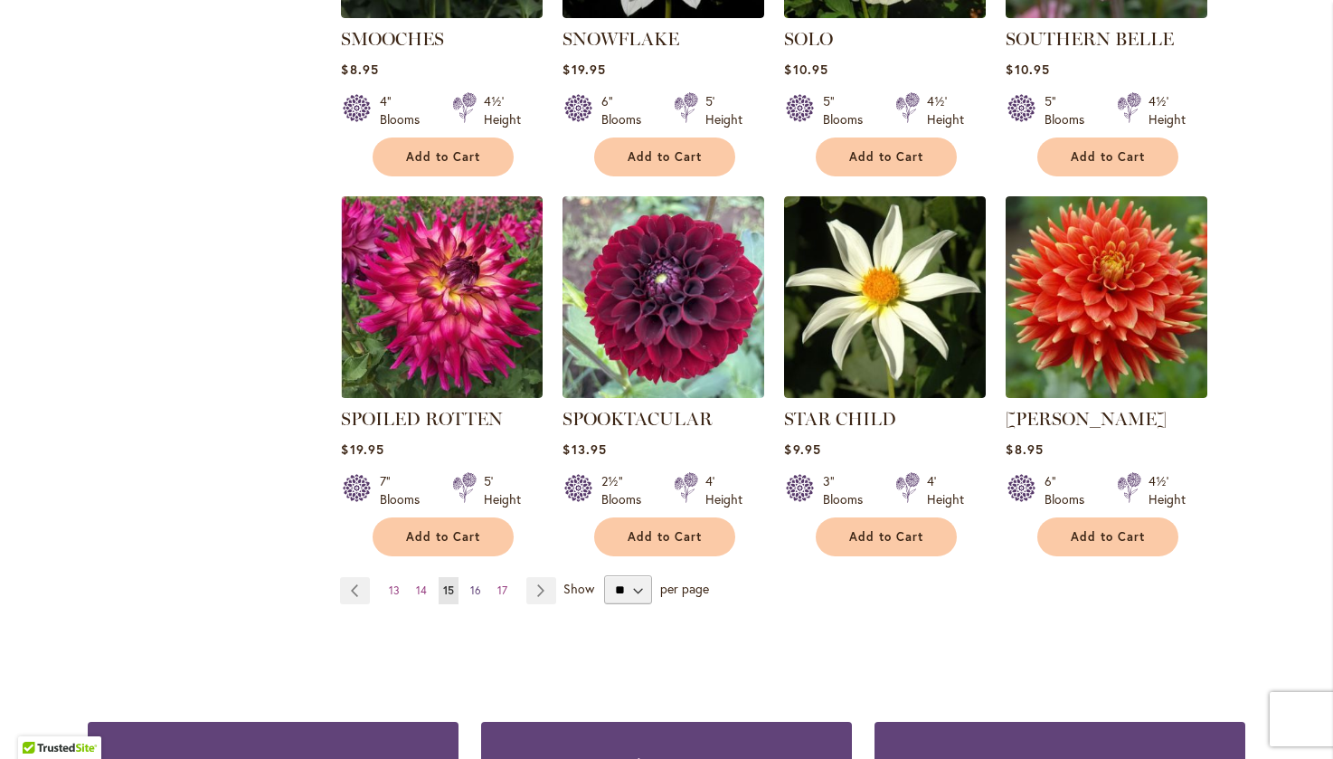
click at [470, 583] on span "16" at bounding box center [475, 590] width 11 height 14
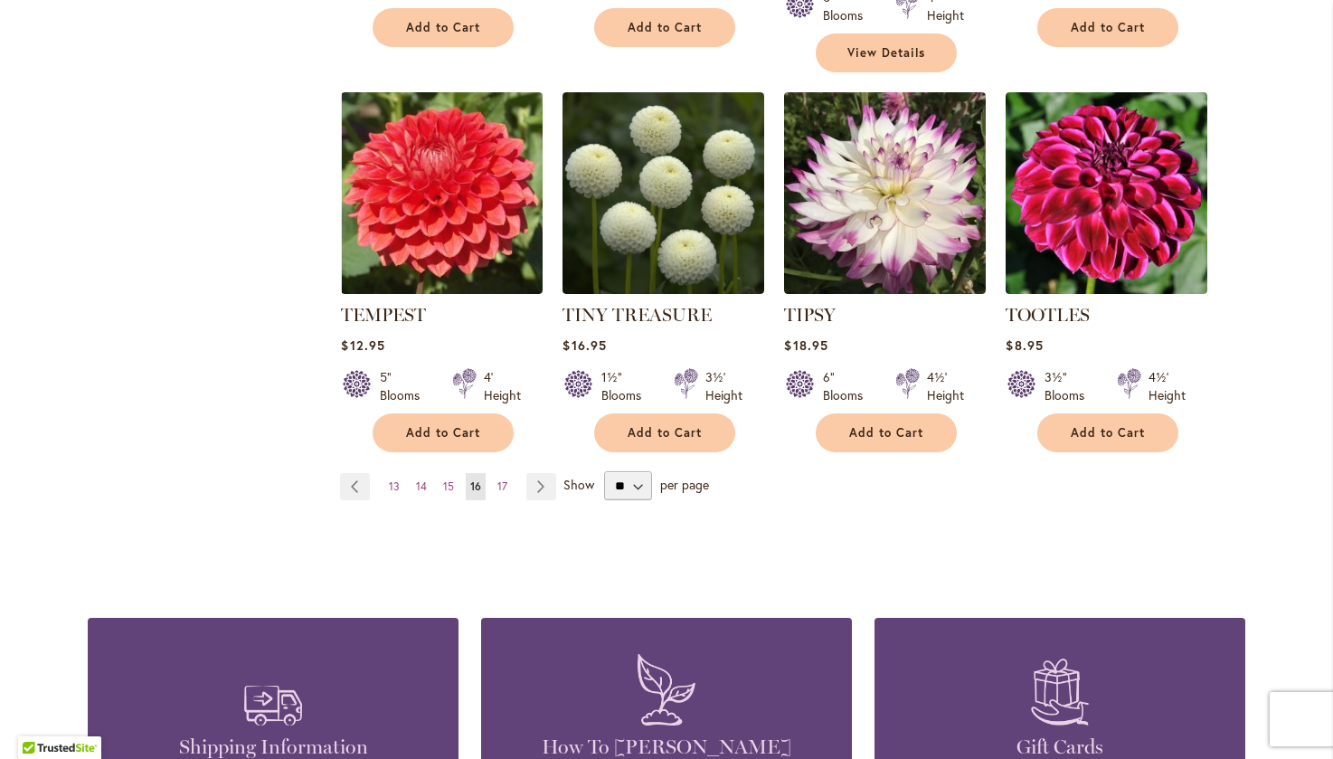
scroll to position [1537, 0]
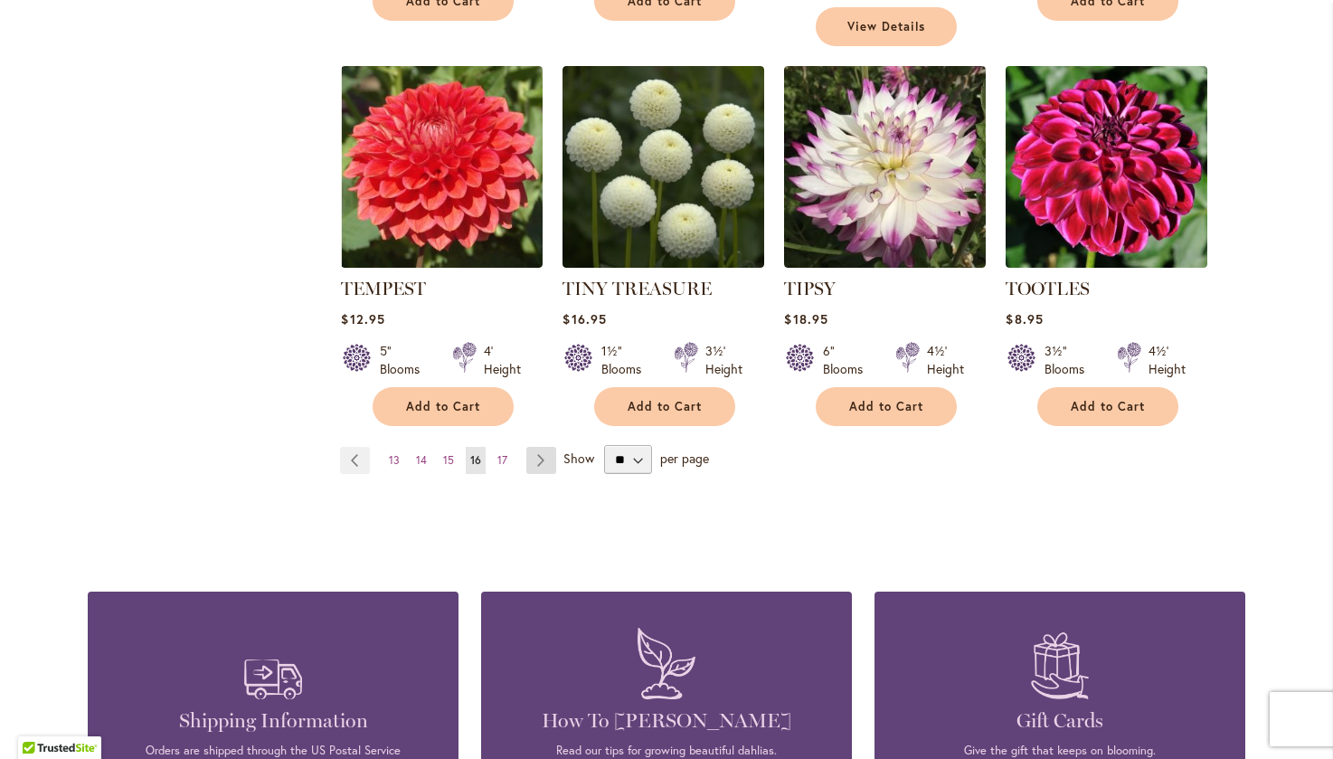
click at [526, 447] on link "Page Next" at bounding box center [541, 460] width 30 height 27
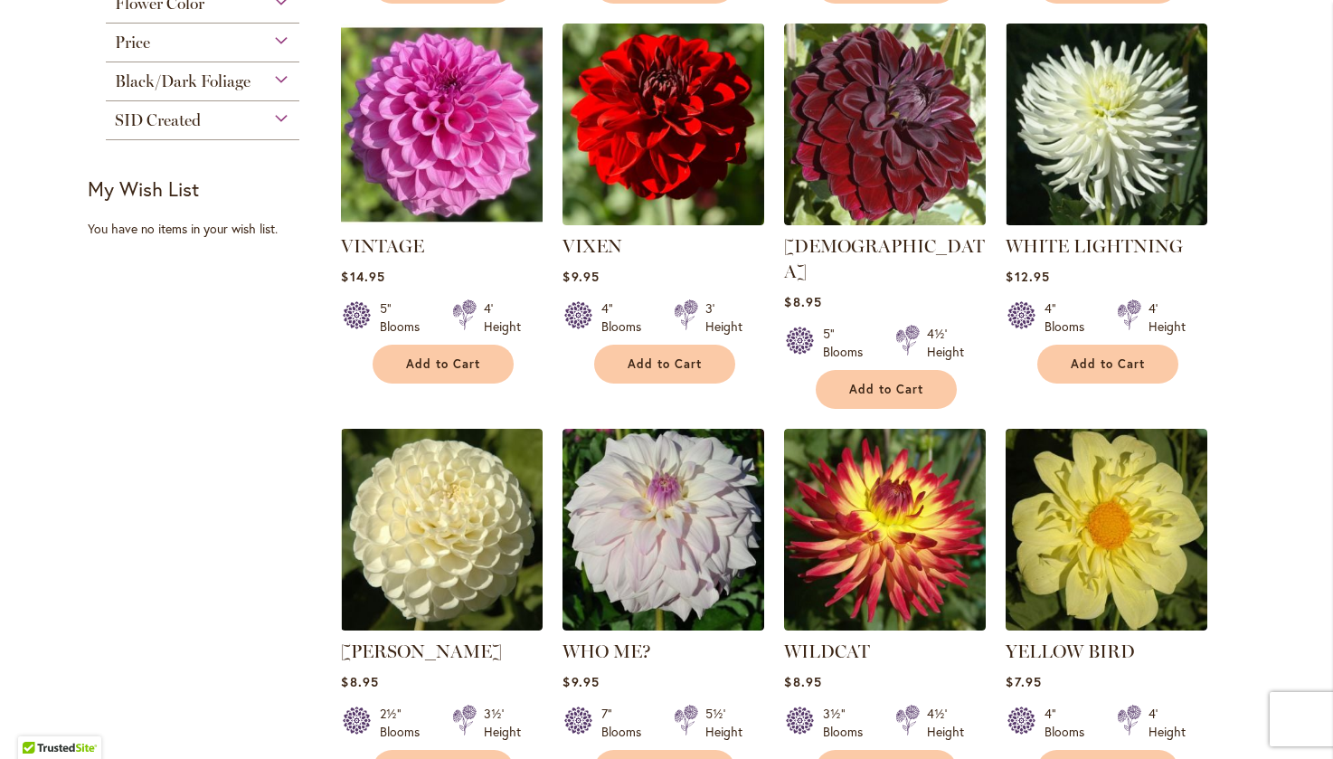
scroll to position [814, 0]
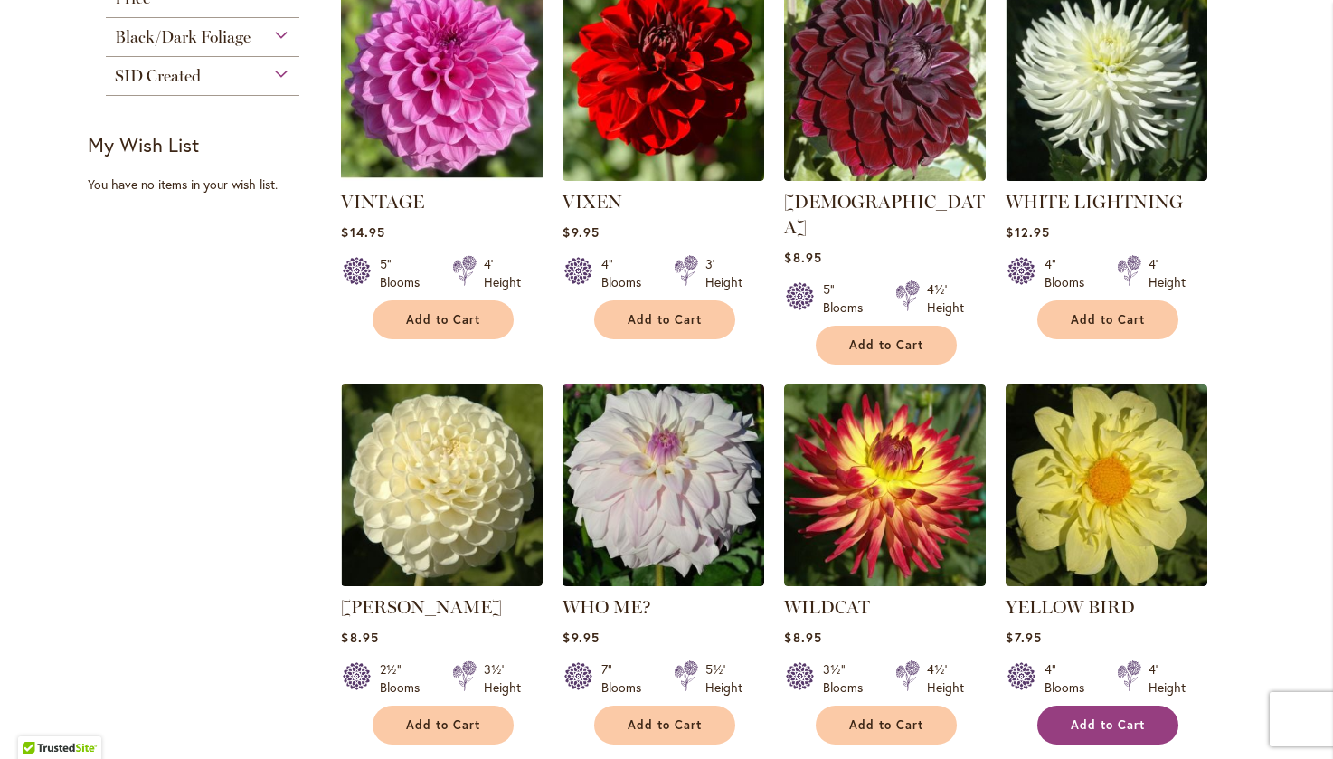
click at [1078, 705] on button "Add to Cart" at bounding box center [1107, 724] width 141 height 39
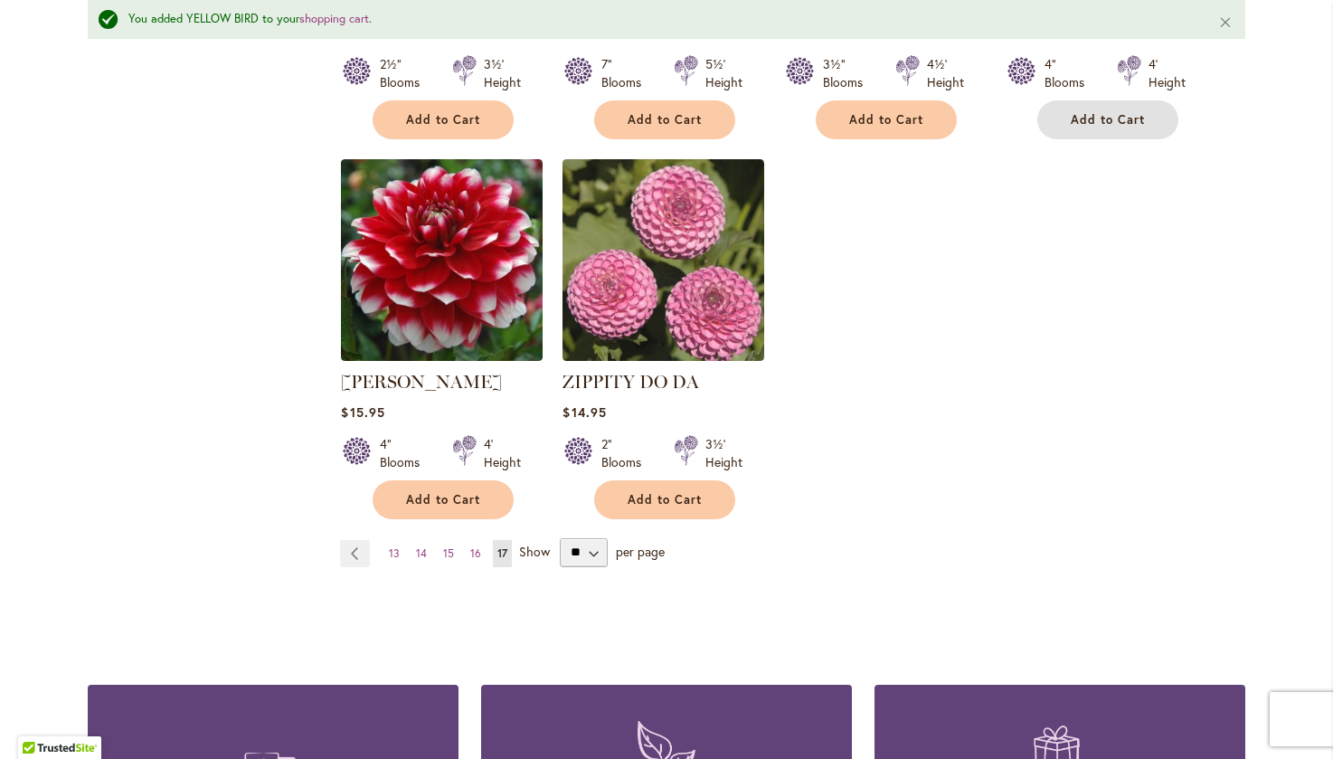
scroll to position [1495, 0]
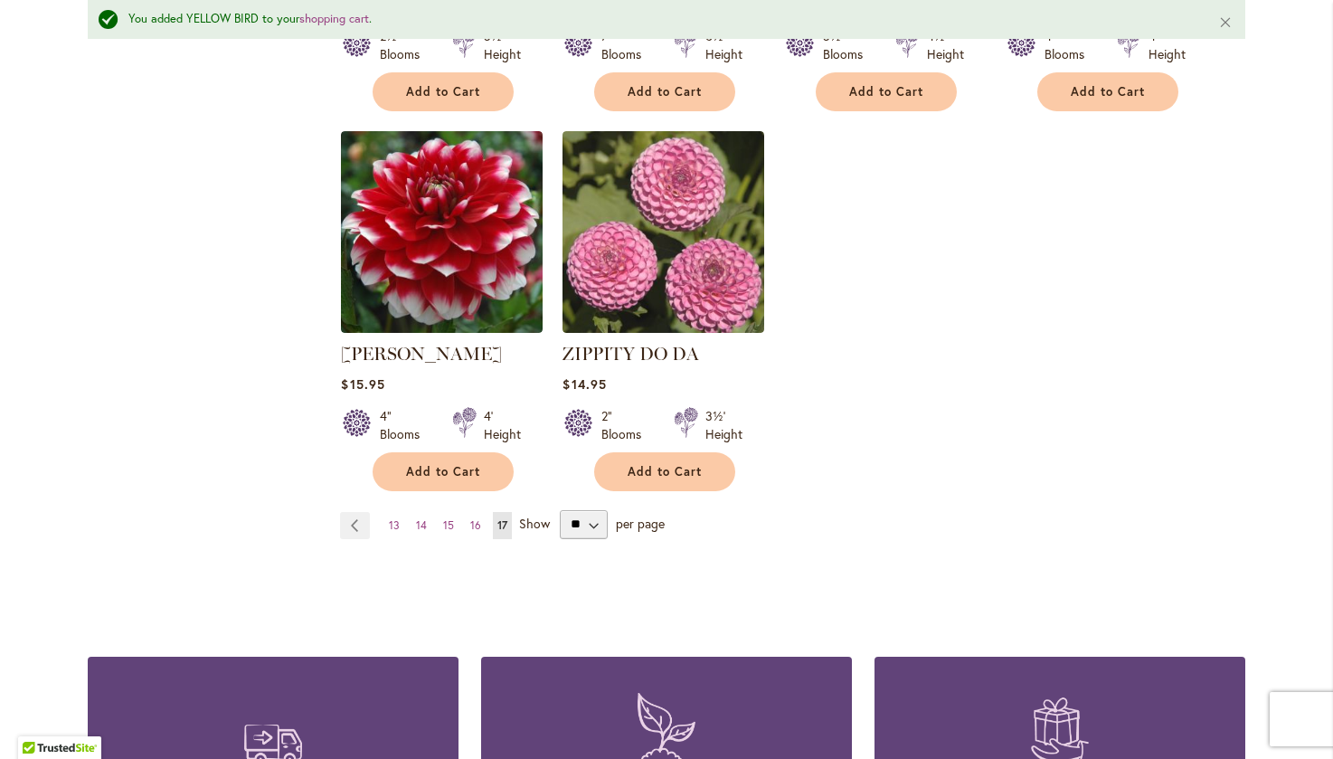
click at [509, 512] on ul "Page Previous Page 13 Page 14 Page 15 Page 16 17" at bounding box center [429, 525] width 179 height 27
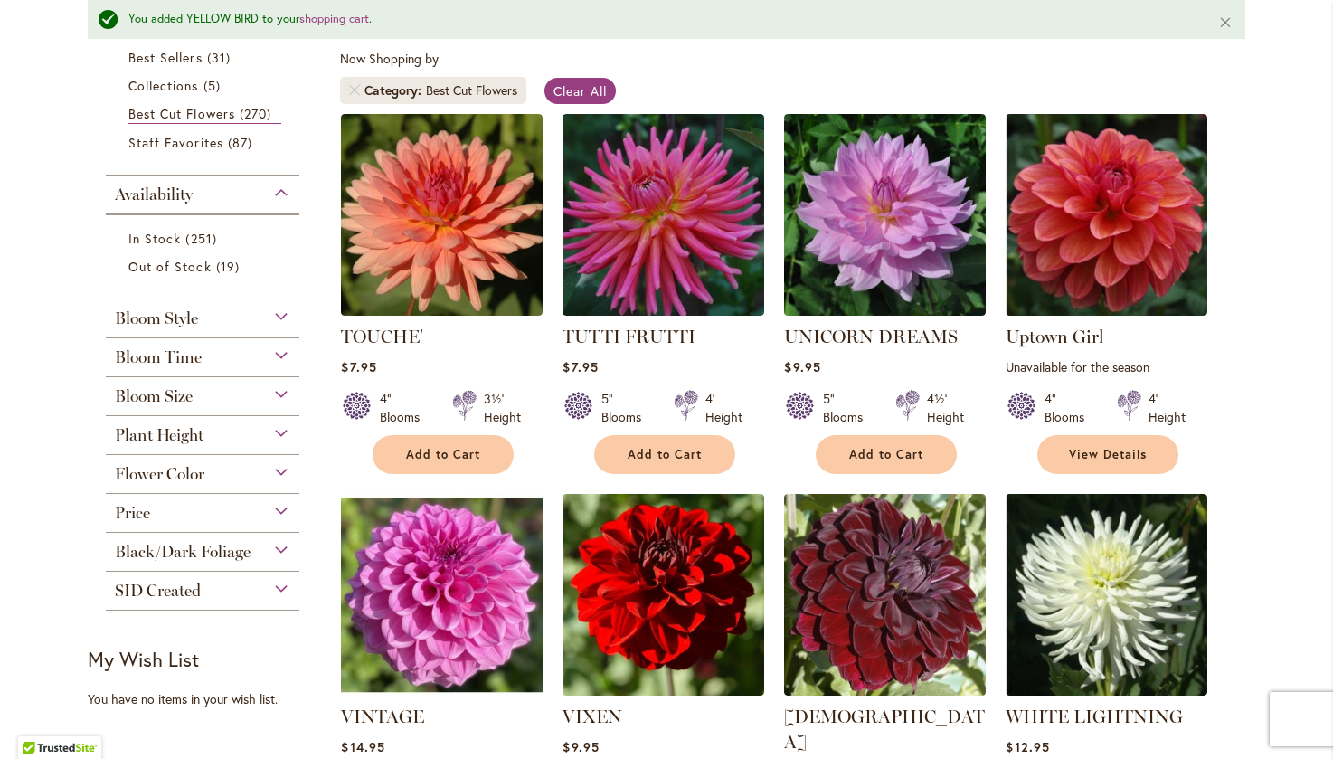
scroll to position [362, 0]
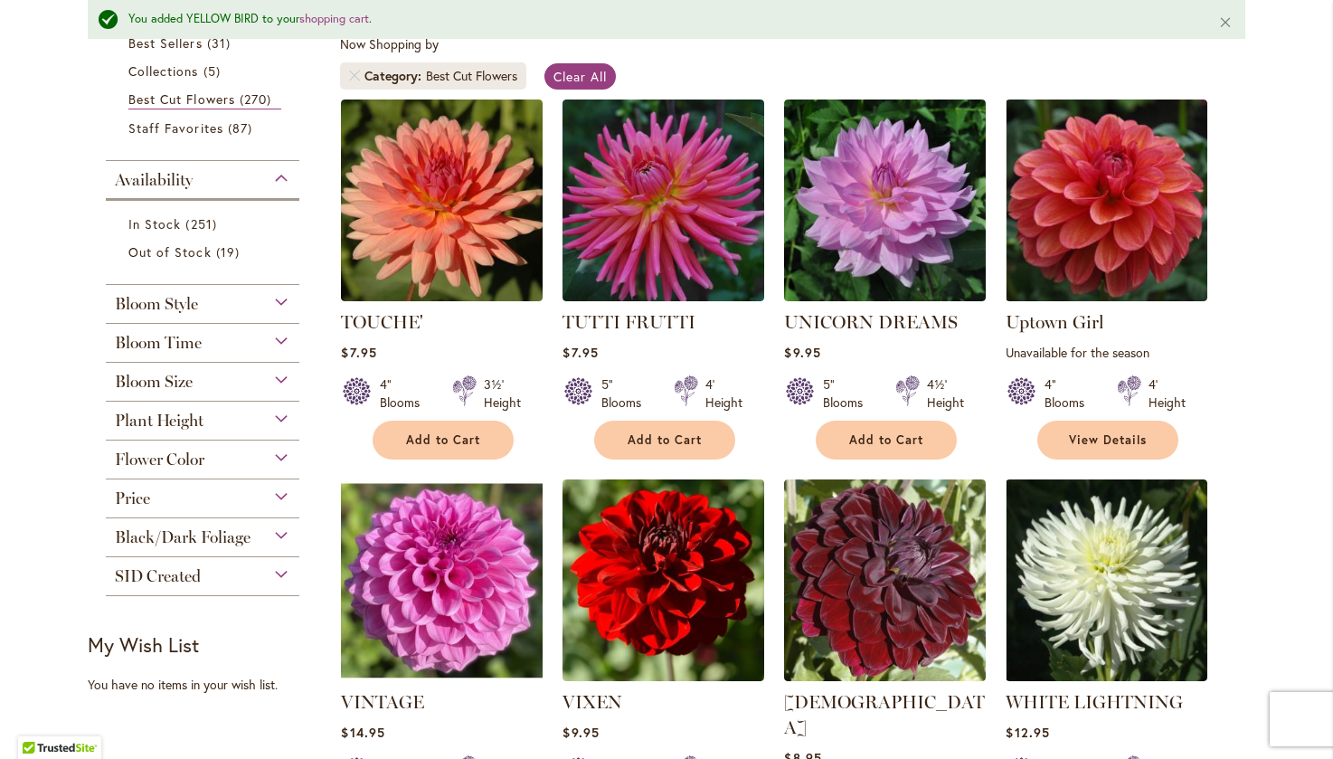
click at [185, 382] on span "Bloom Size" at bounding box center [154, 382] width 78 height 20
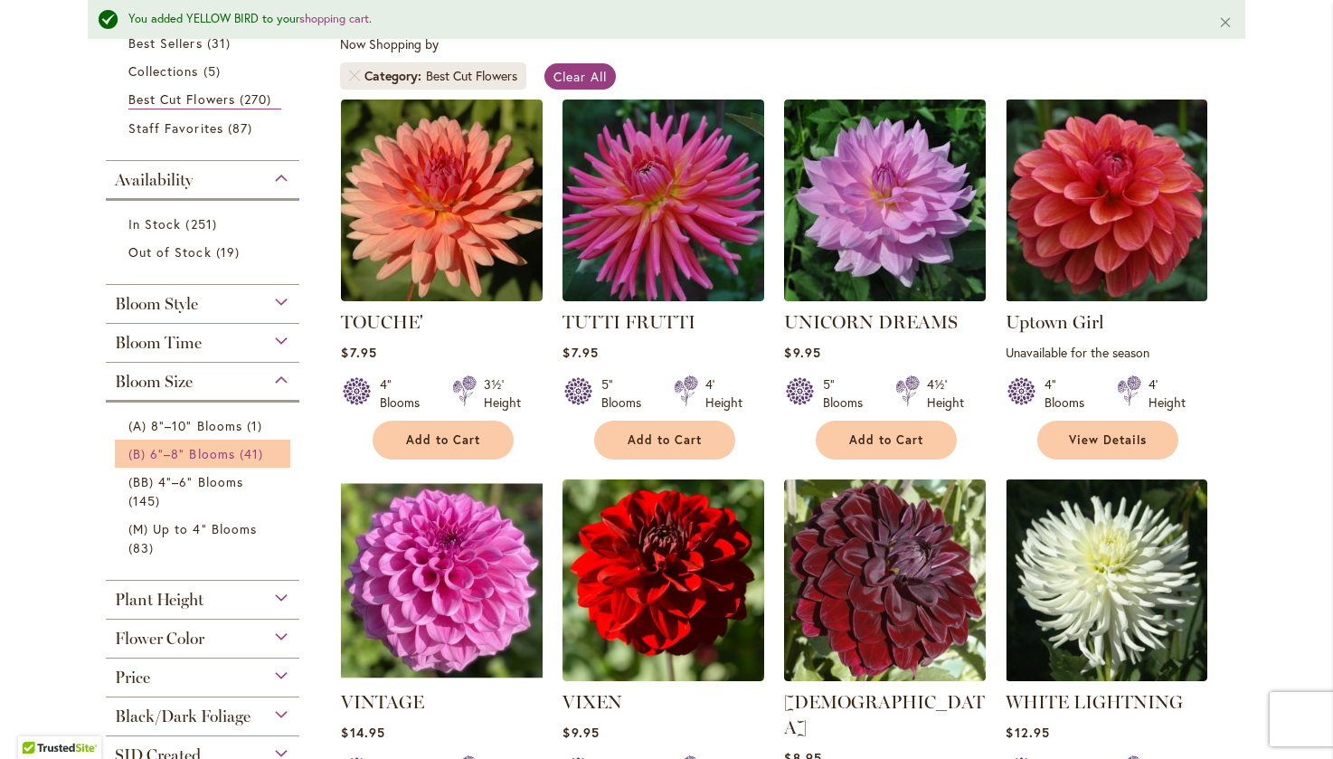
click at [216, 445] on span "(B) 6"–8" Blooms" at bounding box center [181, 453] width 107 height 17
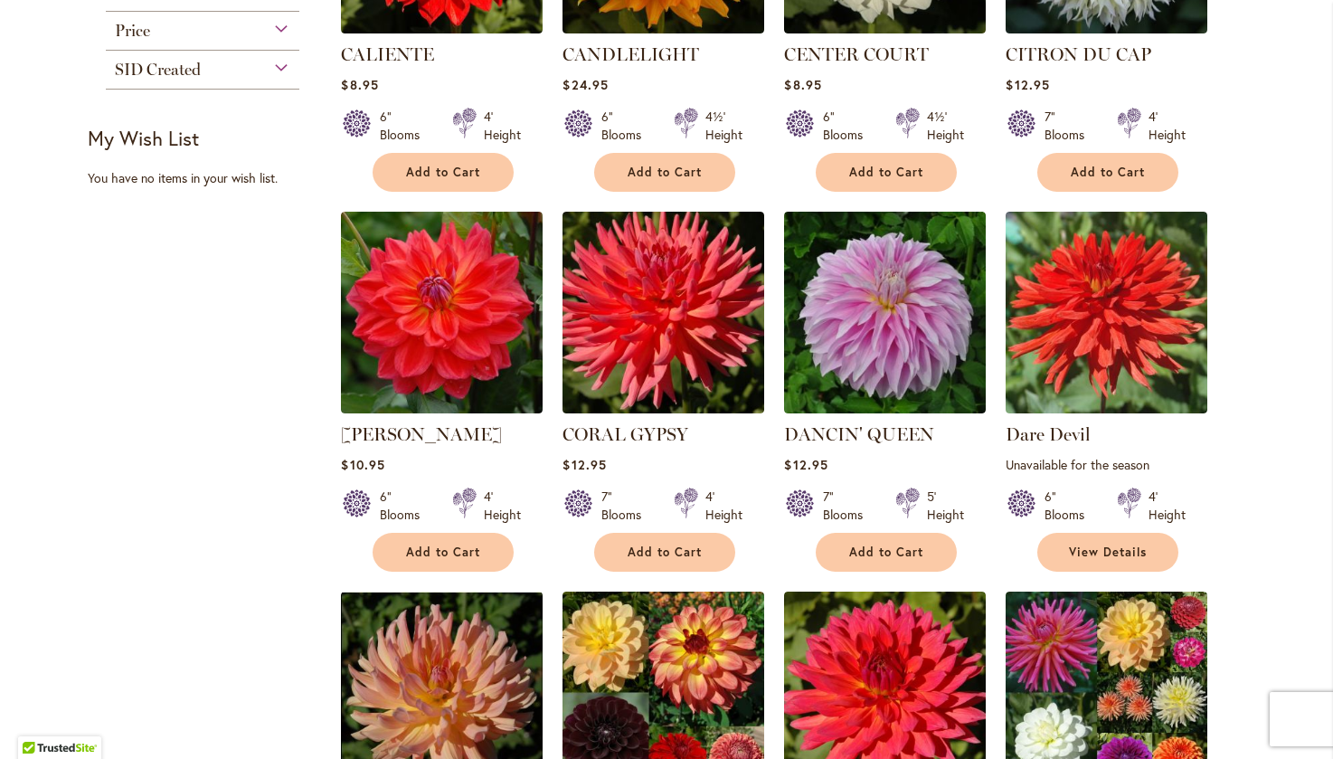
scroll to position [995, 0]
